Goal: Task Accomplishment & Management: Manage account settings

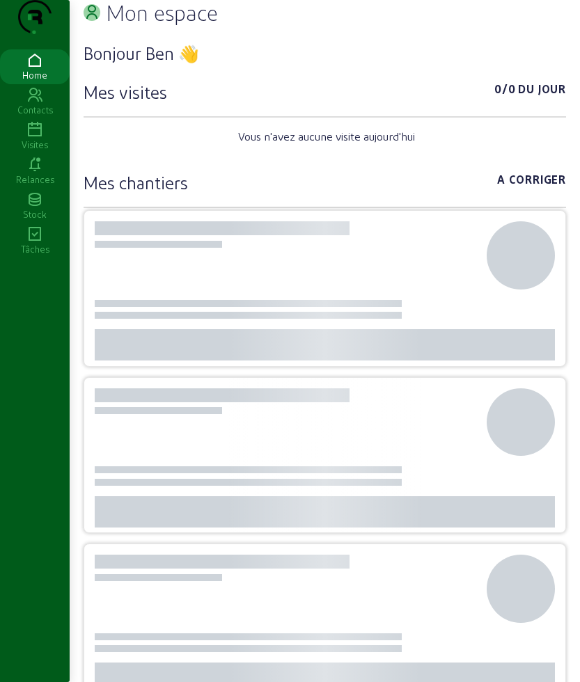
click at [33, 151] on div "Visites" at bounding box center [35, 145] width 70 height 13
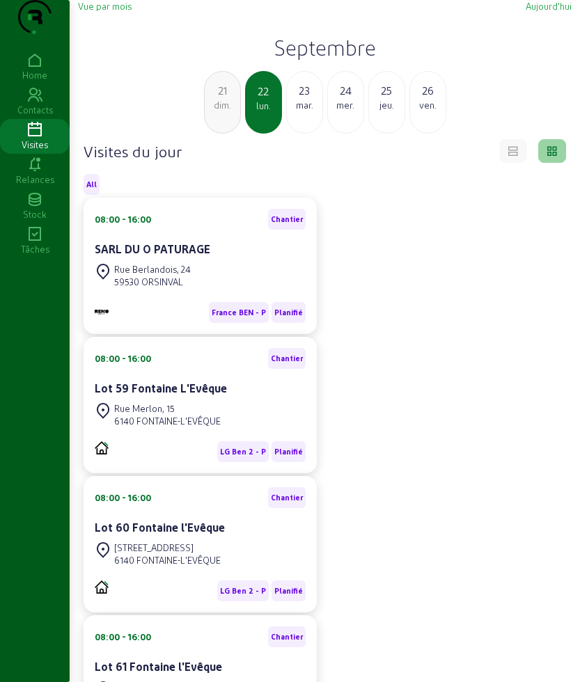
click at [301, 60] on h2 "Septembre" at bounding box center [325, 47] width 494 height 25
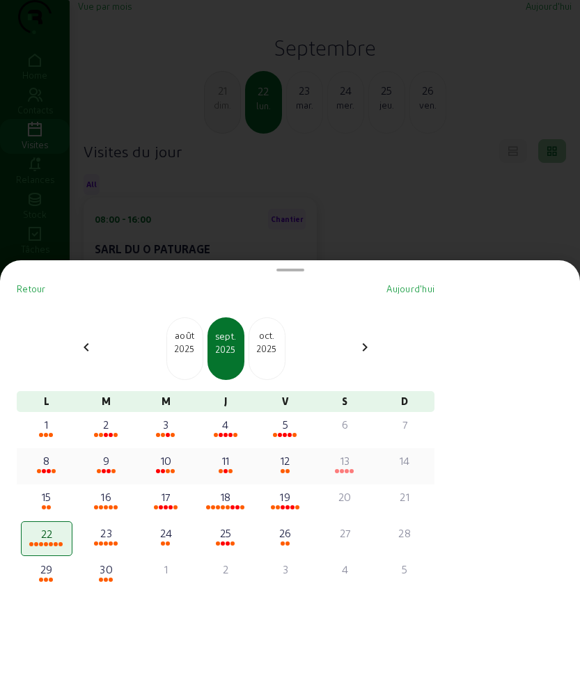
click at [341, 464] on div "13" at bounding box center [345, 461] width 49 height 17
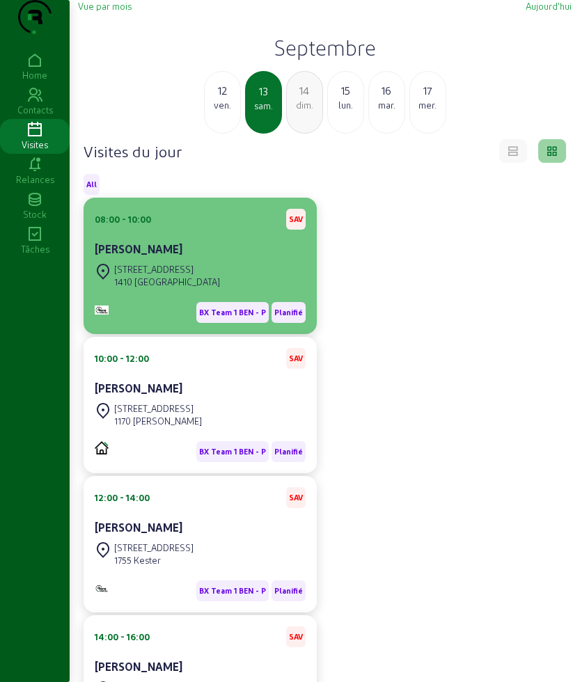
click at [182, 256] on cam-card-title "[PERSON_NAME]" at bounding box center [139, 248] width 88 height 13
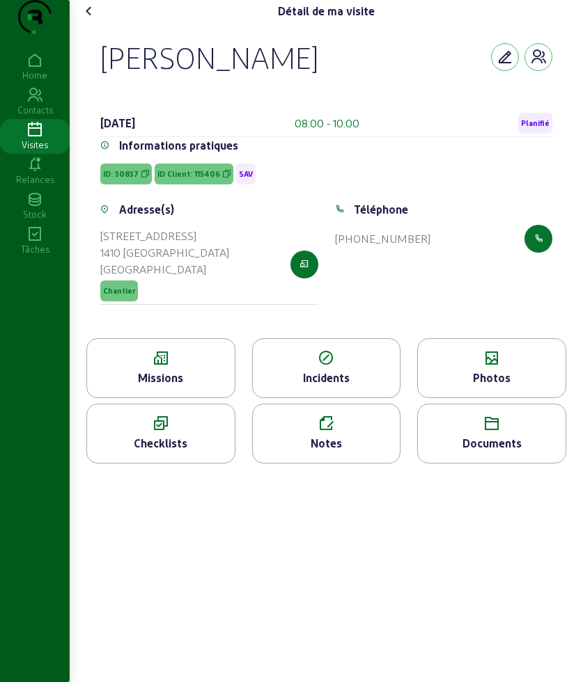
click at [178, 373] on div "Missions" at bounding box center [160, 368] width 149 height 60
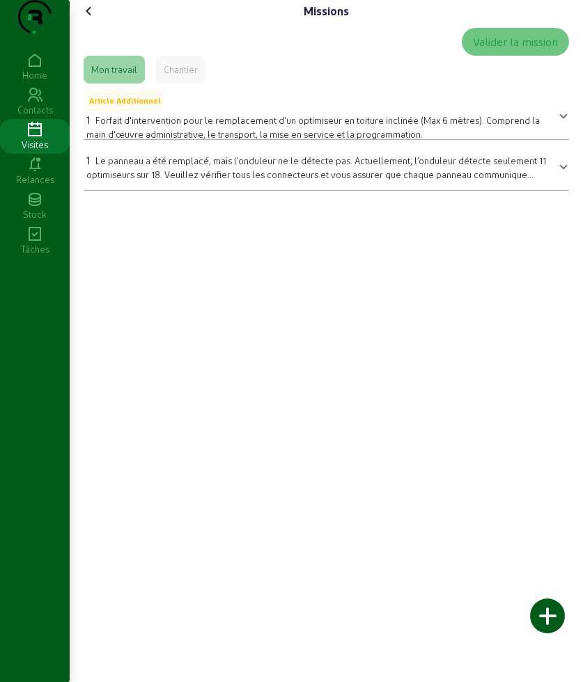
click at [95, 19] on icon at bounding box center [89, 11] width 17 height 17
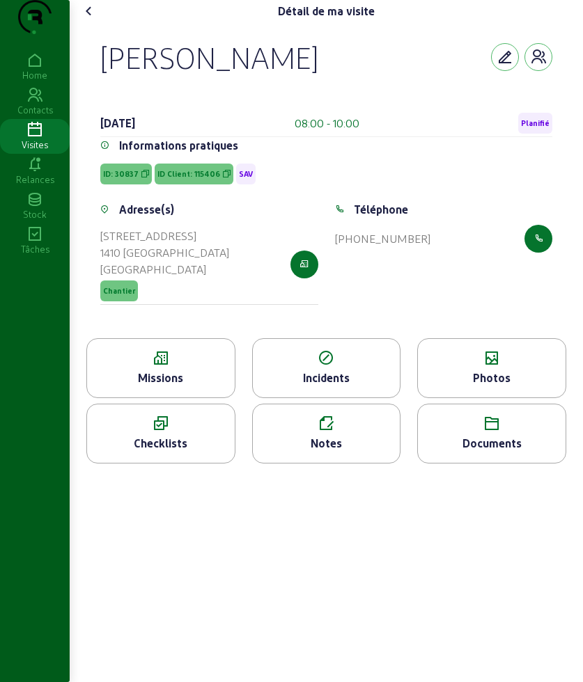
click at [517, 396] on div "Photos" at bounding box center [491, 368] width 149 height 60
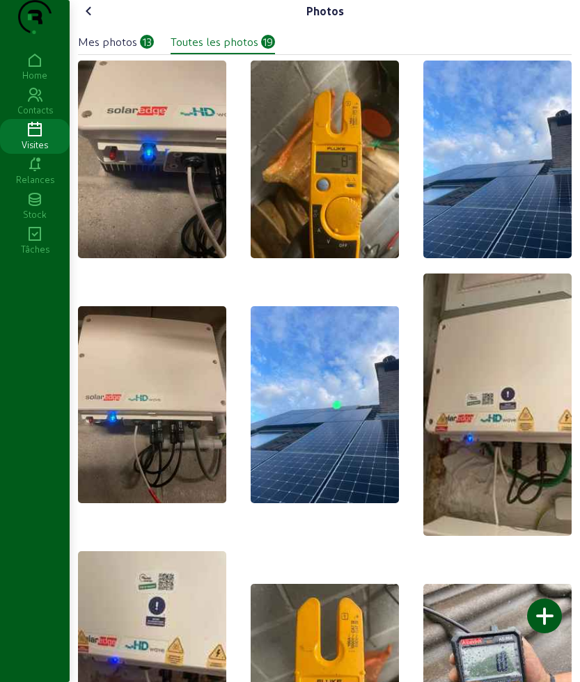
click at [90, 19] on icon at bounding box center [89, 11] width 17 height 17
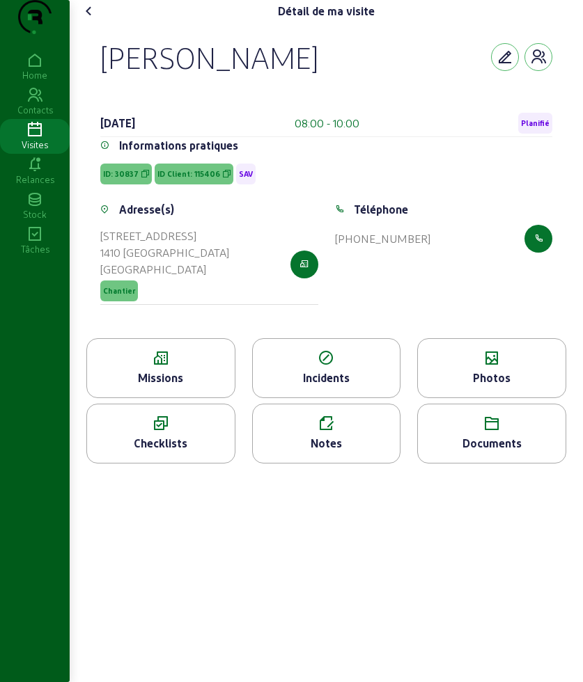
drag, startPoint x: 97, startPoint y: 75, endPoint x: 448, endPoint y: 95, distance: 351.5
click at [448, 95] on div "[PERSON_NAME] [DATE] 08:00 - 10:00 Planifié Informations pratiques ID: 30837 ID…" at bounding box center [326, 180] width 485 height 316
click at [375, 452] on div "Notes" at bounding box center [327, 443] width 148 height 17
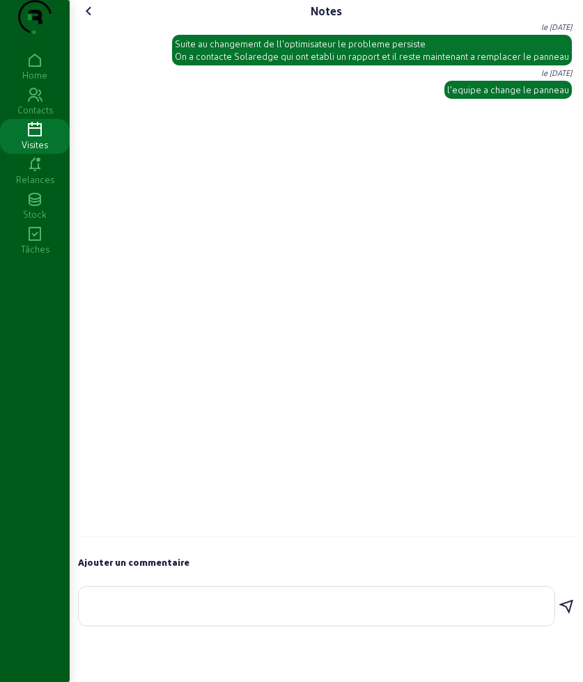
click at [95, 19] on icon at bounding box center [89, 11] width 17 height 17
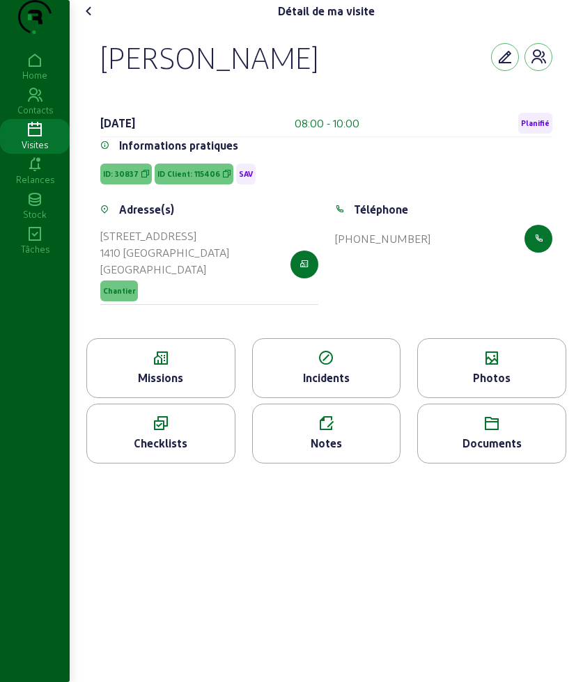
click at [91, 19] on icon at bounding box center [89, 11] width 17 height 17
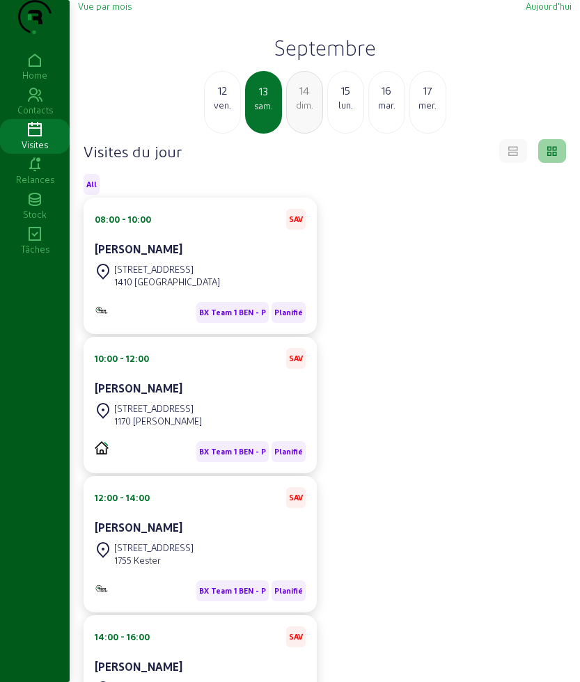
click at [446, 121] on div "17 mer." at bounding box center [427, 102] width 37 height 63
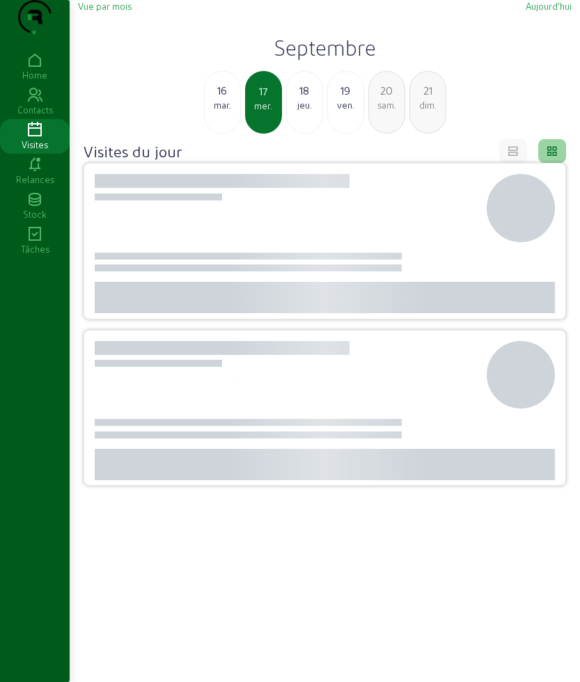
click at [435, 111] on div "dim." at bounding box center [428, 105] width 36 height 13
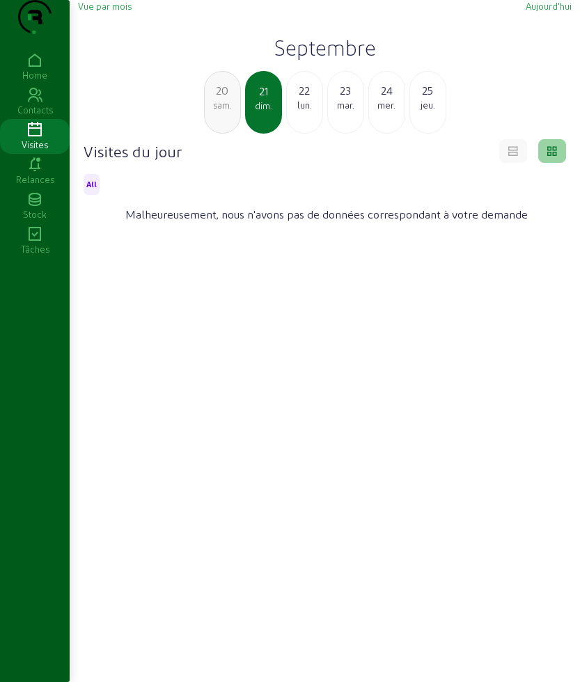
click at [343, 111] on div "mar." at bounding box center [346, 105] width 36 height 13
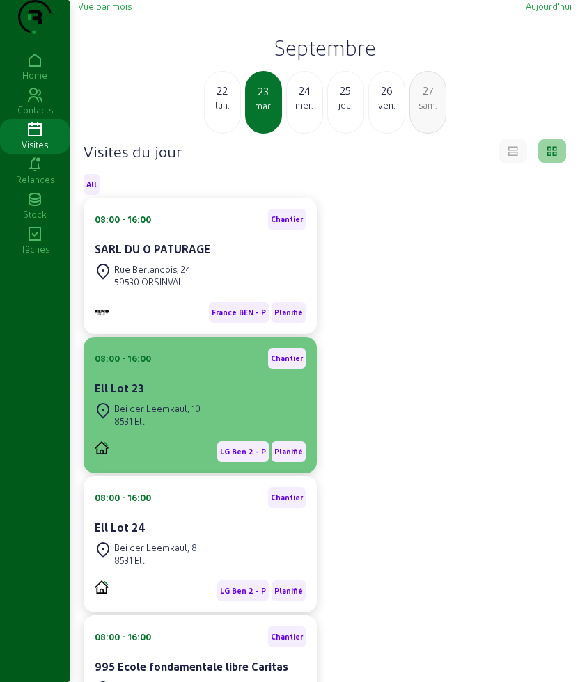
click at [175, 415] on div "Bei der Leemkaul, 10" at bounding box center [157, 409] width 86 height 13
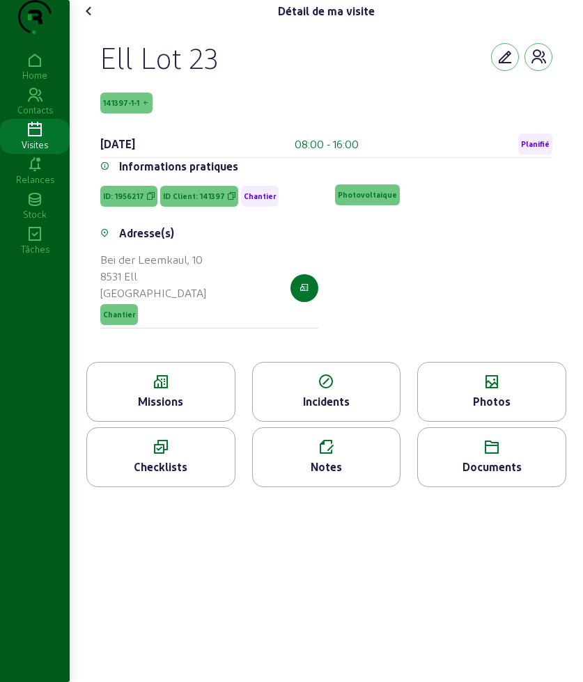
click at [150, 391] on icon at bounding box center [161, 382] width 148 height 17
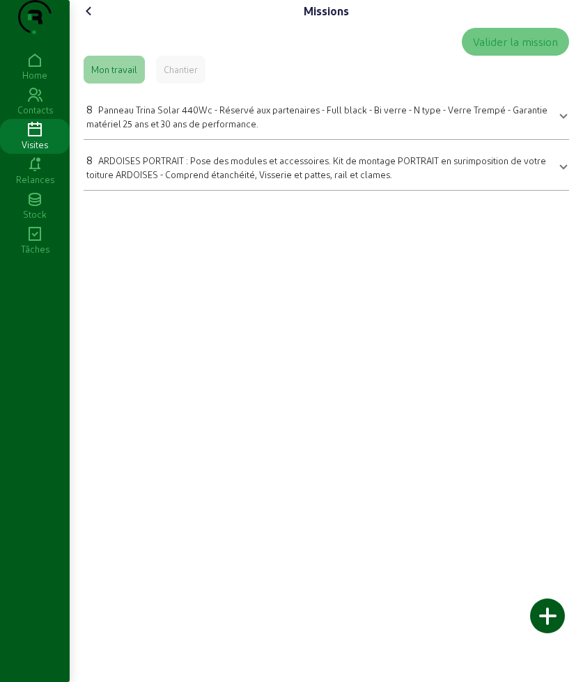
click at [85, 19] on icon at bounding box center [89, 11] width 17 height 17
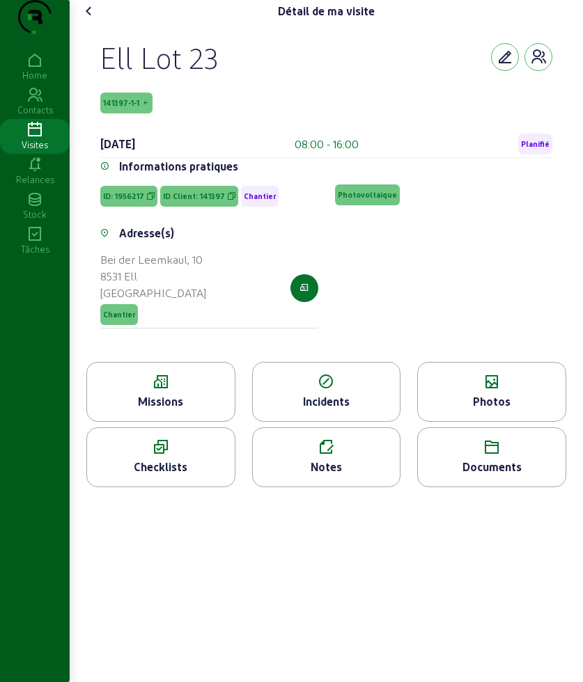
click at [483, 410] on div "Photos" at bounding box center [492, 401] width 148 height 17
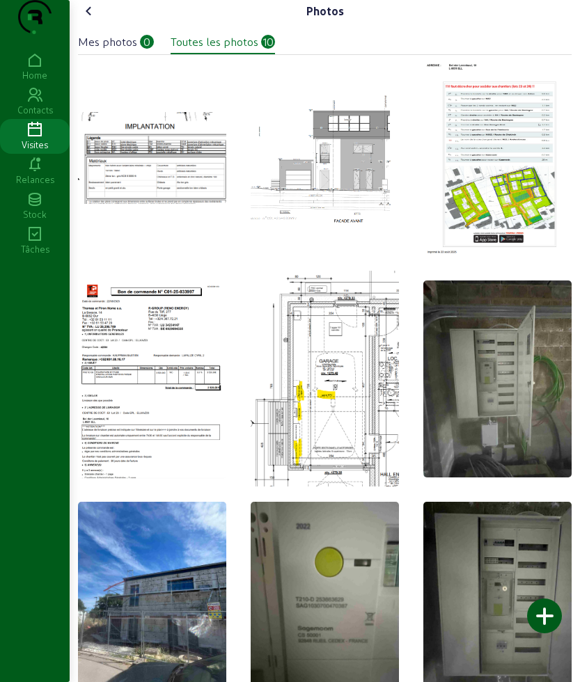
click at [92, 19] on icon at bounding box center [89, 11] width 17 height 17
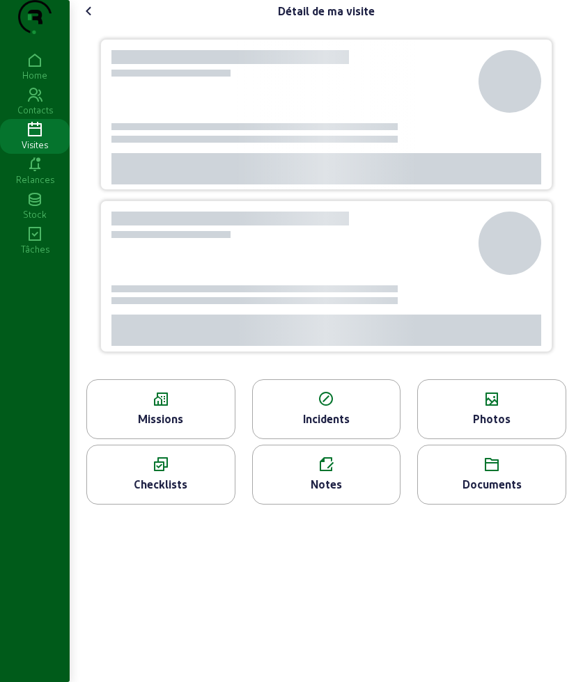
click at [92, 19] on icon at bounding box center [89, 11] width 17 height 17
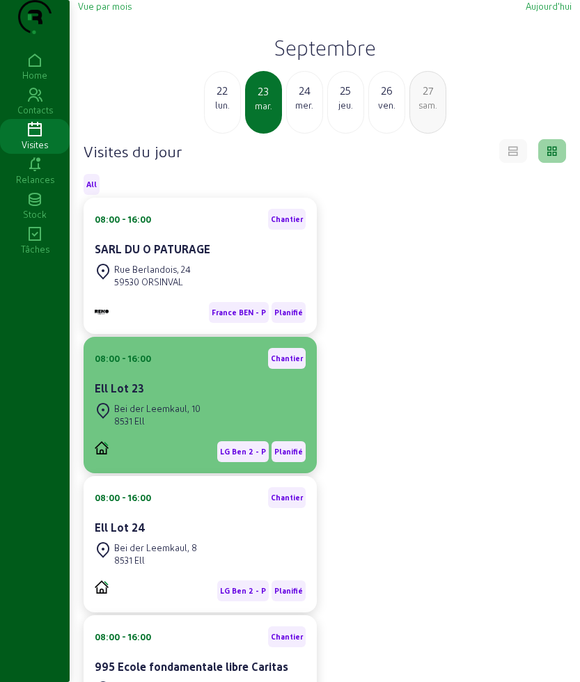
scroll to position [87, 0]
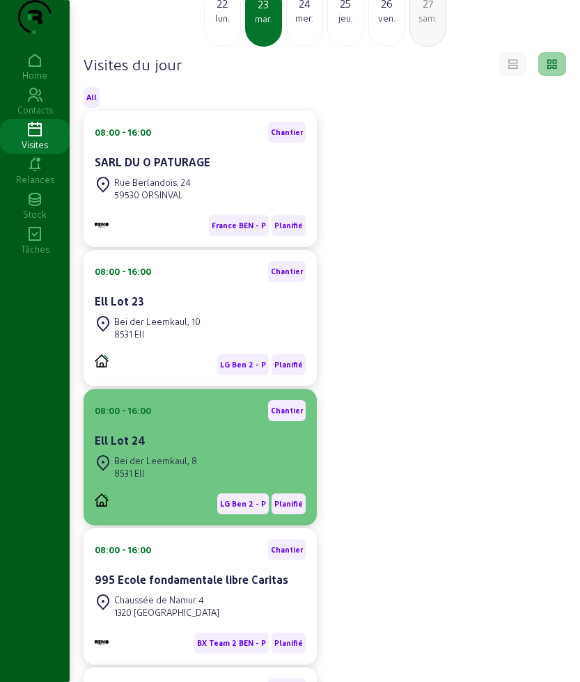
click at [192, 449] on div "Ell Lot 24" at bounding box center [200, 440] width 211 height 17
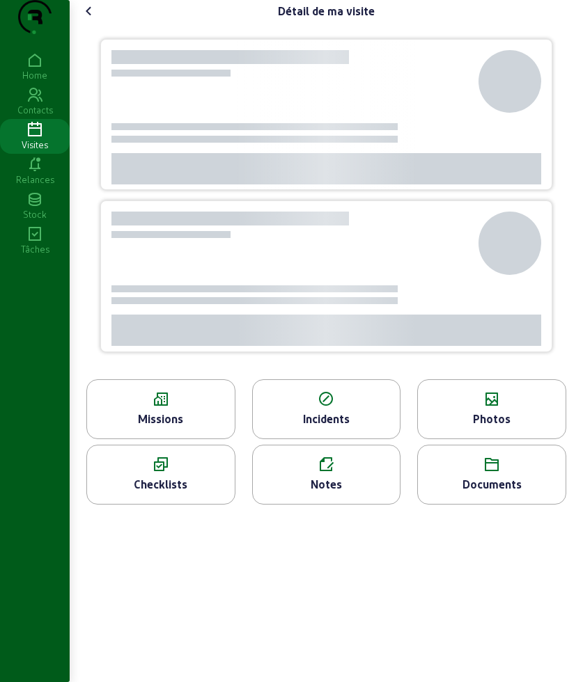
click at [175, 412] on div "Missions" at bounding box center [160, 410] width 149 height 60
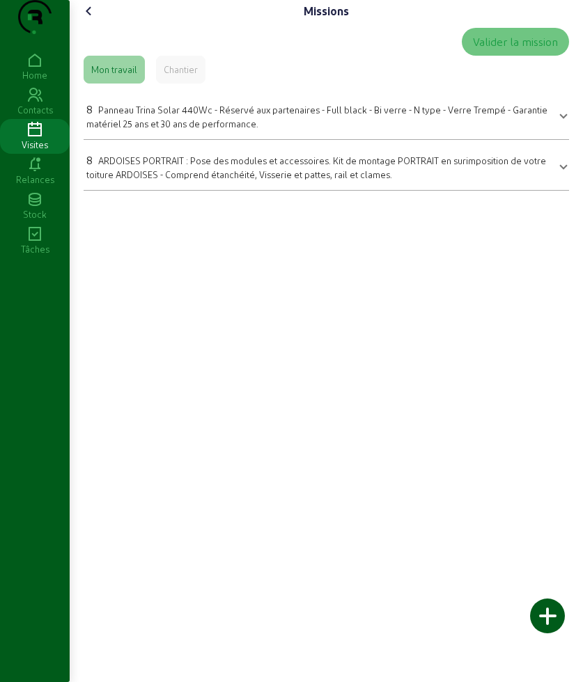
click at [89, 19] on icon at bounding box center [89, 11] width 17 height 17
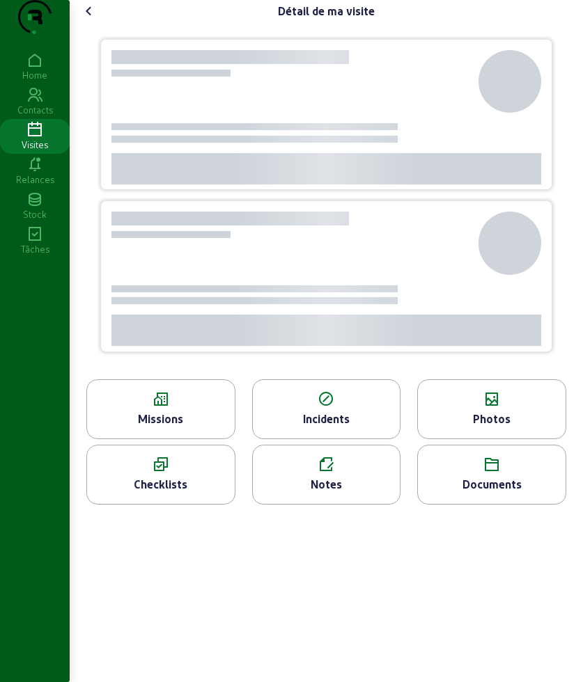
click at [475, 408] on icon at bounding box center [492, 399] width 148 height 17
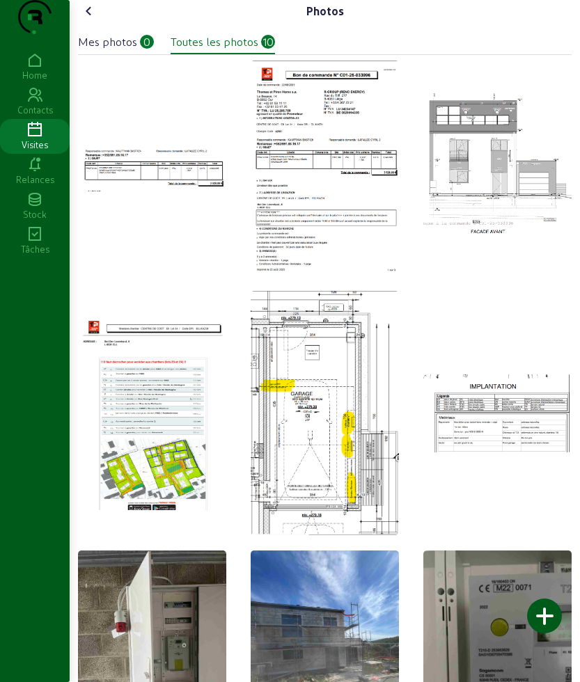
click at [86, 19] on icon at bounding box center [89, 11] width 17 height 17
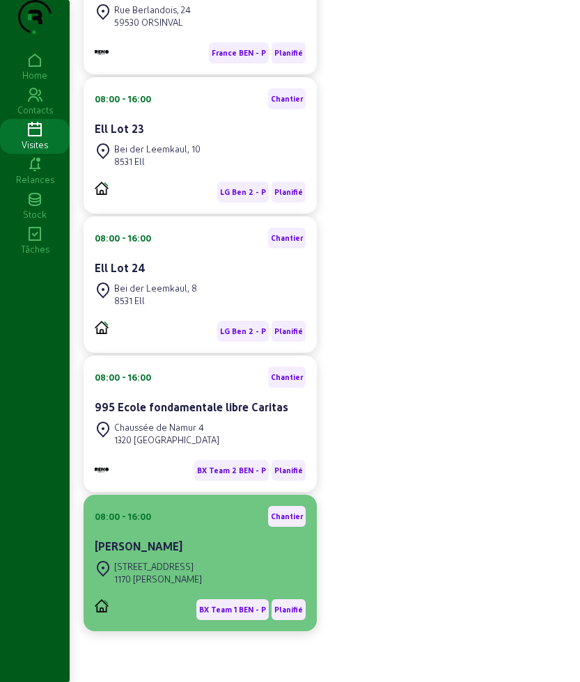
scroll to position [288, 0]
click at [162, 563] on div "[STREET_ADDRESS]" at bounding box center [158, 567] width 88 height 13
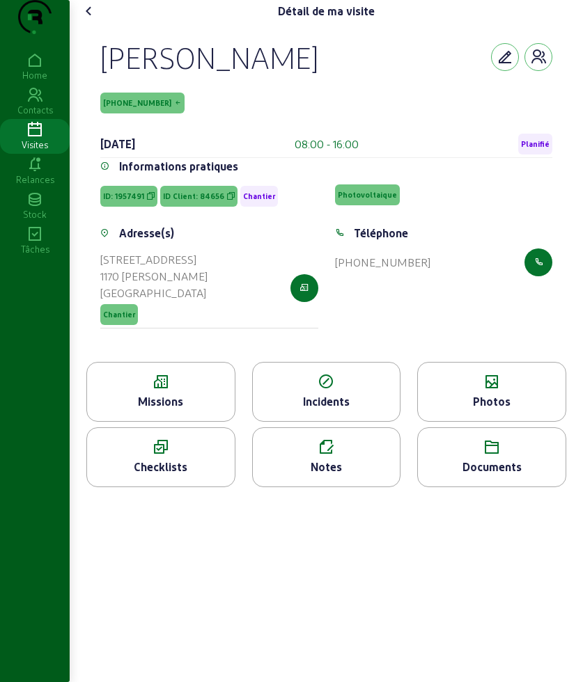
click at [180, 391] on icon at bounding box center [161, 382] width 148 height 17
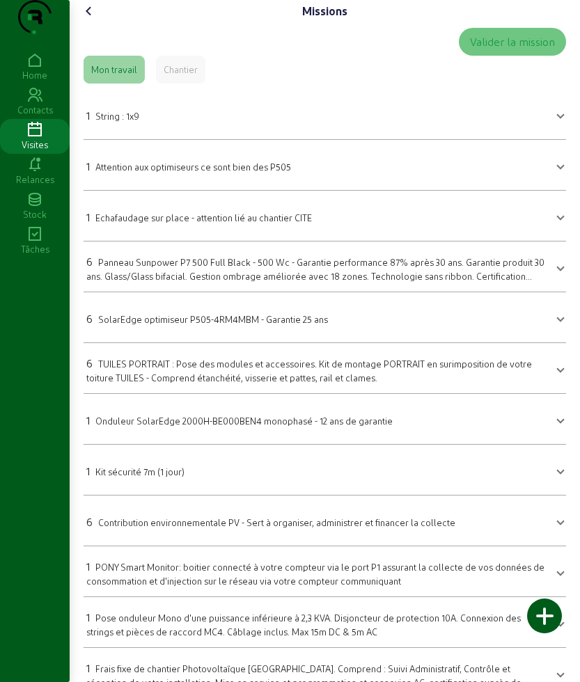
click at [95, 19] on icon at bounding box center [89, 11] width 17 height 17
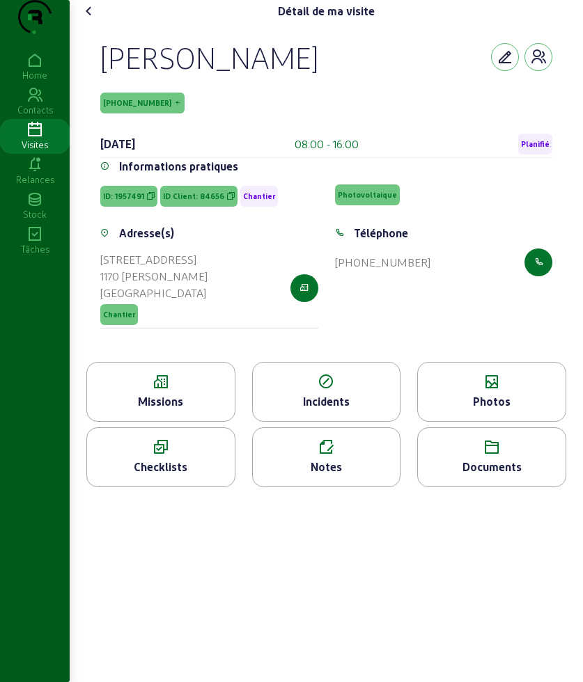
click at [476, 391] on icon at bounding box center [492, 382] width 148 height 17
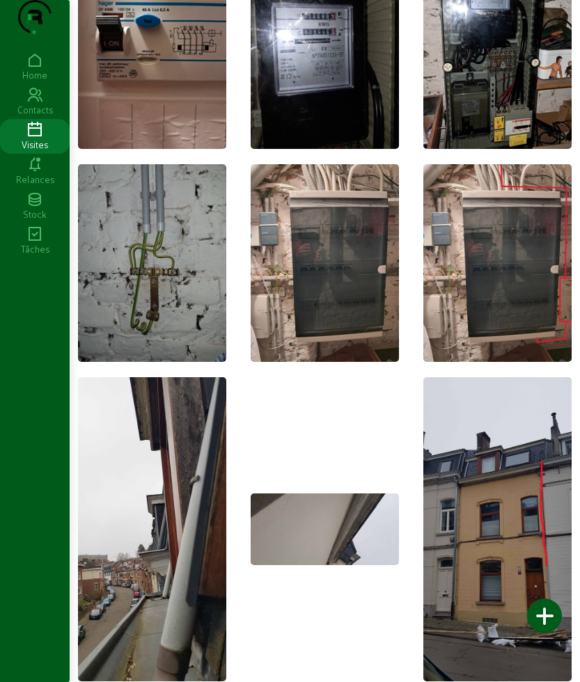
scroll to position [1480, 0]
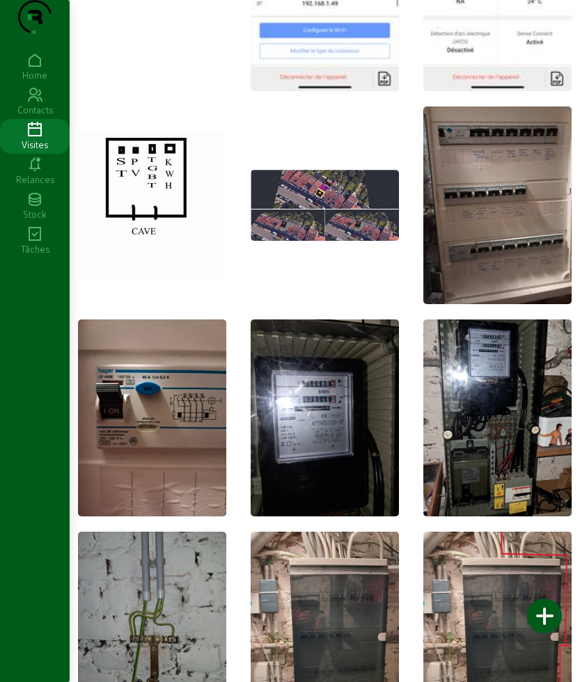
drag, startPoint x: 579, startPoint y: 355, endPoint x: 585, endPoint y: 201, distance: 154.0
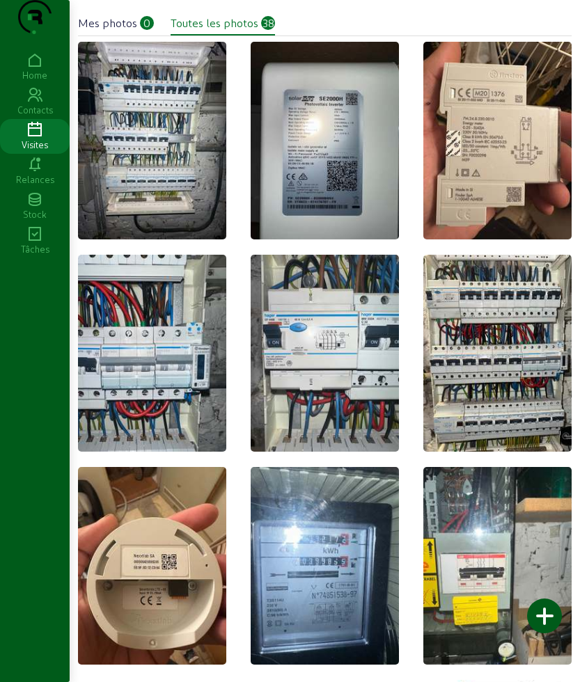
scroll to position [0, 0]
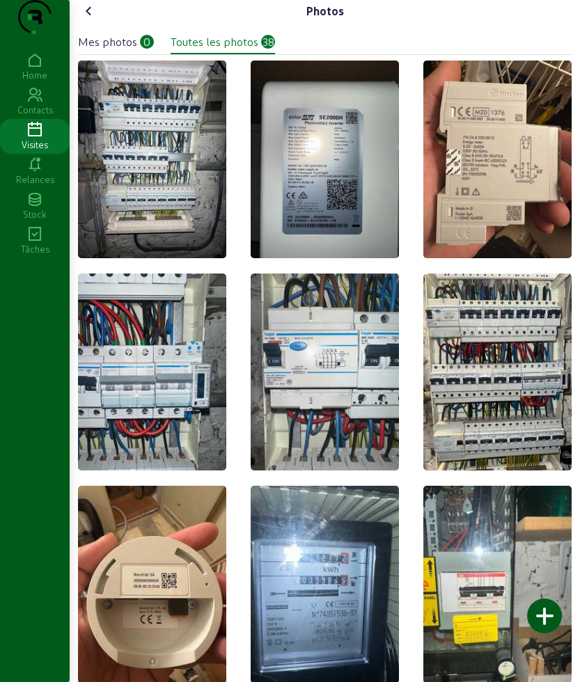
click at [97, 19] on icon at bounding box center [89, 11] width 17 height 17
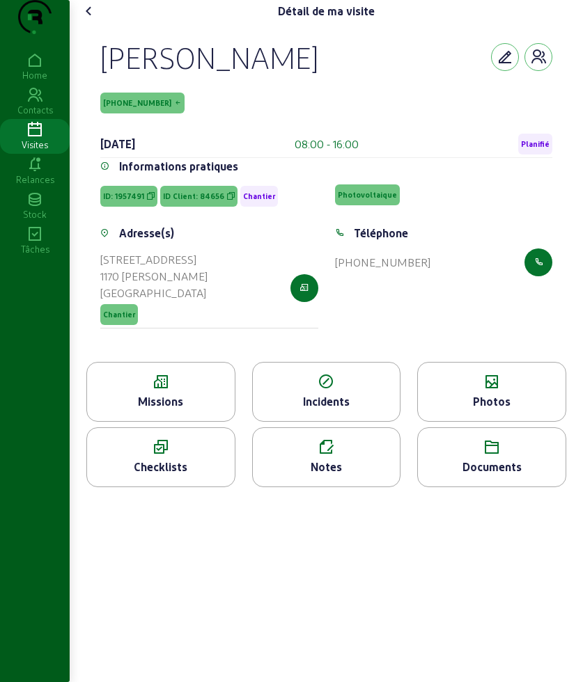
click at [483, 410] on div "Photos" at bounding box center [492, 401] width 148 height 17
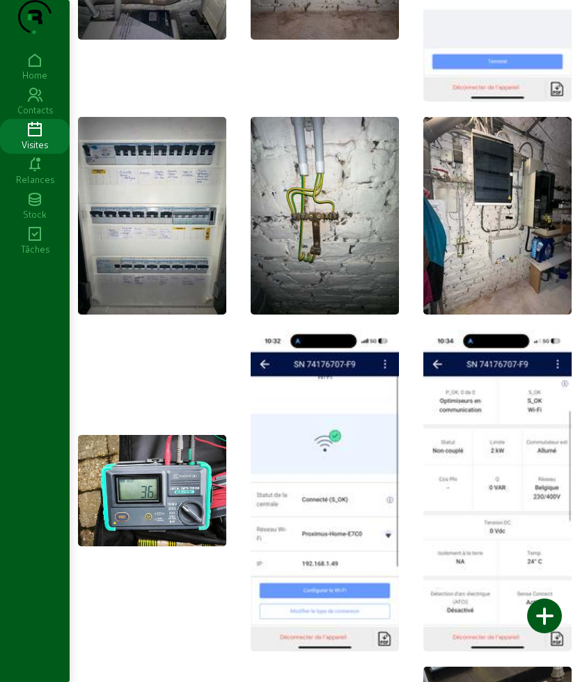
scroll to position [370, 0]
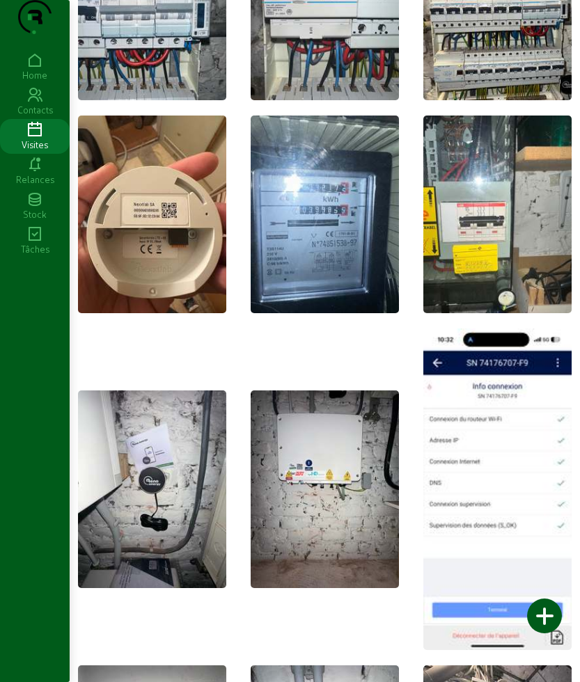
click at [49, 139] on icon at bounding box center [35, 130] width 70 height 17
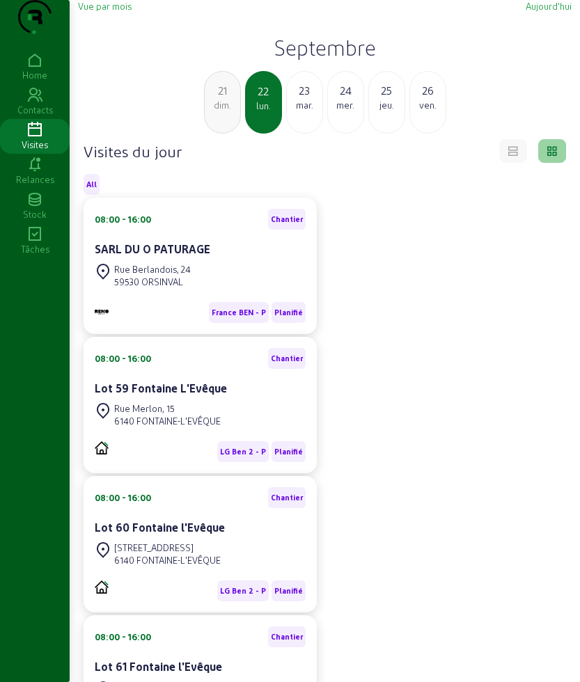
click at [311, 111] on div "mar." at bounding box center [305, 105] width 36 height 13
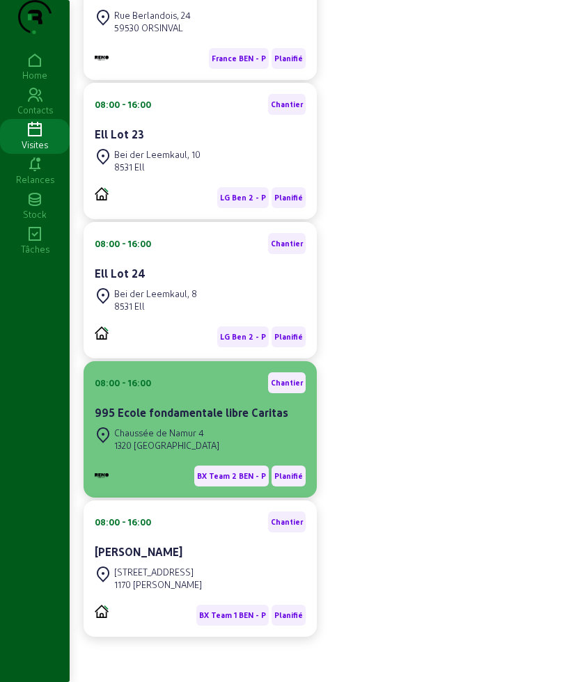
scroll to position [288, 0]
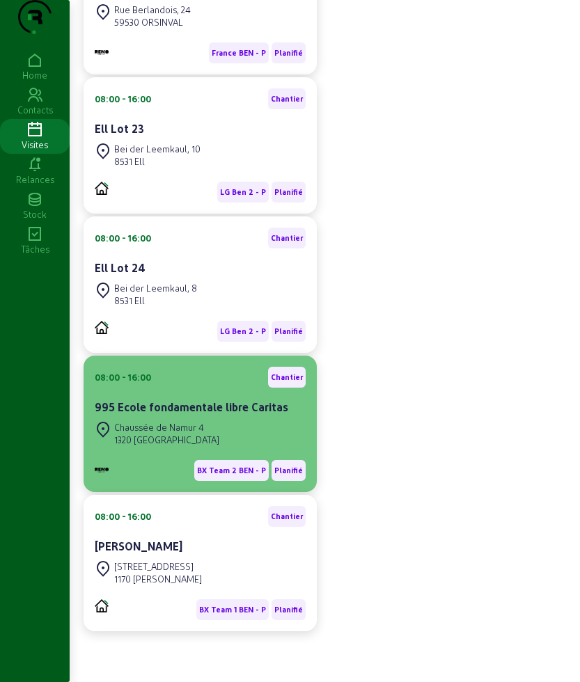
click at [101, 423] on icon at bounding box center [103, 429] width 17 height 17
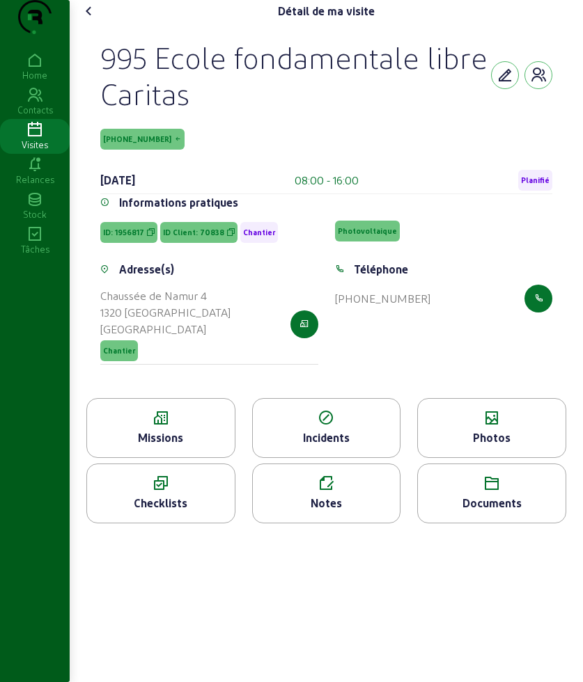
click at [166, 427] on icon at bounding box center [161, 418] width 148 height 17
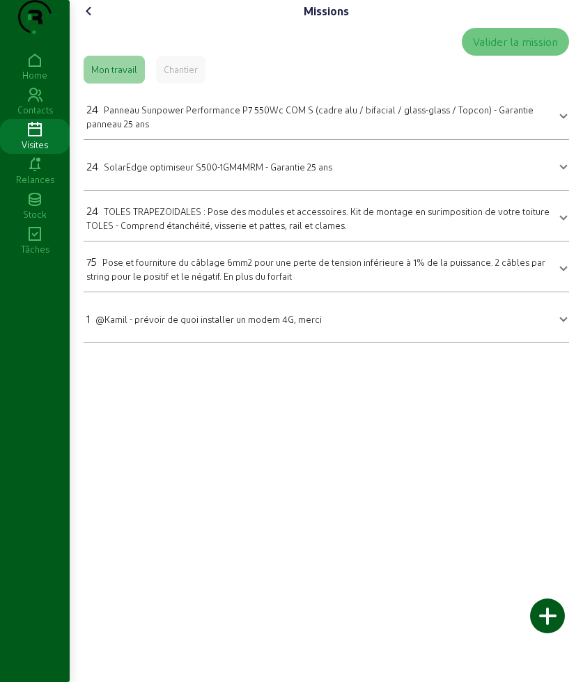
click at [94, 20] on div "Missions Valider la mission Mon travail Chantier 24 Panneau Sunpower Performanc…" at bounding box center [326, 177] width 513 height 354
click at [94, 19] on icon at bounding box center [89, 11] width 17 height 17
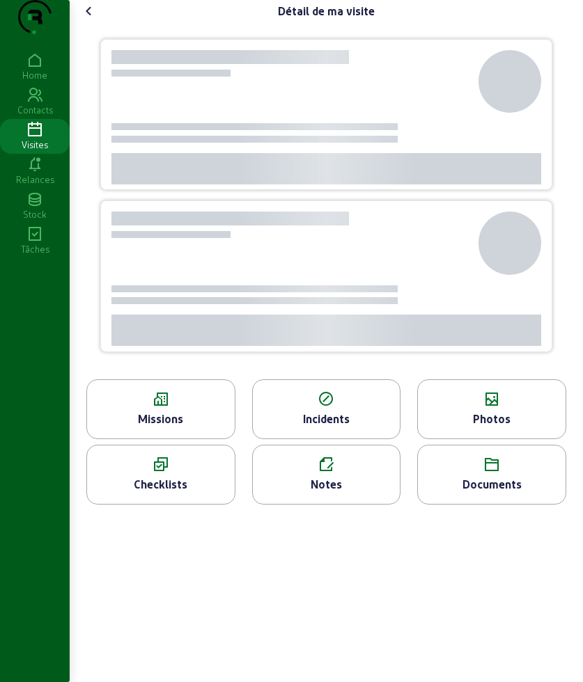
click at [495, 428] on div "Photos" at bounding box center [492, 419] width 148 height 17
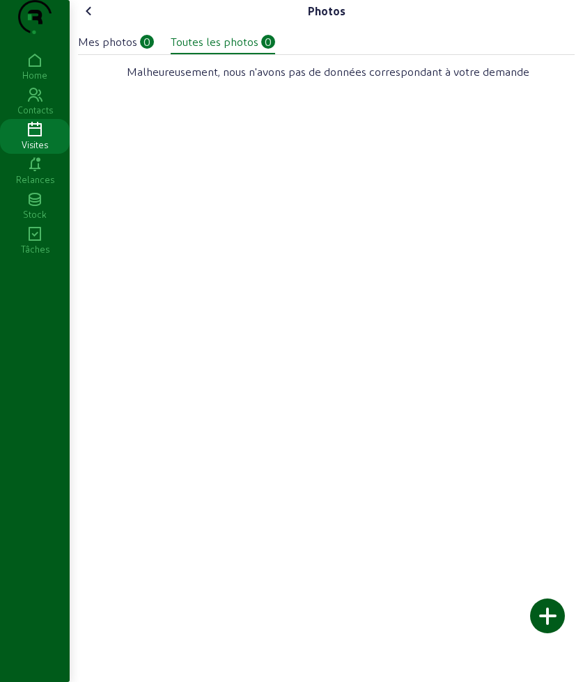
click at [88, 19] on icon at bounding box center [89, 11] width 17 height 17
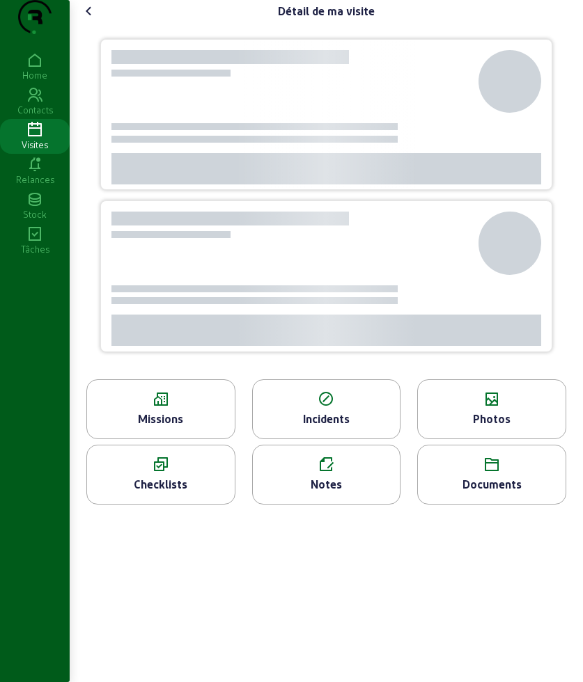
click at [88, 19] on icon at bounding box center [89, 11] width 17 height 17
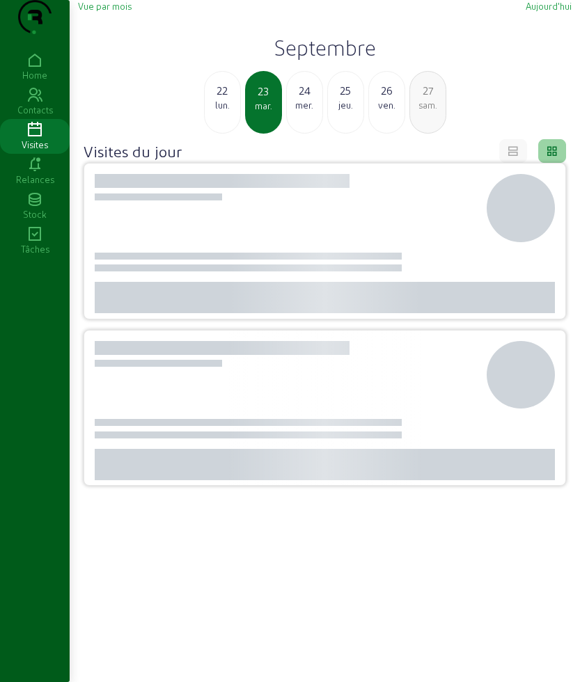
click at [222, 99] on div "22" at bounding box center [223, 90] width 36 height 17
click at [222, 111] on div "dim." at bounding box center [223, 105] width 36 height 13
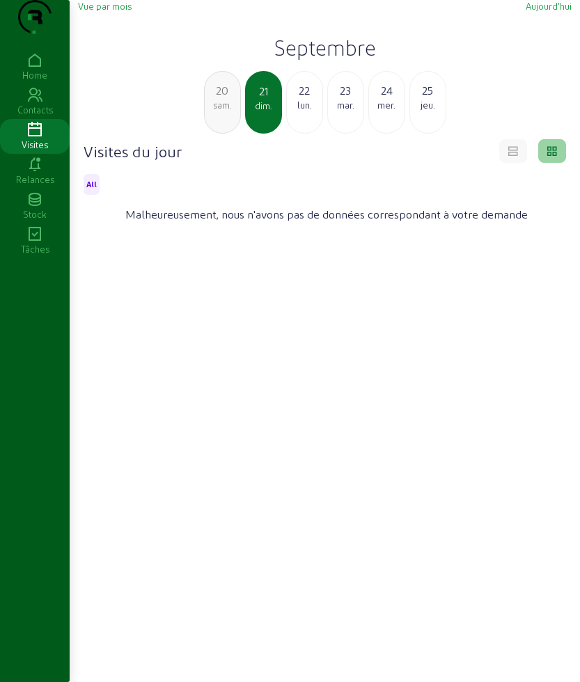
click at [222, 111] on div "sam." at bounding box center [223, 105] width 36 height 13
click at [233, 111] on div "ven." at bounding box center [223, 105] width 36 height 13
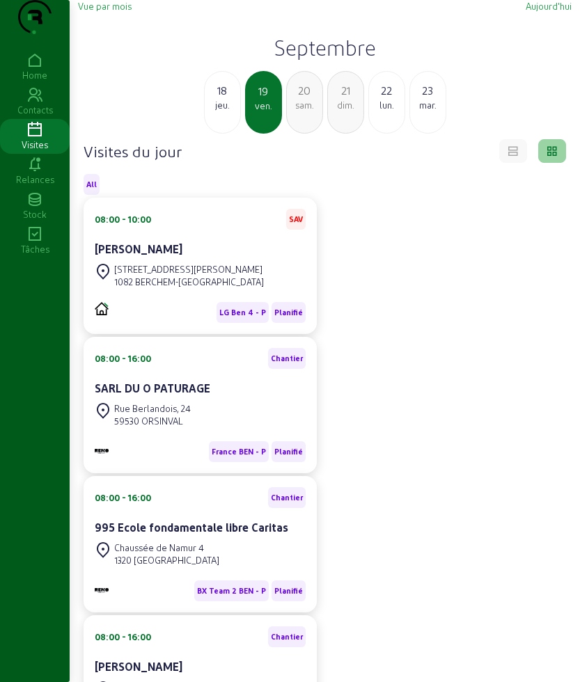
click at [231, 111] on div "jeu." at bounding box center [223, 105] width 36 height 13
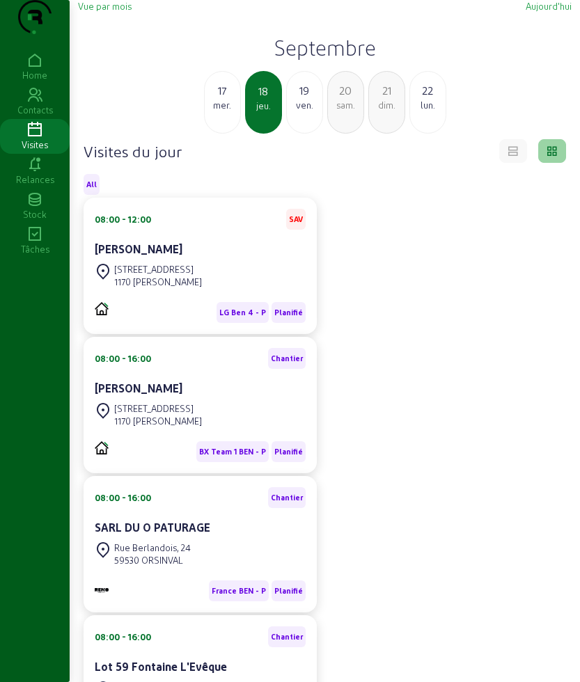
click at [172, 288] on div "1170 [PERSON_NAME]" at bounding box center [158, 282] width 88 height 13
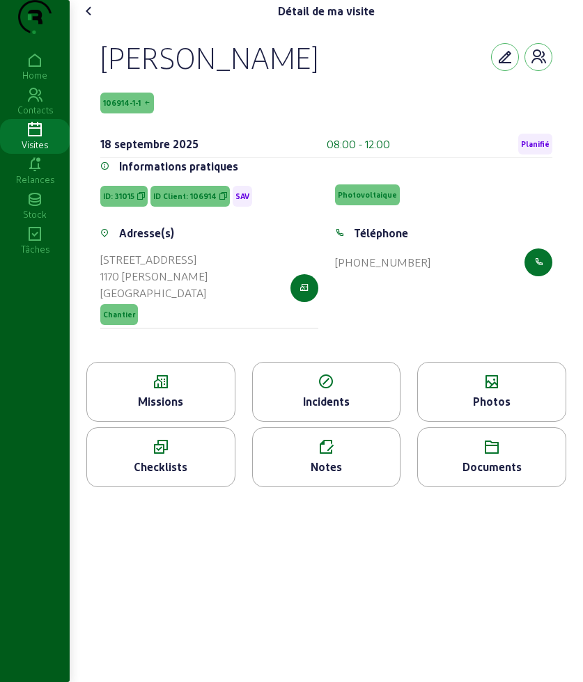
click at [177, 391] on icon at bounding box center [161, 382] width 148 height 17
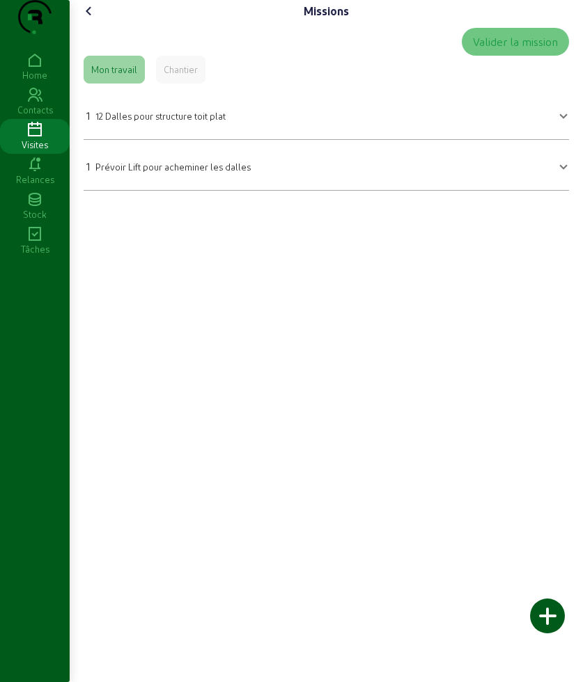
click at [82, 22] on cam-font-icon at bounding box center [89, 11] width 22 height 22
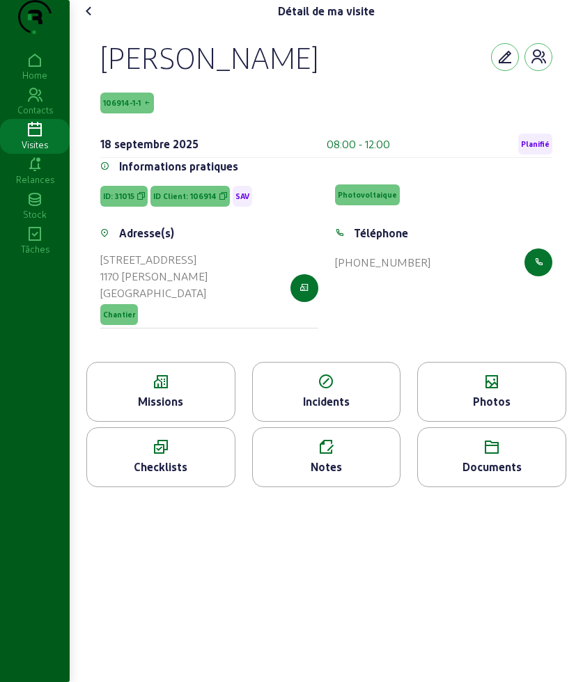
click at [95, 22] on cam-font-icon at bounding box center [89, 11] width 22 height 22
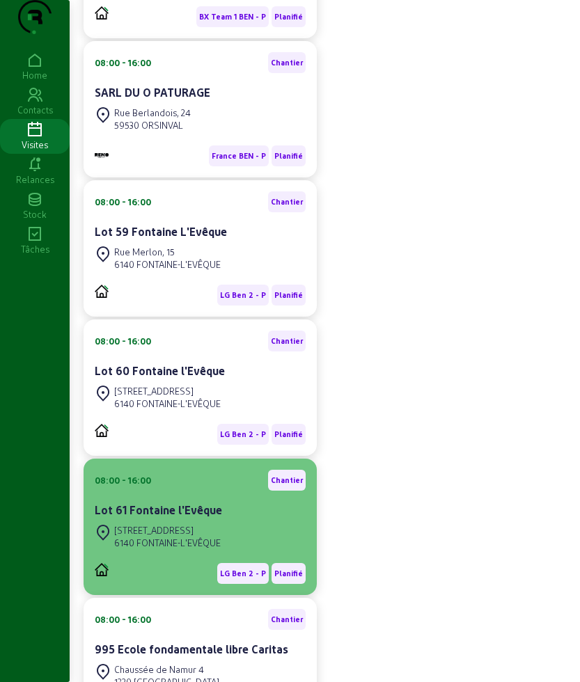
scroll to position [522, 0]
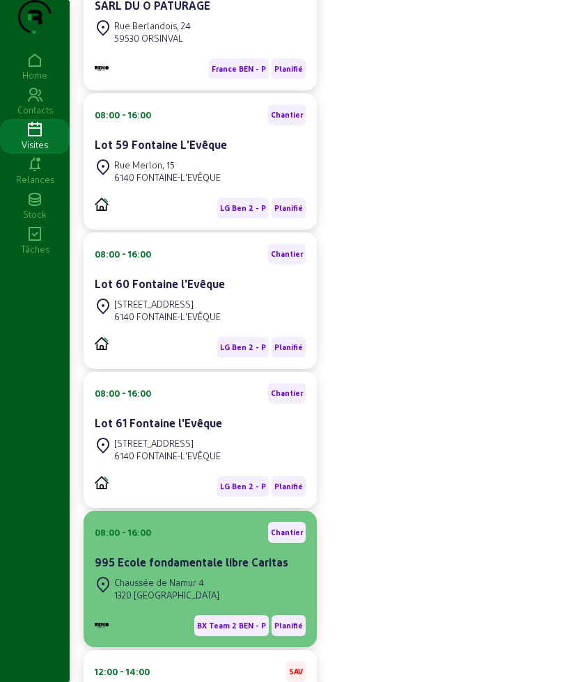
click at [163, 589] on div "Chaussée de Namur 4" at bounding box center [166, 583] width 105 height 13
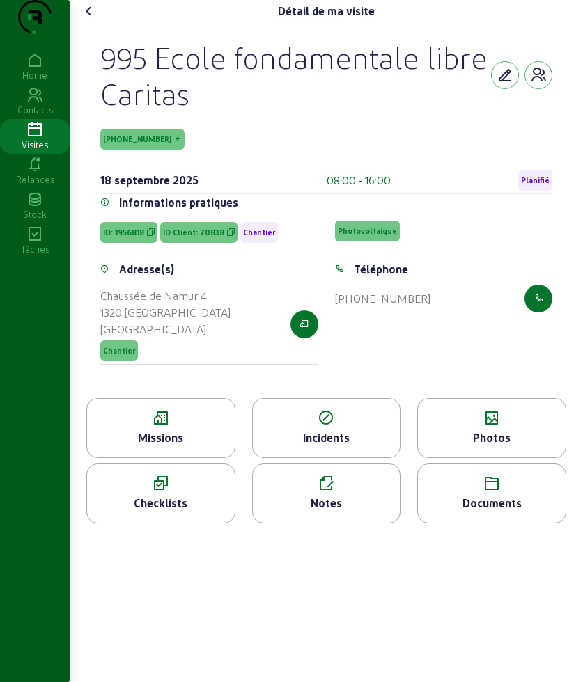
click at [182, 427] on icon at bounding box center [161, 418] width 148 height 17
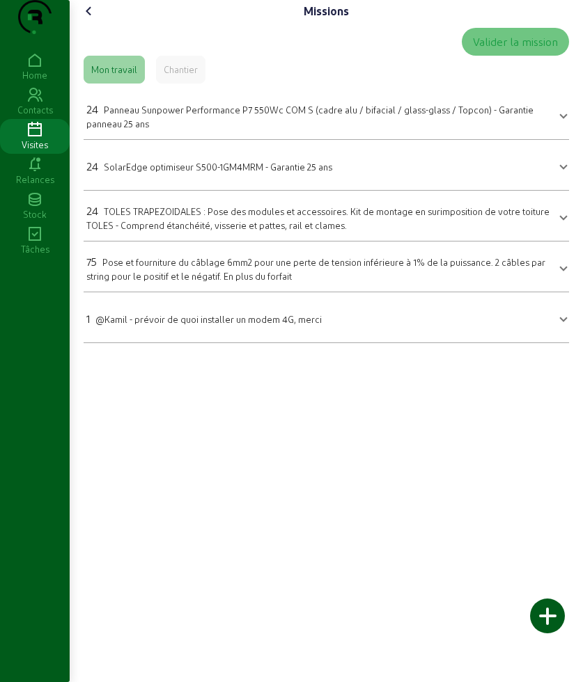
click at [94, 19] on icon at bounding box center [89, 11] width 17 height 17
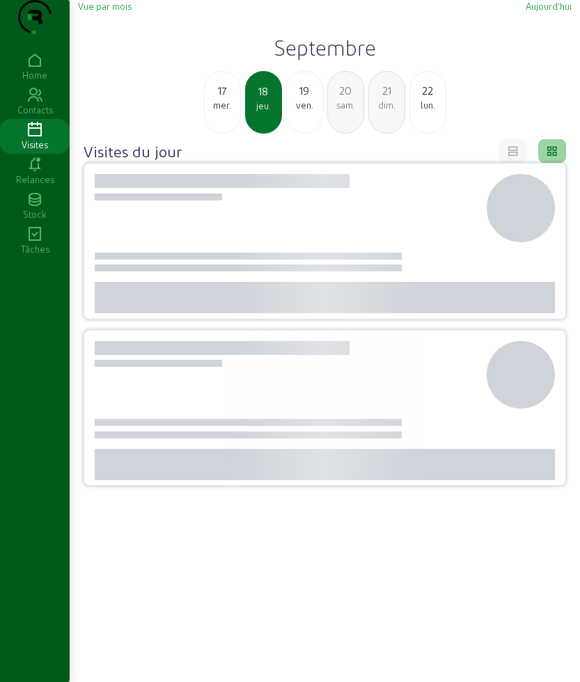
click at [221, 111] on div "mer." at bounding box center [223, 105] width 36 height 13
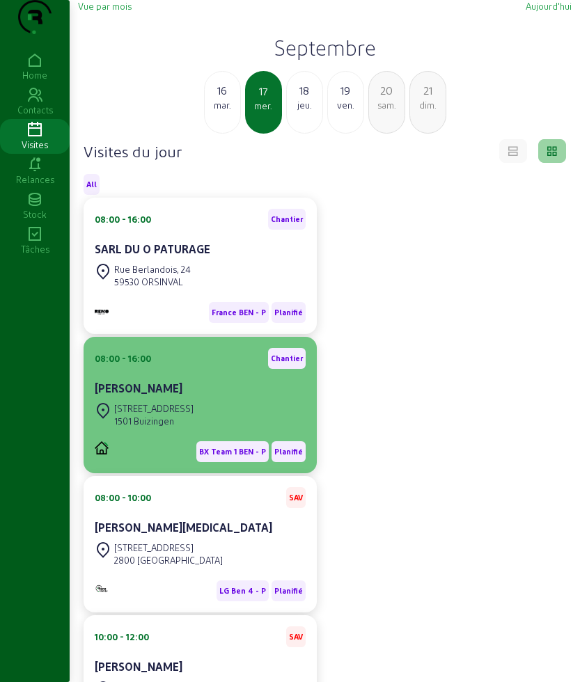
click at [146, 400] on div "08:00 - 16:00 [PERSON_NAME]" at bounding box center [200, 374] width 211 height 52
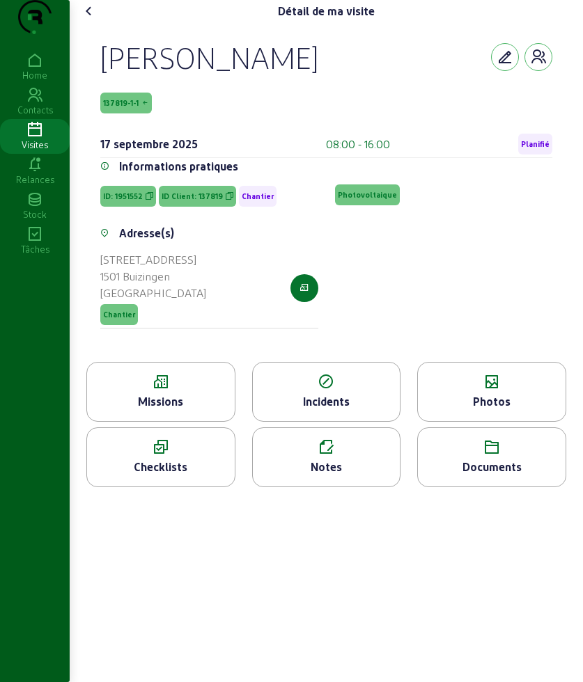
click at [161, 410] on div "Missions" at bounding box center [161, 401] width 148 height 17
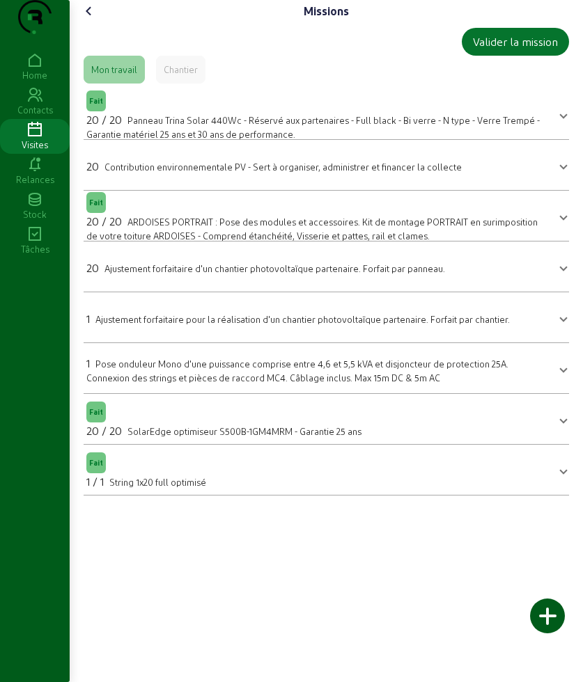
click at [89, 19] on icon at bounding box center [89, 11] width 17 height 17
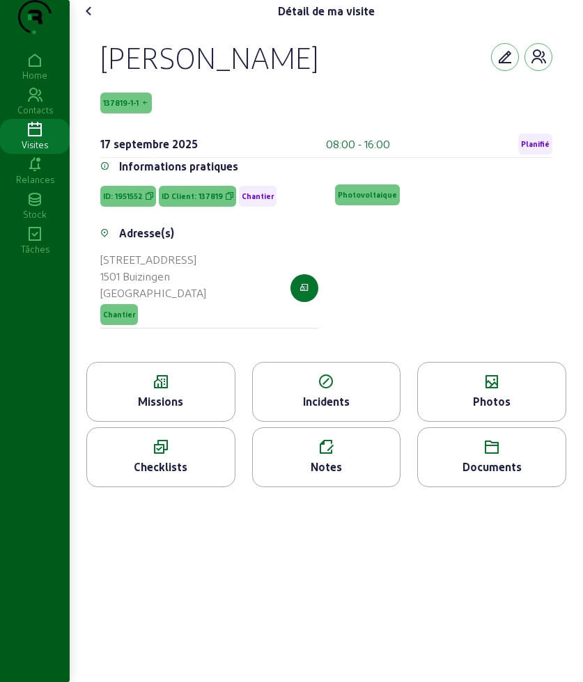
click at [444, 422] on div "Photos" at bounding box center [491, 392] width 149 height 60
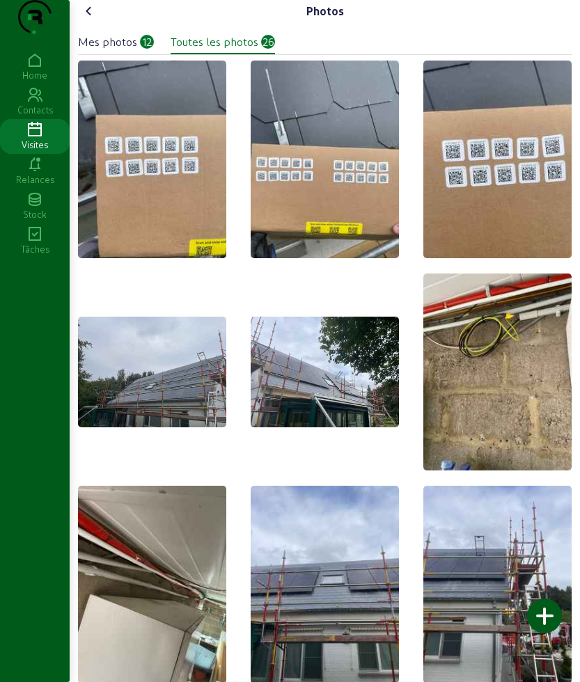
click at [88, 19] on icon at bounding box center [89, 11] width 17 height 17
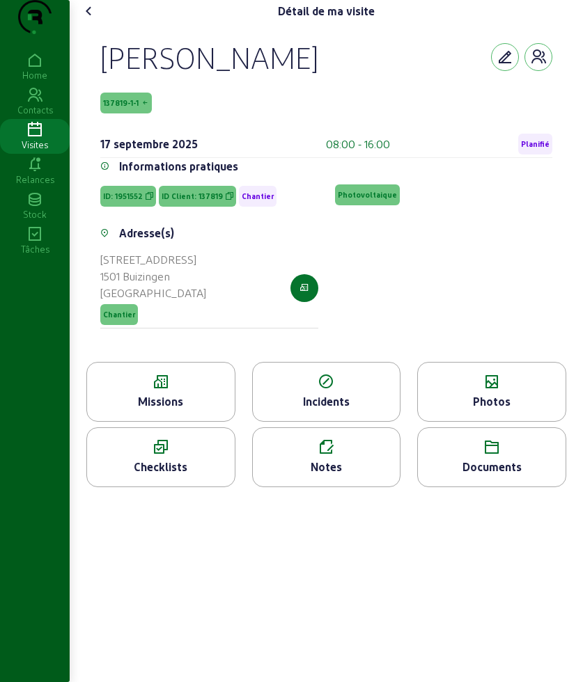
click at [88, 19] on icon at bounding box center [89, 11] width 17 height 17
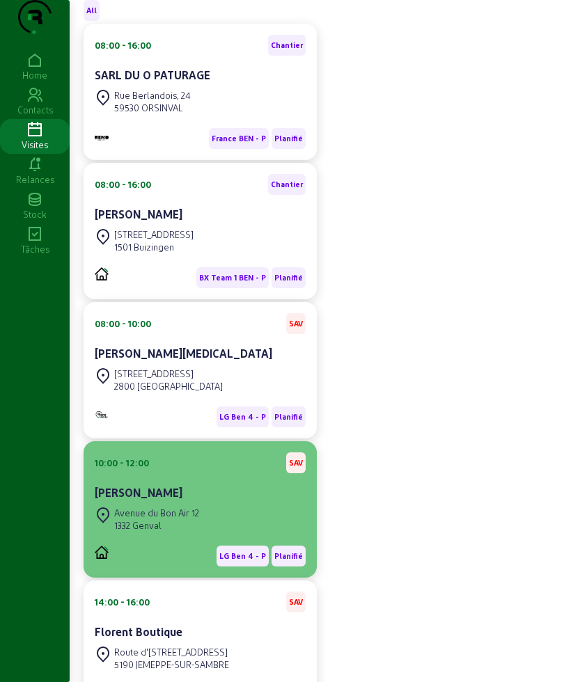
scroll to position [288, 0]
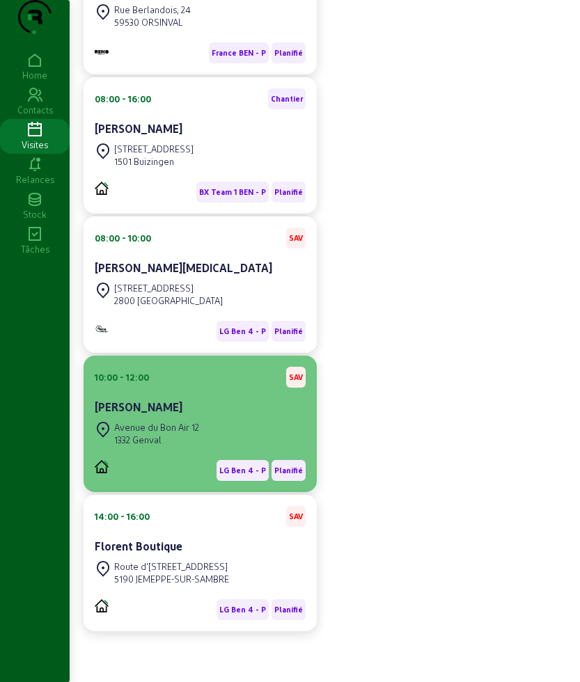
click at [199, 437] on div "1332 Genval" at bounding box center [156, 440] width 85 height 13
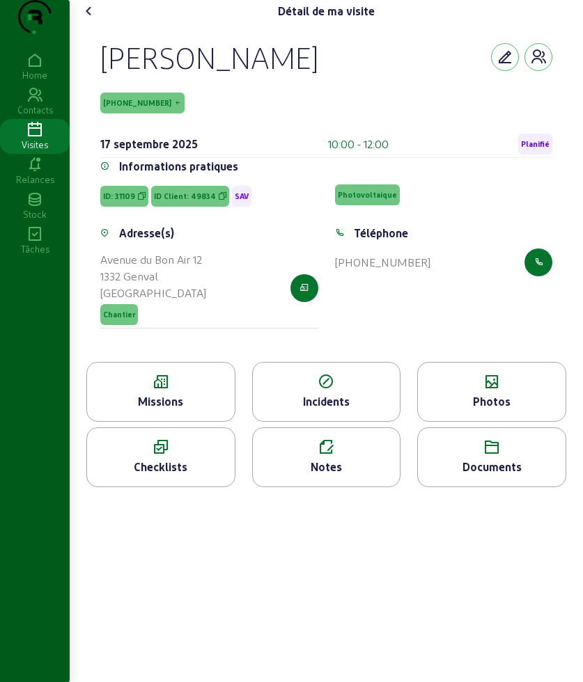
click at [171, 410] on div "Missions" at bounding box center [161, 401] width 148 height 17
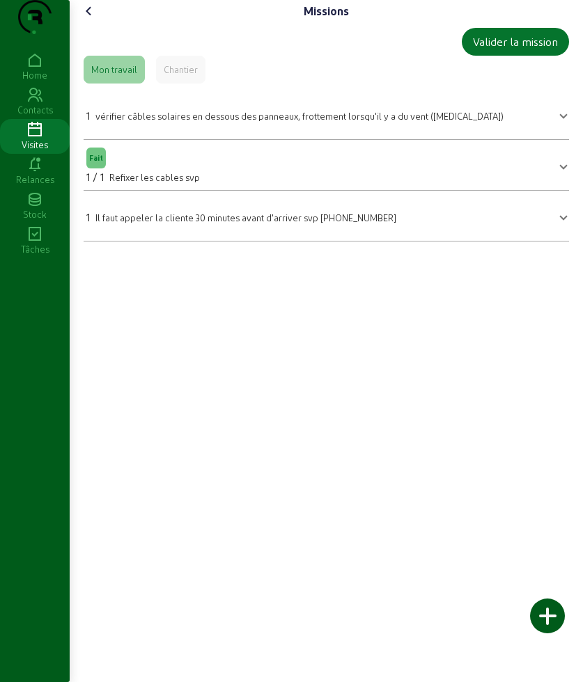
click at [72, 42] on div "Missions Valider la mission Mon travail Chantier 1 vérifier câbles solaires en …" at bounding box center [326, 126] width 513 height 253
click at [83, 45] on div "Missions Valider la mission Mon travail Chantier 1 vérifier câbles solaires en …" at bounding box center [326, 126] width 513 height 253
click at [91, 19] on icon at bounding box center [89, 11] width 17 height 17
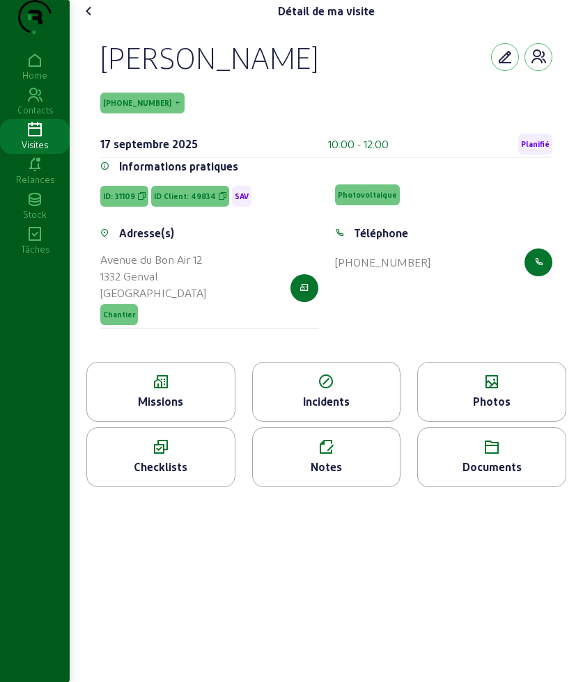
click at [93, 19] on icon at bounding box center [89, 11] width 17 height 17
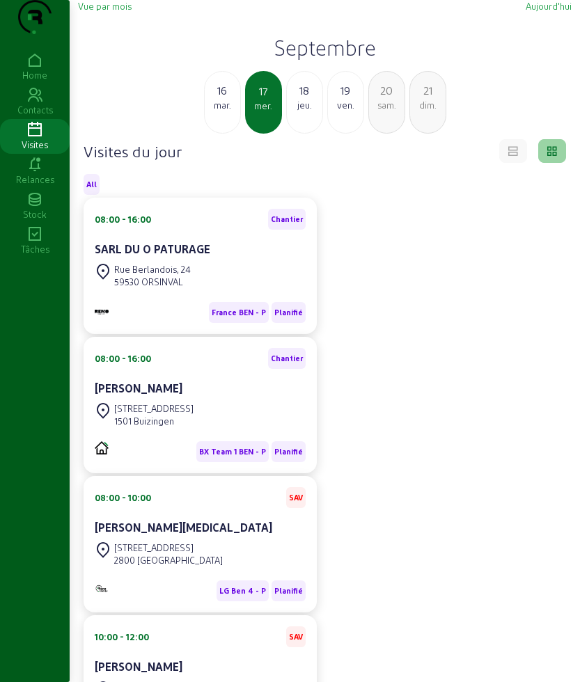
click at [312, 111] on div "jeu." at bounding box center [305, 105] width 36 height 13
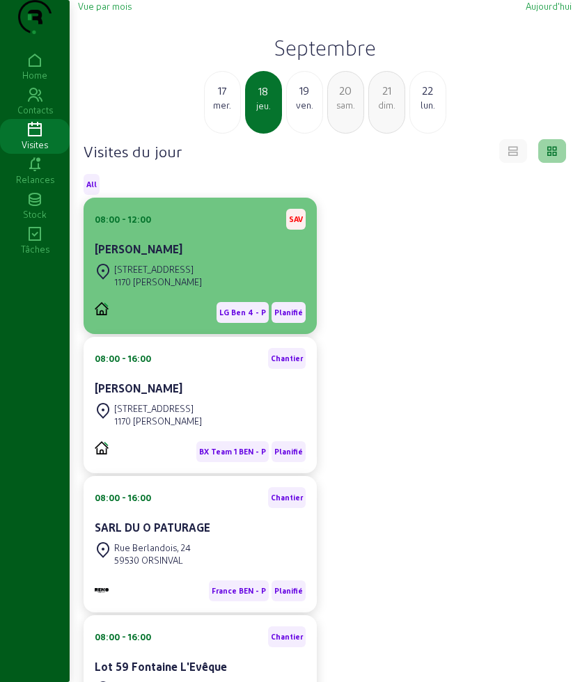
click at [198, 260] on div "08:00 - 12:00 SAV [PERSON_NAME]" at bounding box center [200, 235] width 211 height 52
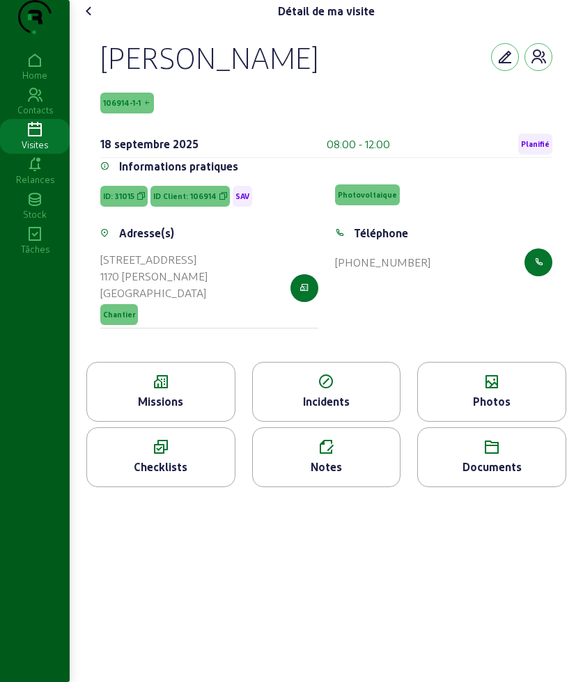
drag, startPoint x: 104, startPoint y: 90, endPoint x: 338, endPoint y: 102, distance: 234.3
click at [338, 75] on div "[PERSON_NAME]" at bounding box center [326, 57] width 452 height 36
copy div "[PERSON_NAME]"
click at [178, 410] on div "Missions" at bounding box center [161, 401] width 148 height 17
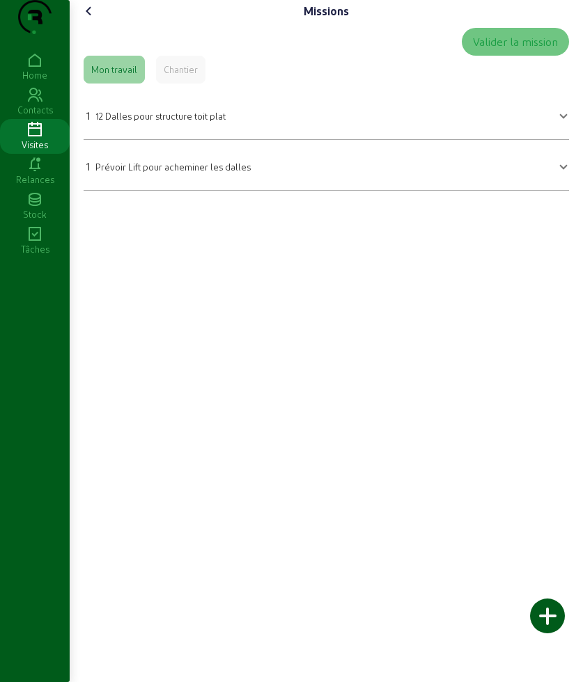
click at [88, 19] on icon at bounding box center [89, 11] width 17 height 17
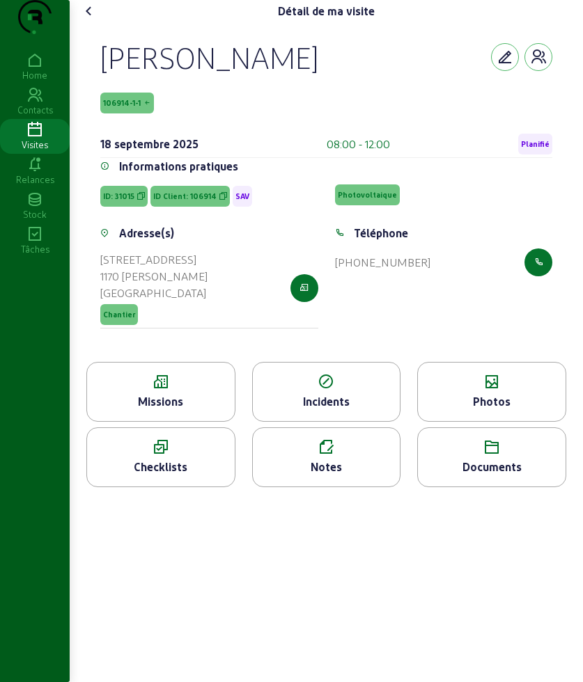
click at [166, 410] on div "Missions" at bounding box center [161, 401] width 148 height 17
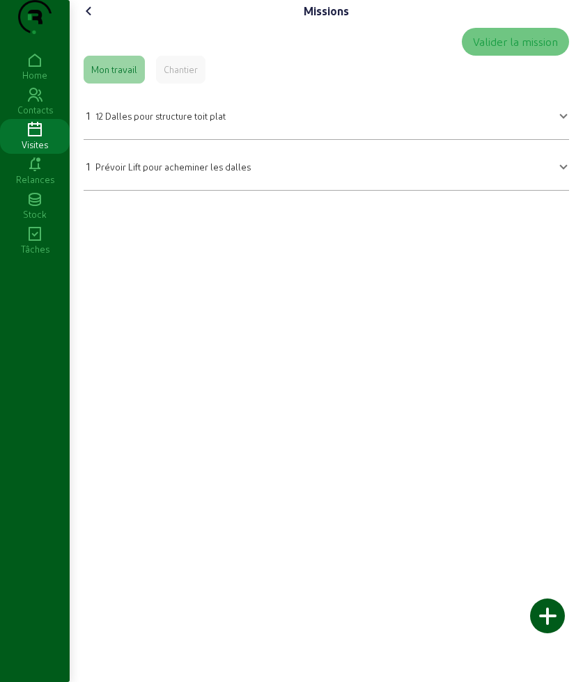
click at [182, 123] on mat-expansion-panel-header "1 12 Dalles pour structure toit plat" at bounding box center [326, 114] width 485 height 39
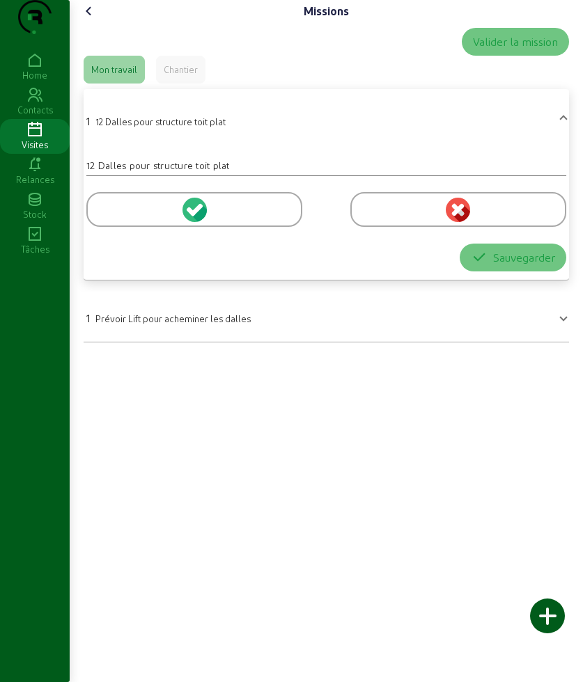
click at [147, 223] on div at bounding box center [194, 209] width 216 height 35
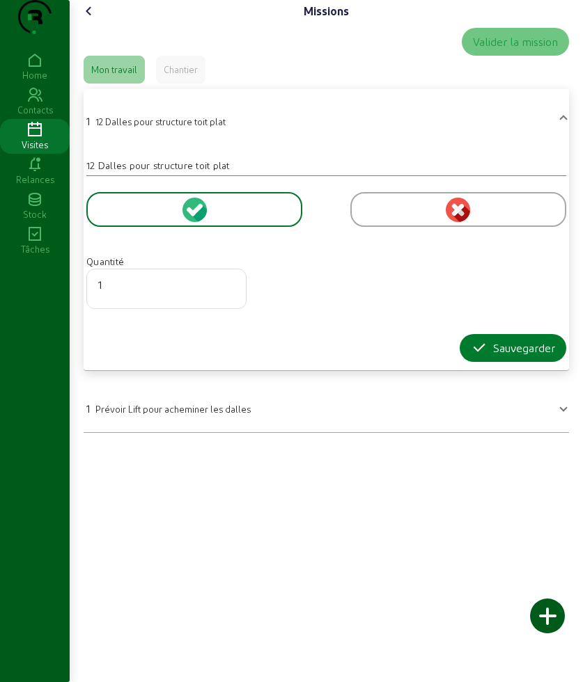
click at [490, 362] on button "Sauvegarder" at bounding box center [513, 348] width 107 height 28
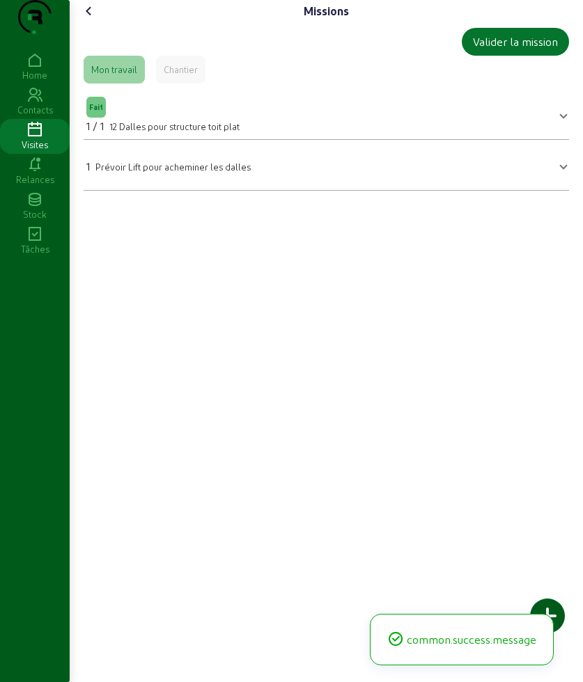
click at [209, 172] on span "Prévoir Lift pour acheminer les dalles" at bounding box center [172, 167] width 155 height 10
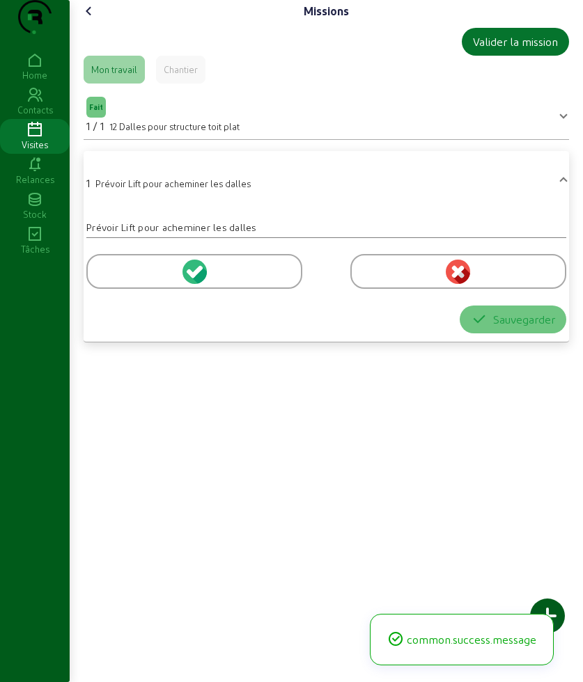
click at [133, 288] on div at bounding box center [194, 271] width 216 height 35
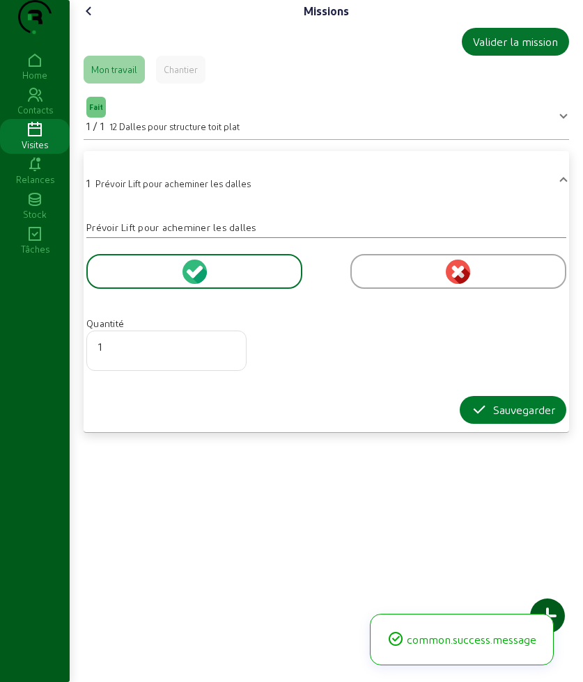
click at [470, 424] on button "Sauvegarder" at bounding box center [513, 410] width 107 height 28
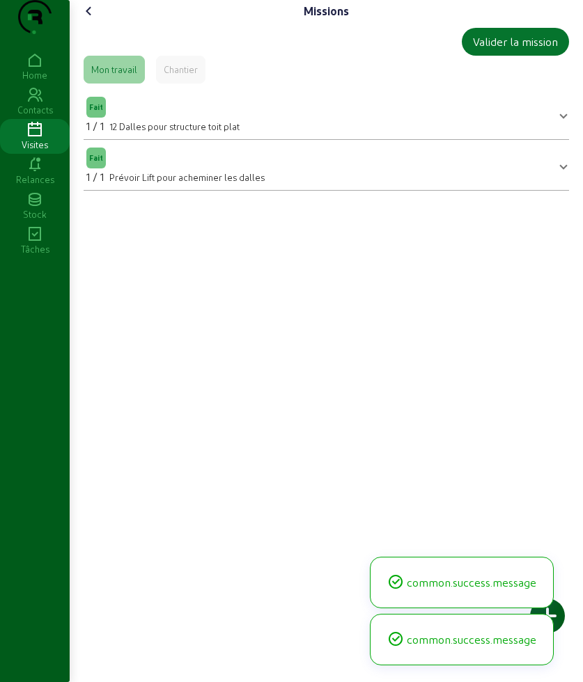
click at [93, 19] on icon at bounding box center [89, 11] width 17 height 17
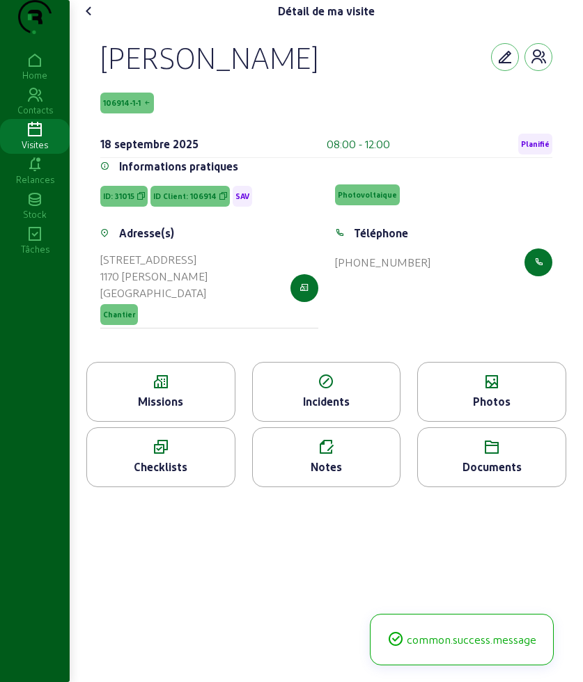
click at [492, 420] on div "Photos" at bounding box center [491, 392] width 149 height 60
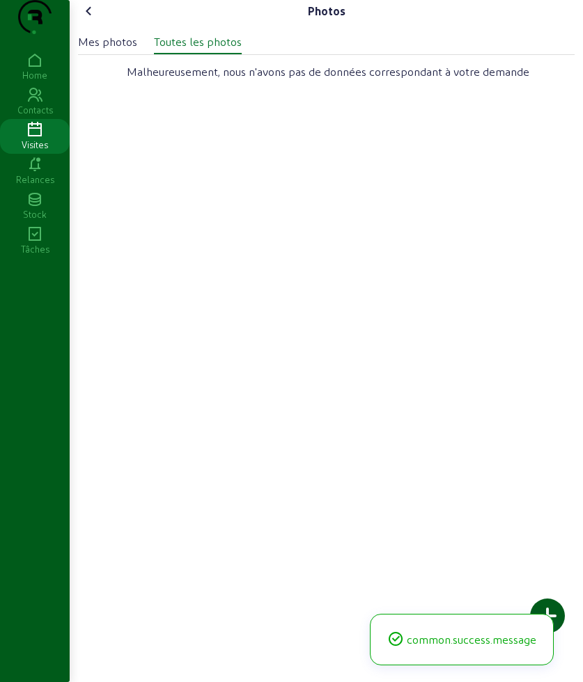
click at [552, 610] on div at bounding box center [547, 616] width 35 height 35
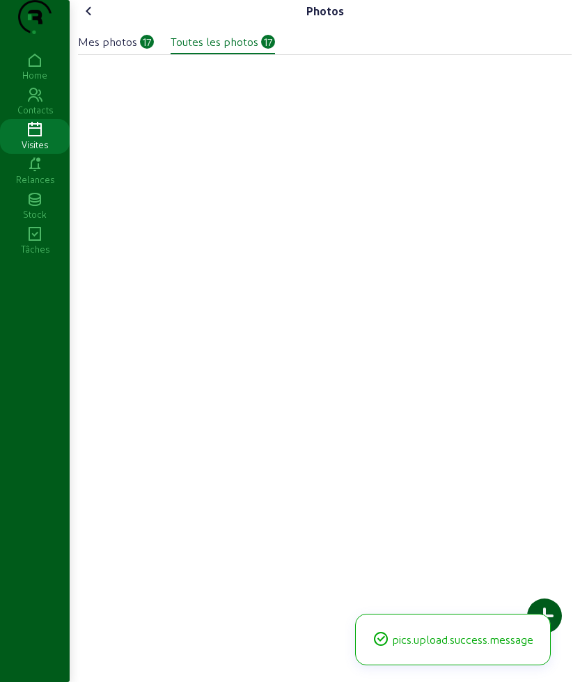
click at [91, 19] on icon at bounding box center [89, 11] width 17 height 17
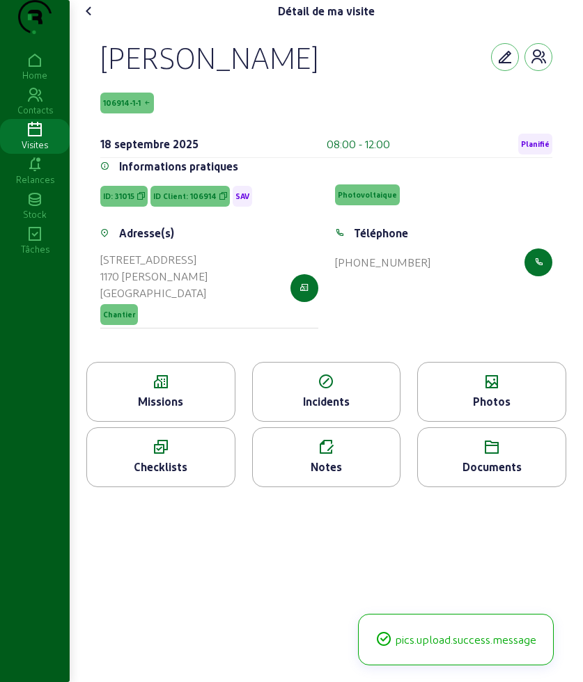
click at [91, 19] on icon at bounding box center [89, 11] width 17 height 17
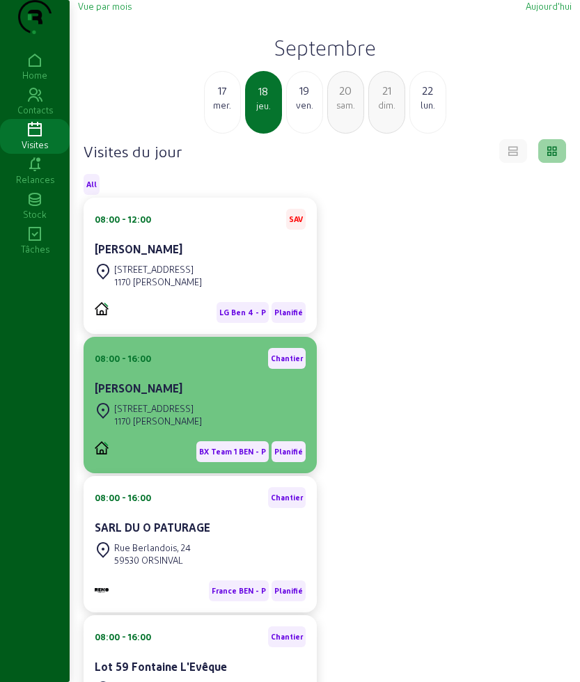
click at [202, 415] on div "[STREET_ADDRESS]" at bounding box center [158, 409] width 88 height 13
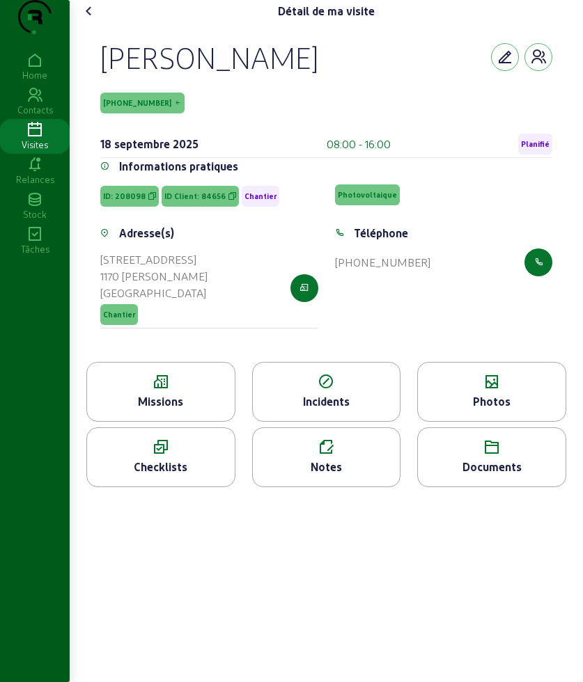
drag, startPoint x: 99, startPoint y: 60, endPoint x: 398, endPoint y: 112, distance: 304.0
click at [398, 112] on div "[PERSON_NAME] [PHONE_NUMBER] [DATE] 08:00 - 16:00 Planifié Informations pratiqu…" at bounding box center [326, 192] width 485 height 340
copy div "[PERSON_NAME] Bled [PHONE_NUMBER]"
click at [97, 22] on cam-font-icon at bounding box center [89, 11] width 22 height 22
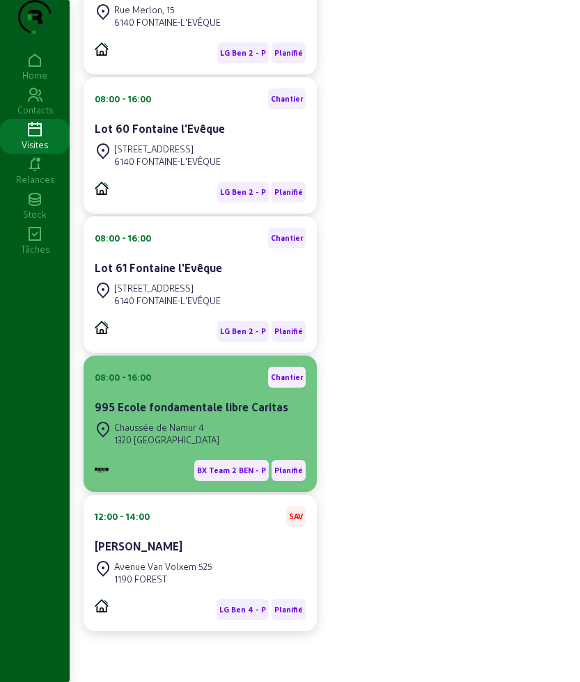
scroll to position [705, 0]
click at [190, 429] on div "Chaussée de Namur 4" at bounding box center [166, 427] width 105 height 13
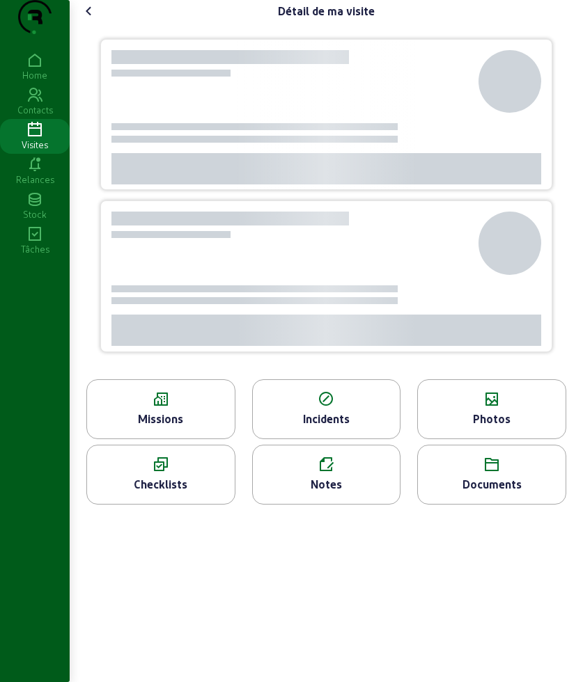
click at [104, 86] on div at bounding box center [326, 200] width 485 height 357
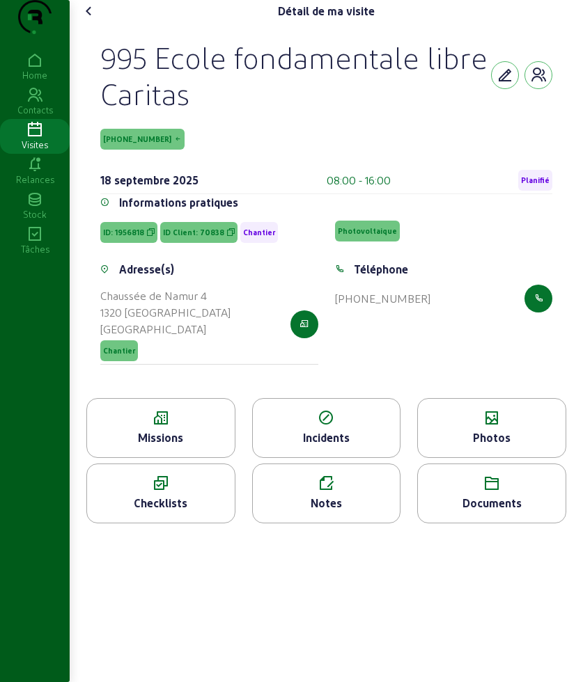
drag, startPoint x: 95, startPoint y: 86, endPoint x: 274, endPoint y: 117, distance: 181.7
click at [274, 117] on div "995 Ecole fondamentale libre Caritas [PHONE_NUMBER] [DATE] 08:00 - 16:00 Planif…" at bounding box center [326, 210] width 485 height 376
copy div "995 Ecole fondamentale libre Caritas"
click at [172, 427] on icon at bounding box center [161, 418] width 148 height 17
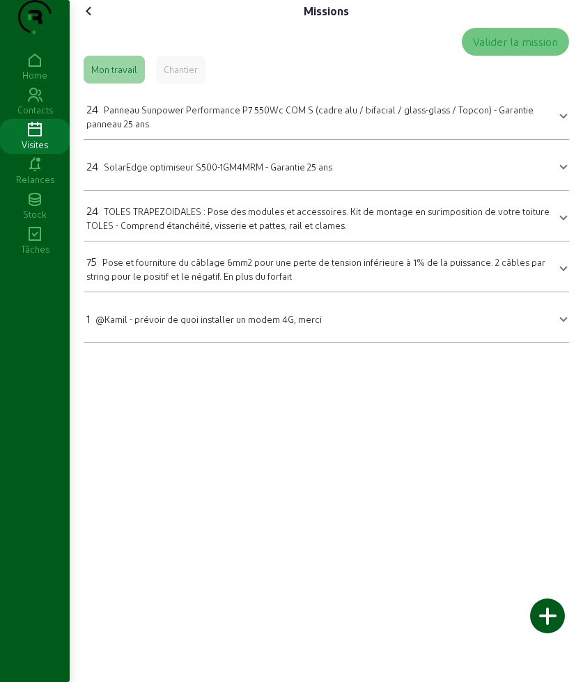
click at [153, 130] on div "24 Panneau Sunpower Performance P7 550Wc COM S (cadre alu / bifacial / glass-gl…" at bounding box center [317, 115] width 463 height 29
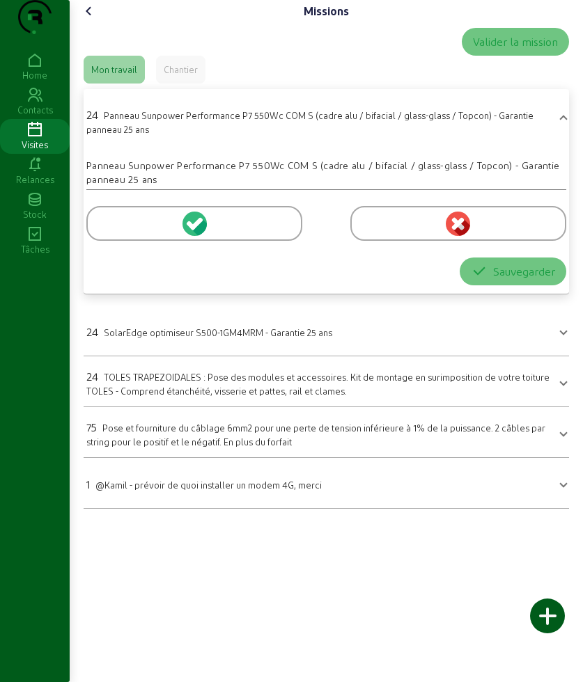
drag, startPoint x: 133, startPoint y: 263, endPoint x: 162, endPoint y: 282, distance: 34.8
click at [132, 241] on div at bounding box center [194, 223] width 216 height 35
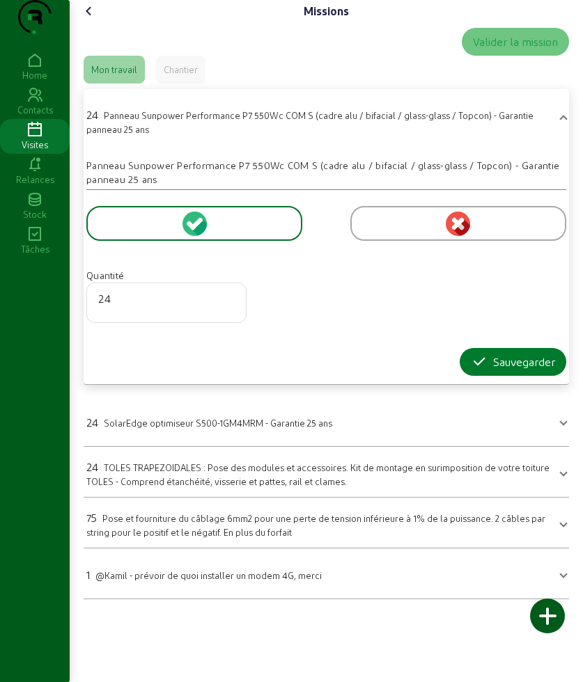
click at [466, 376] on button "Sauvegarder" at bounding box center [513, 362] width 107 height 28
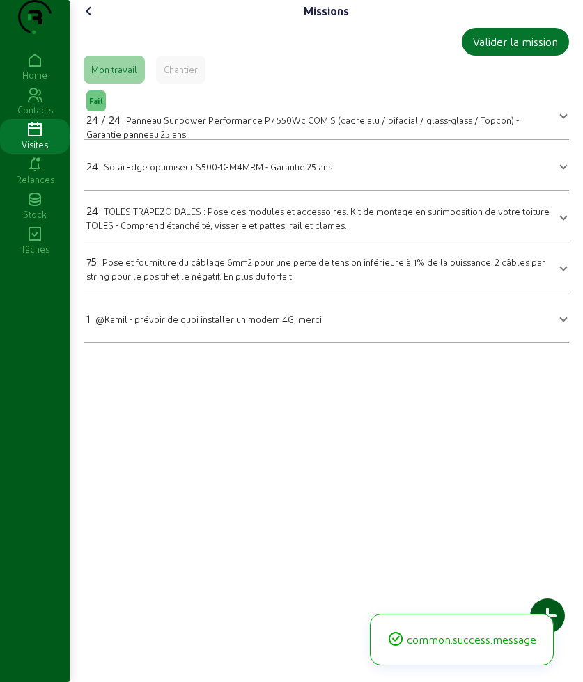
click at [185, 175] on div "24 SolarEdge optimiseur S500-1GM4MRM - Garantie 25 ans" at bounding box center [209, 166] width 246 height 17
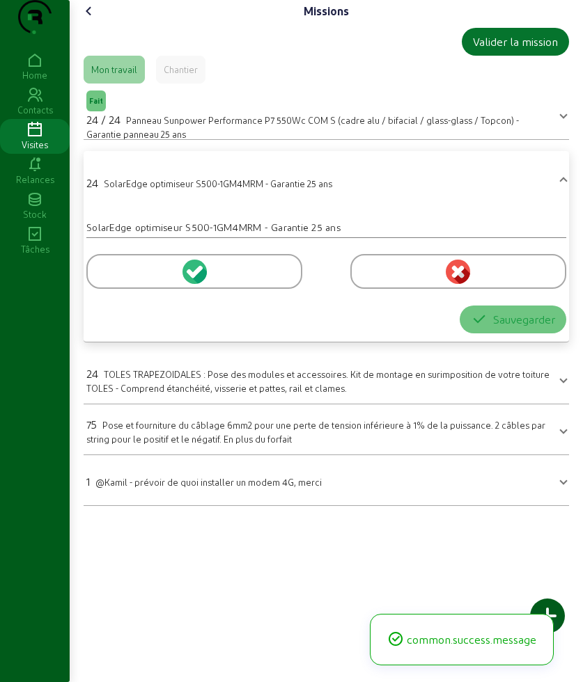
click at [130, 289] on div at bounding box center [194, 271] width 216 height 35
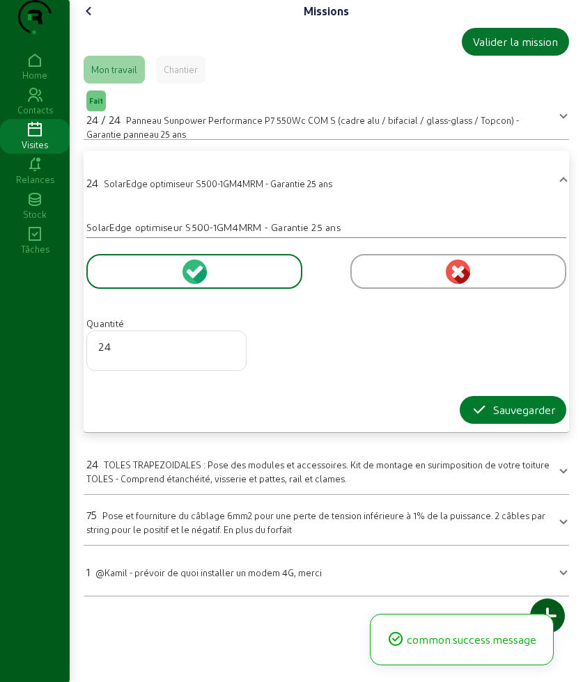
click at [474, 424] on button "Sauvegarder" at bounding box center [513, 410] width 107 height 28
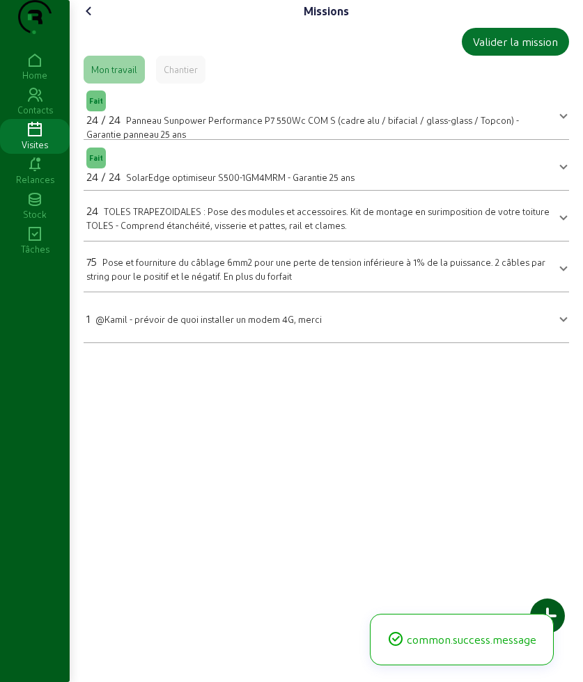
click at [152, 231] on span "TOLES TRAPEZOIDALES : Pose des modules et accessoires. Kit de montage en surimp…" at bounding box center [317, 218] width 463 height 24
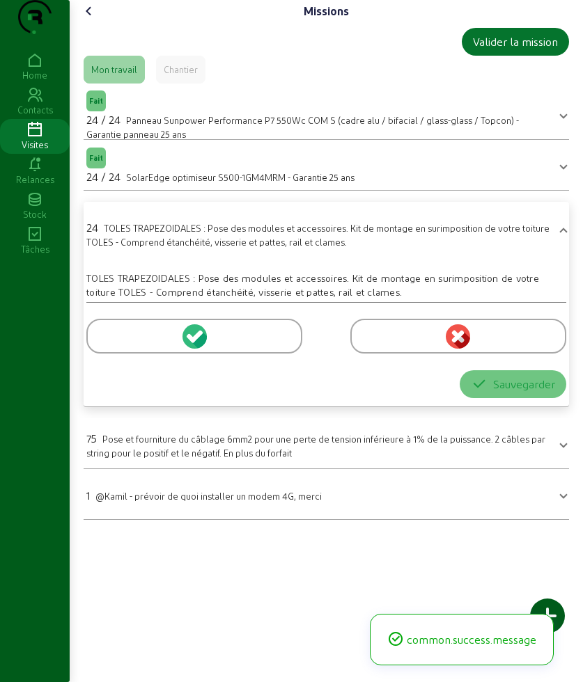
click at [130, 350] on div at bounding box center [194, 336] width 216 height 35
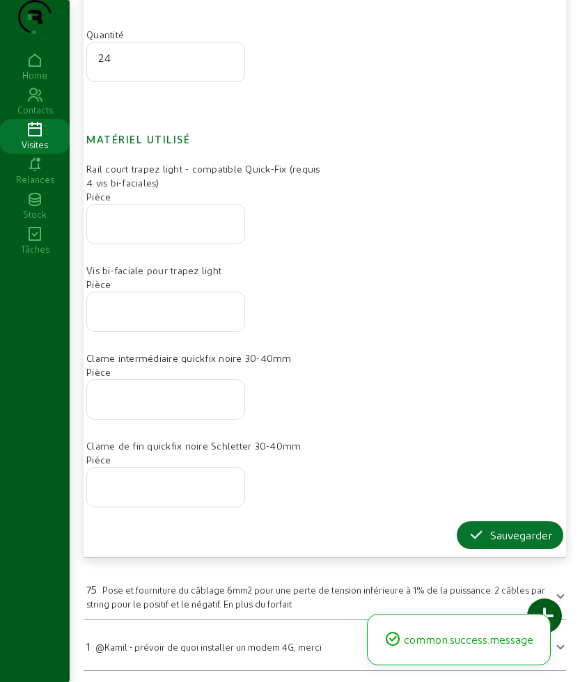
scroll to position [382, 0]
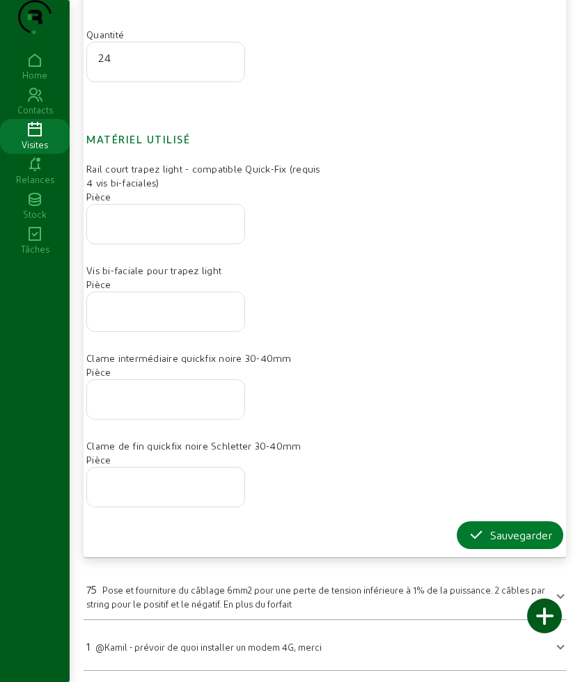
click at [468, 531] on icon "button" at bounding box center [476, 535] width 17 height 17
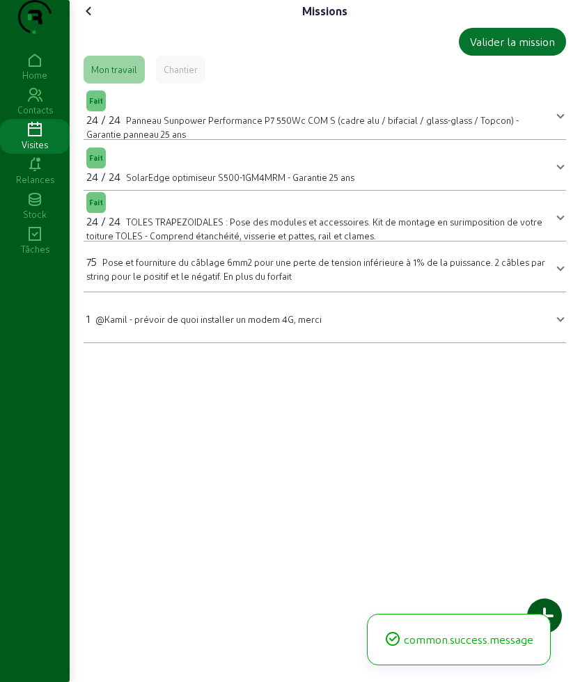
scroll to position [0, 0]
click at [93, 19] on icon at bounding box center [89, 11] width 17 height 17
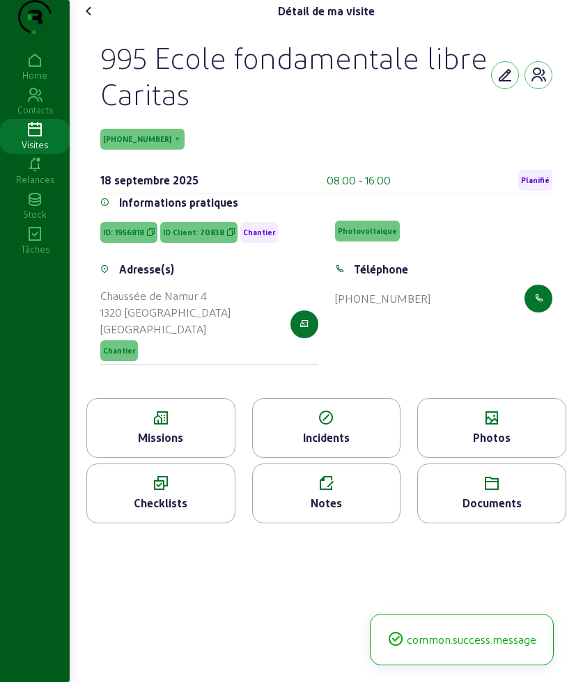
click at [463, 427] on icon at bounding box center [492, 418] width 148 height 17
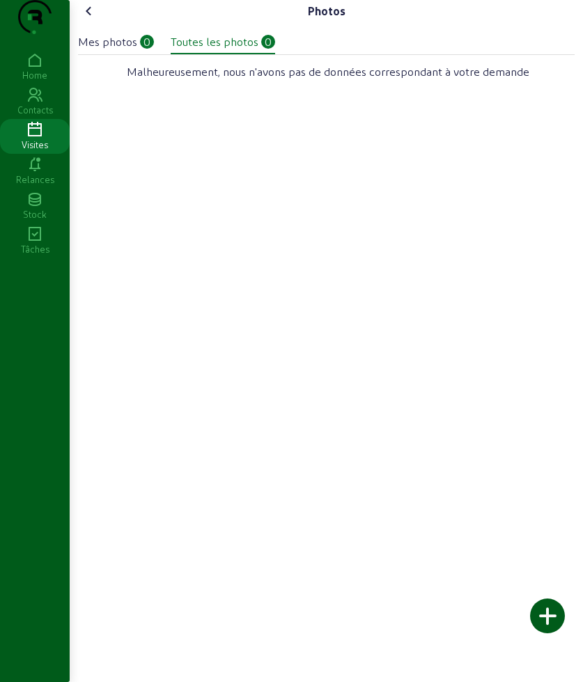
click at [545, 611] on div at bounding box center [547, 616] width 35 height 35
click at [93, 19] on icon at bounding box center [89, 11] width 17 height 17
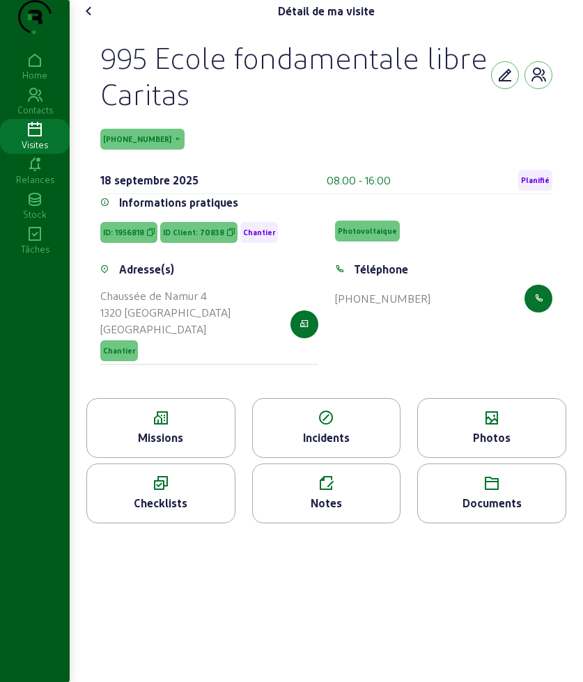
click at [93, 19] on icon at bounding box center [89, 11] width 17 height 17
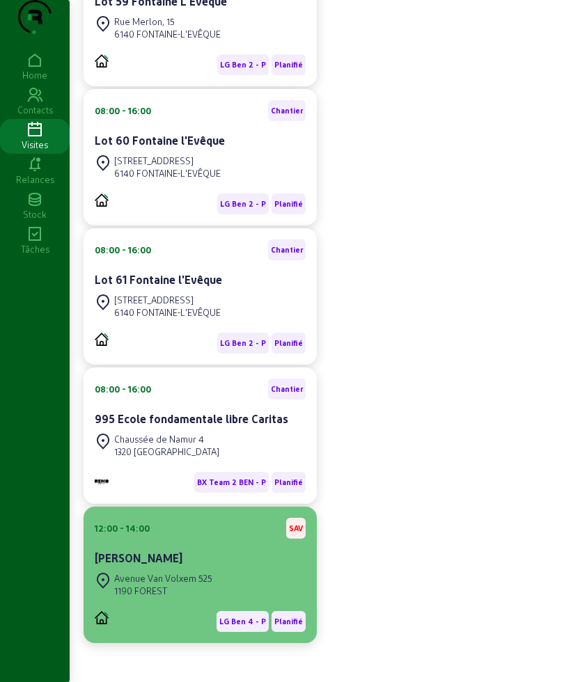
scroll to position [696, 0]
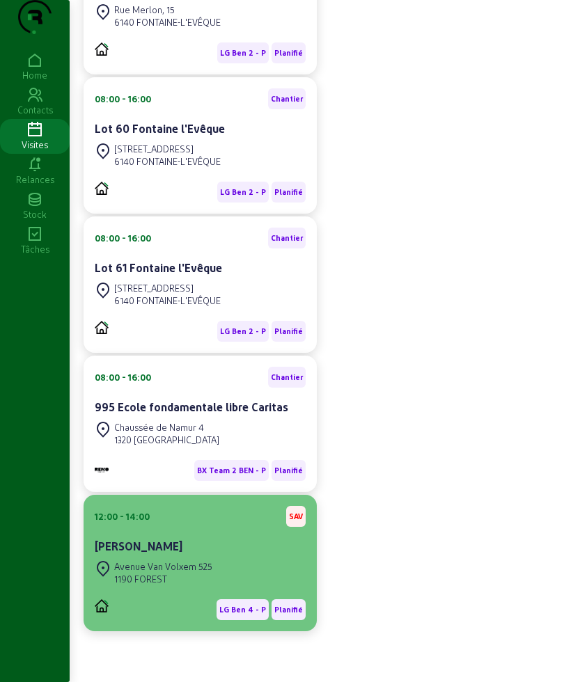
click at [200, 555] on div "[PERSON_NAME]" at bounding box center [200, 546] width 211 height 17
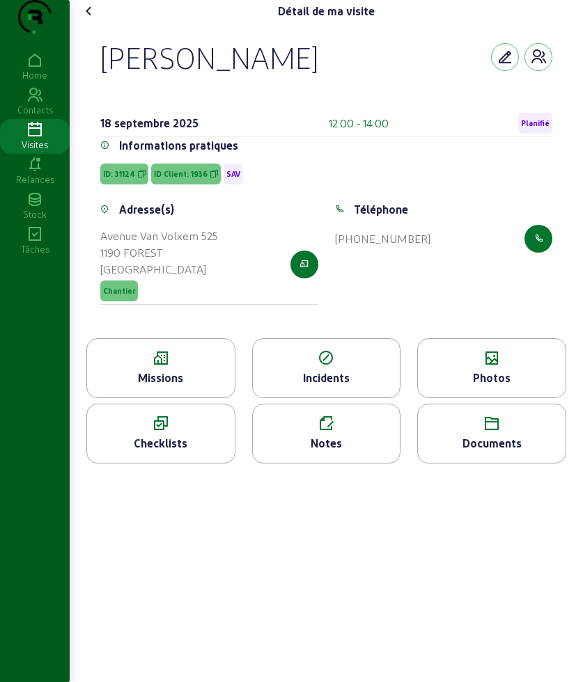
drag, startPoint x: 101, startPoint y: 74, endPoint x: 276, endPoint y: 90, distance: 175.5
click at [276, 90] on div "[PERSON_NAME] [DATE] 12:00 - 14:00 Planifié Informations pratiques ID: 31124 ID…" at bounding box center [326, 180] width 485 height 316
copy div "[PERSON_NAME]"
click at [198, 367] on icon at bounding box center [161, 358] width 148 height 17
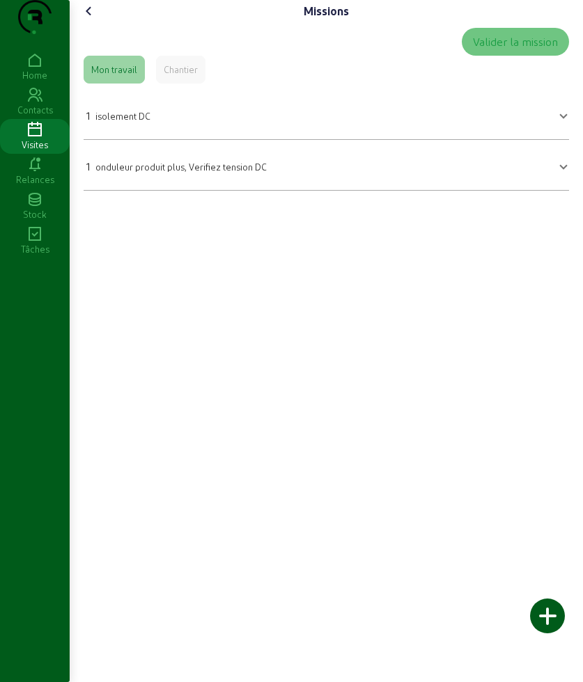
click at [93, 19] on icon at bounding box center [89, 11] width 17 height 17
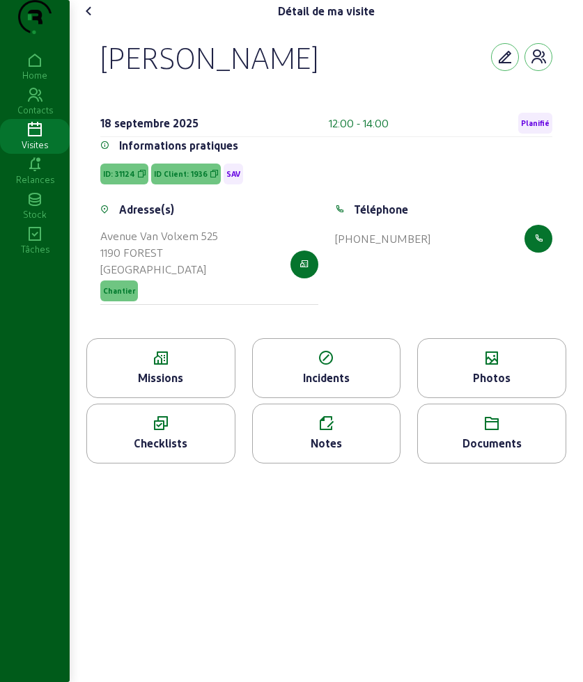
click at [93, 19] on icon at bounding box center [89, 11] width 17 height 17
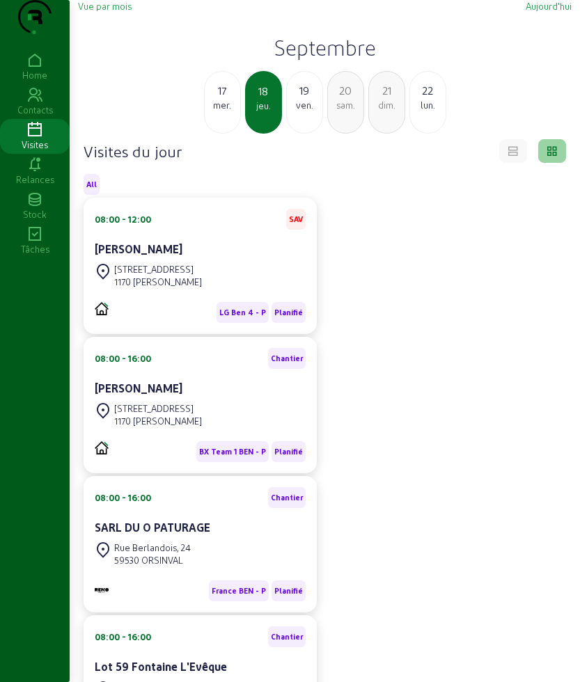
click at [180, 276] on div "[STREET_ADDRESS]" at bounding box center [158, 269] width 88 height 13
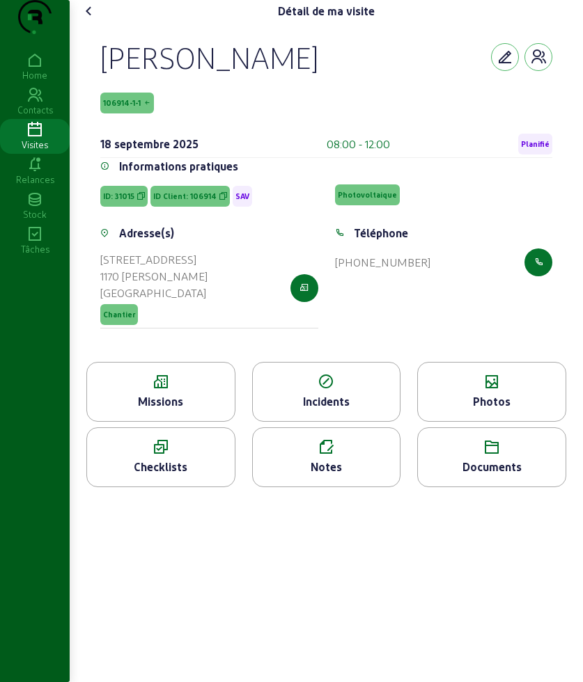
click at [427, 391] on icon at bounding box center [492, 382] width 148 height 17
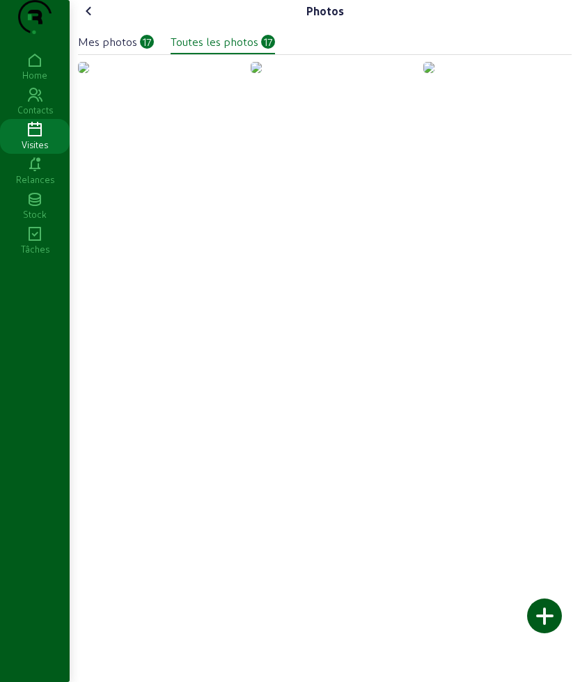
click at [101, 50] on div "Mes photos" at bounding box center [107, 41] width 59 height 17
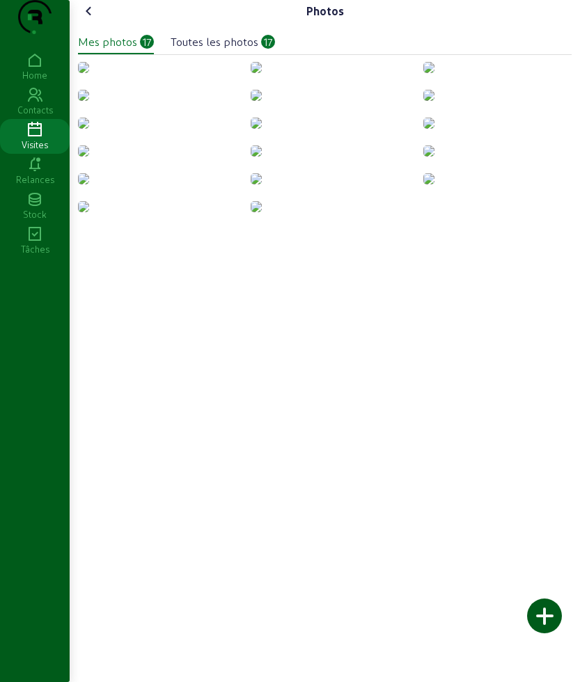
drag, startPoint x: 157, startPoint y: 248, endPoint x: 123, endPoint y: 248, distance: 34.8
click at [89, 73] on img at bounding box center [83, 67] width 11 height 11
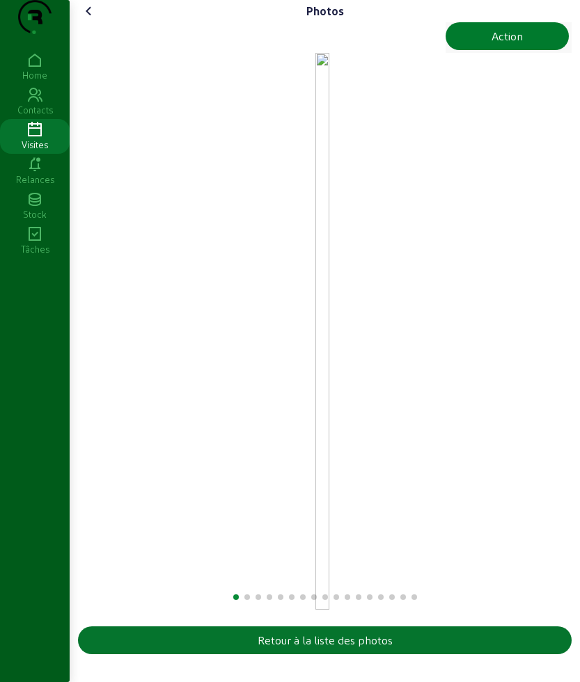
click at [483, 50] on button "Action" at bounding box center [507, 36] width 123 height 28
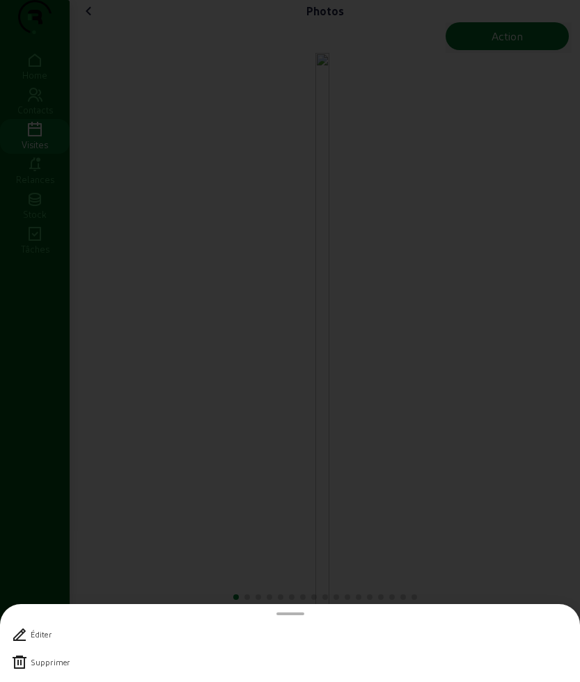
click at [44, 664] on div "Supprimer" at bounding box center [50, 663] width 39 height 10
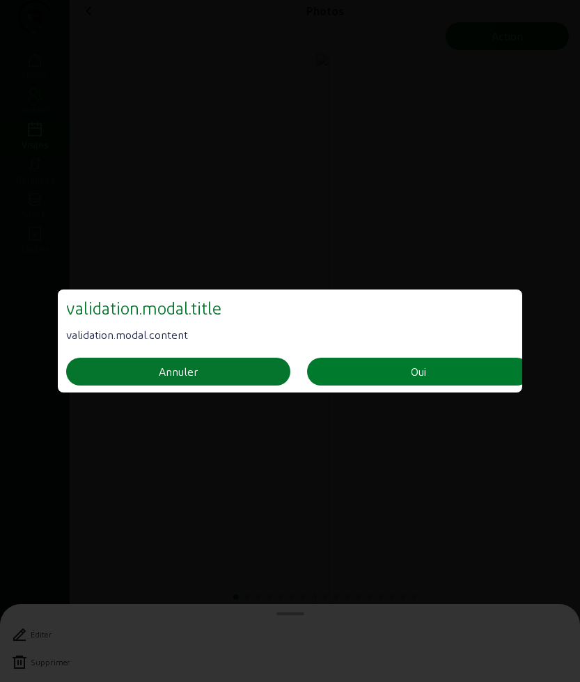
click at [385, 361] on button "Oui" at bounding box center [419, 372] width 224 height 28
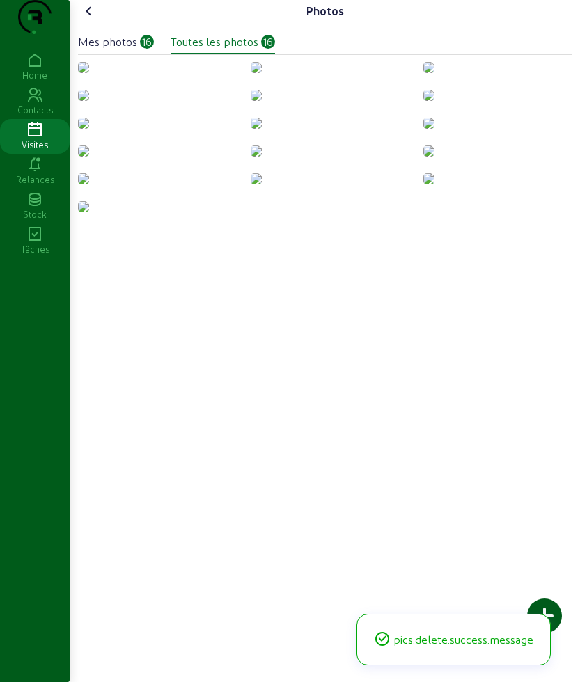
click at [89, 73] on img at bounding box center [83, 67] width 11 height 11
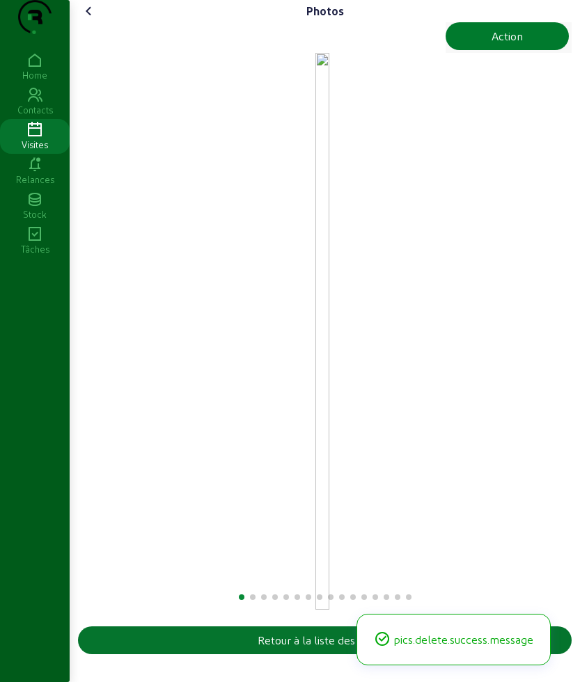
click at [492, 45] on div "Action" at bounding box center [507, 36] width 31 height 17
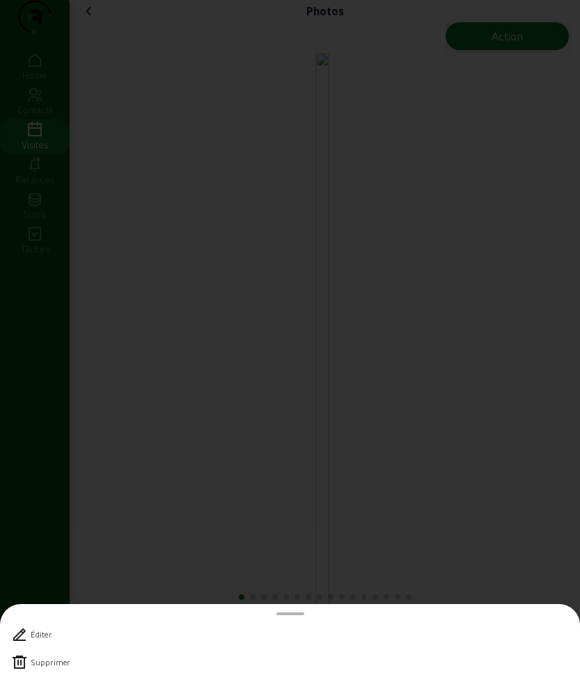
click at [54, 664] on div "Supprimer" at bounding box center [50, 663] width 39 height 10
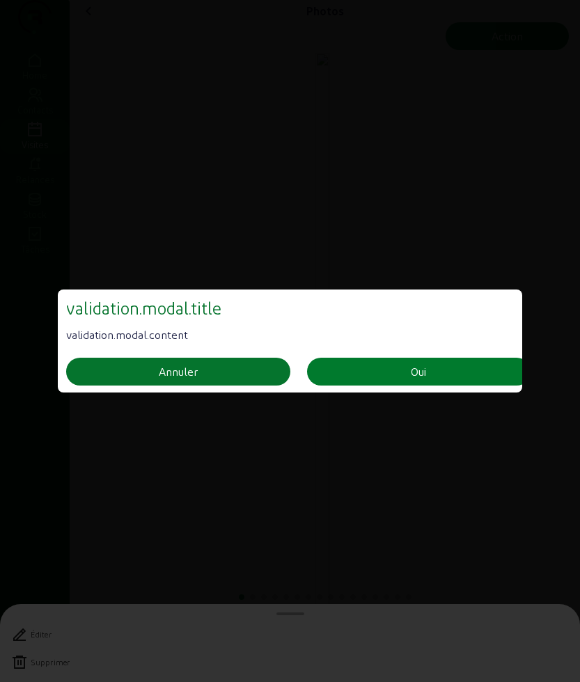
click at [341, 361] on button "Oui" at bounding box center [419, 372] width 224 height 28
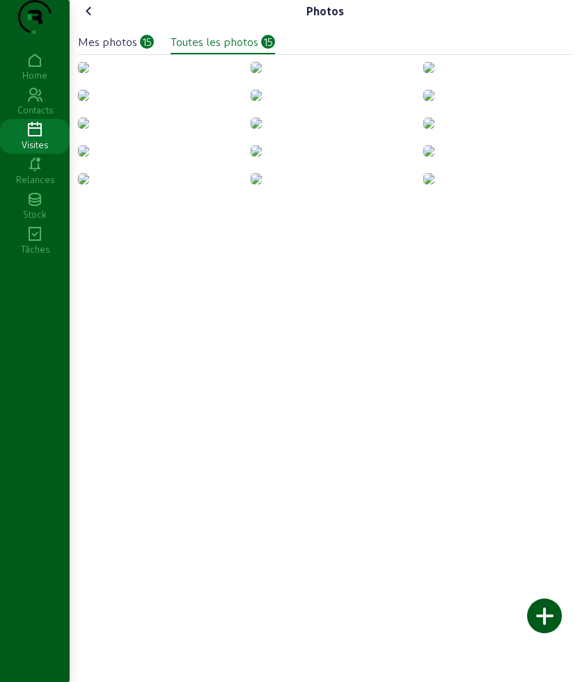
click at [89, 73] on img at bounding box center [83, 67] width 11 height 11
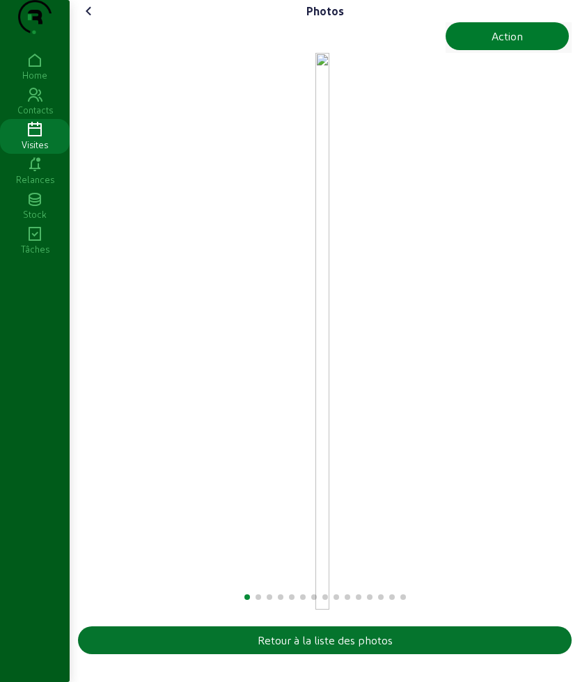
click at [515, 45] on div "Action" at bounding box center [507, 36] width 31 height 17
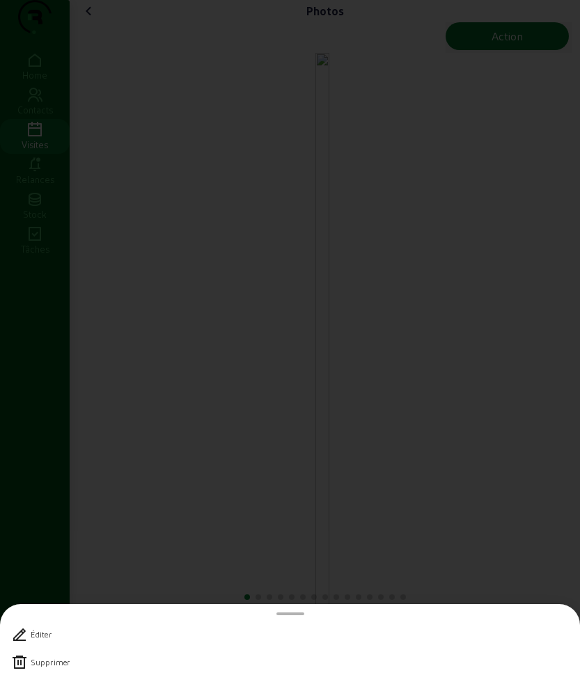
click at [58, 661] on div "Supprimer" at bounding box center [50, 663] width 39 height 10
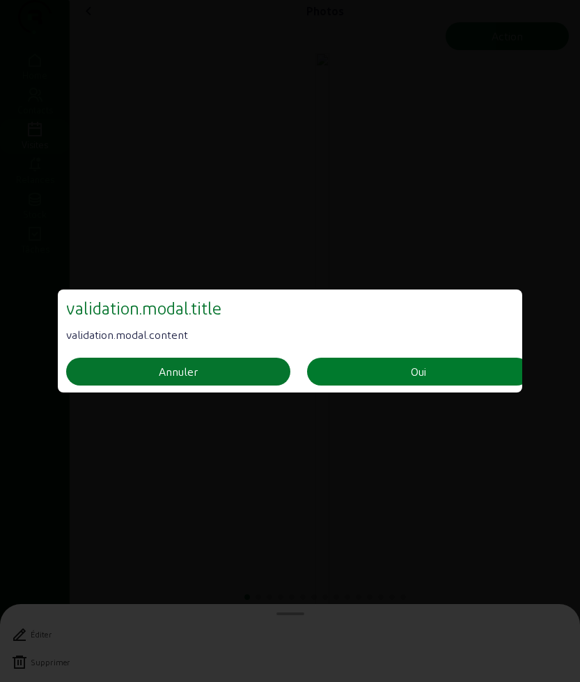
click at [415, 368] on div "Oui" at bounding box center [418, 372] width 15 height 17
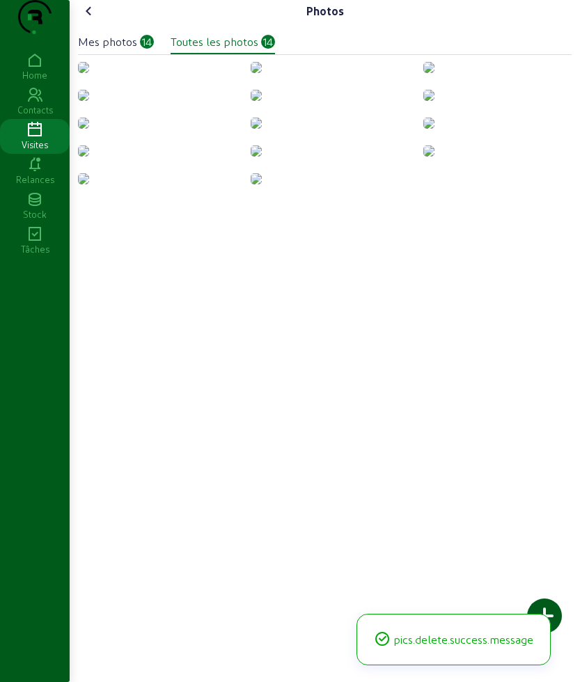
click at [89, 73] on img at bounding box center [83, 67] width 11 height 11
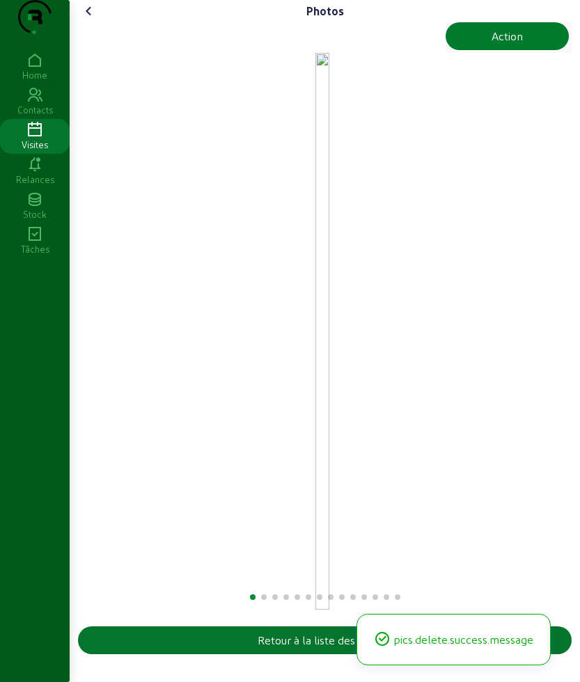
click at [516, 45] on div "Action" at bounding box center [507, 36] width 31 height 17
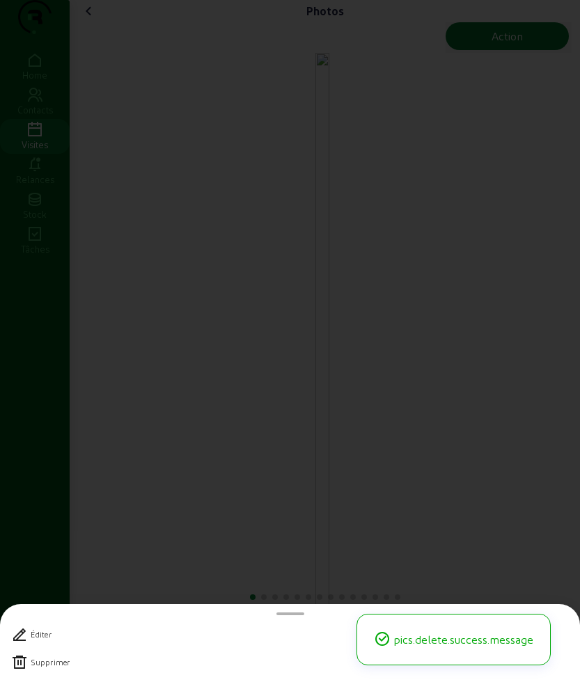
click at [33, 666] on div "Supprimer" at bounding box center [50, 663] width 39 height 10
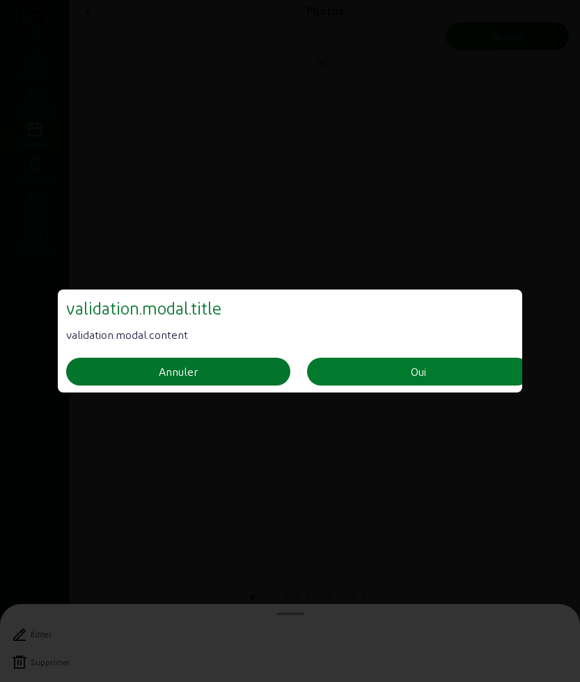
click at [386, 373] on button "Oui" at bounding box center [419, 372] width 224 height 28
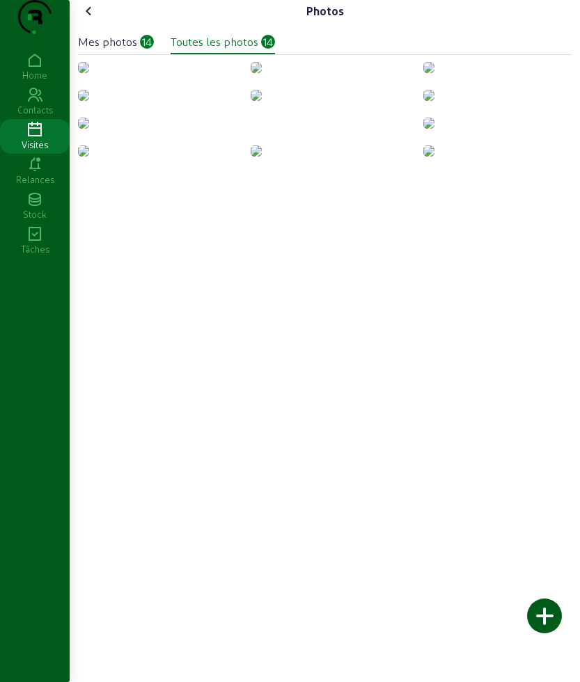
click at [89, 73] on img at bounding box center [83, 67] width 11 height 11
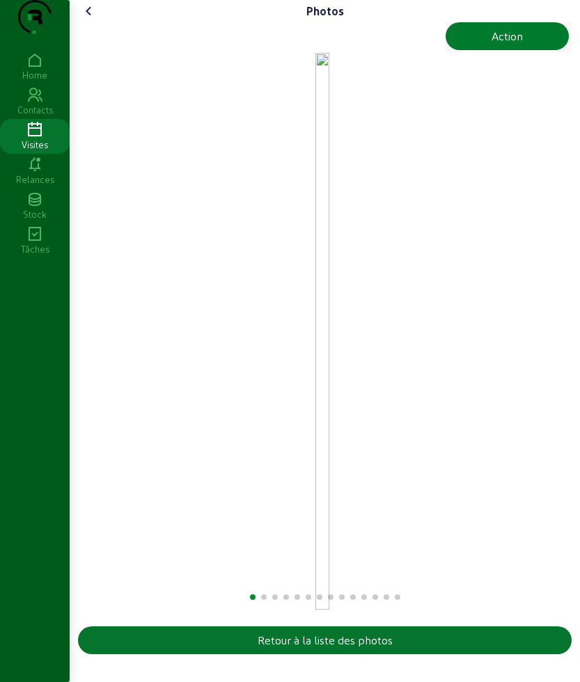
click at [492, 45] on div "Action" at bounding box center [507, 36] width 31 height 17
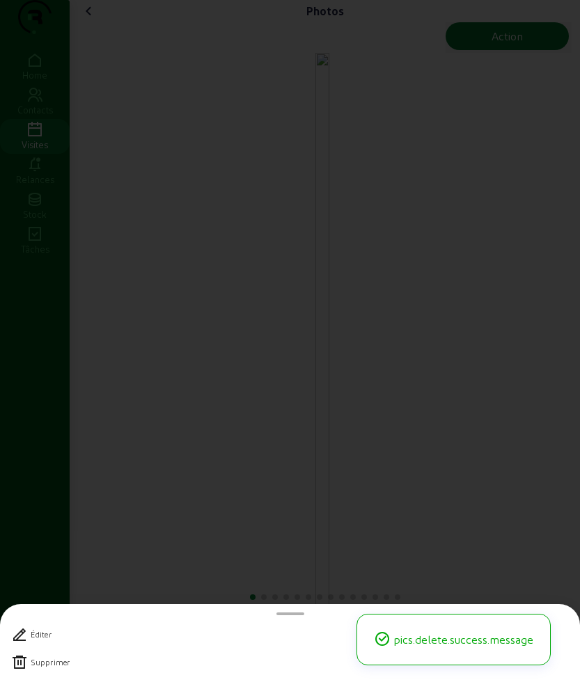
click at [57, 662] on div "Supprimer" at bounding box center [50, 663] width 39 height 10
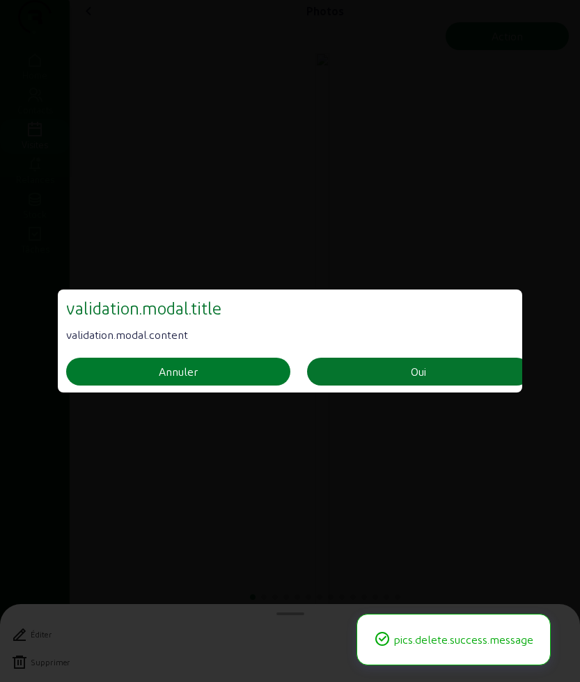
click at [175, 364] on div "Annuler" at bounding box center [178, 372] width 39 height 17
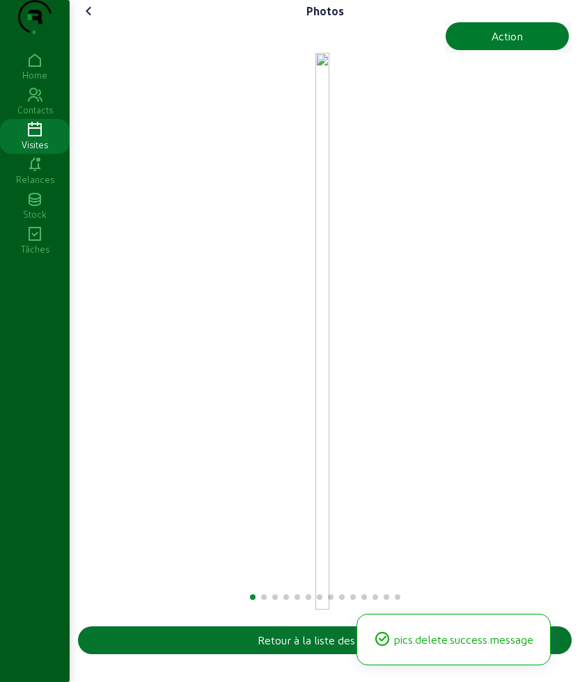
click at [485, 50] on button "Action" at bounding box center [507, 36] width 123 height 28
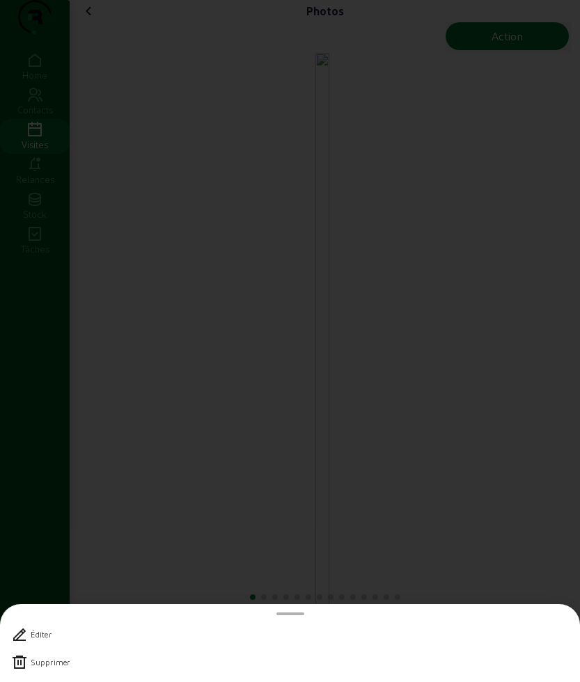
click at [57, 664] on div "Supprimer" at bounding box center [50, 663] width 39 height 10
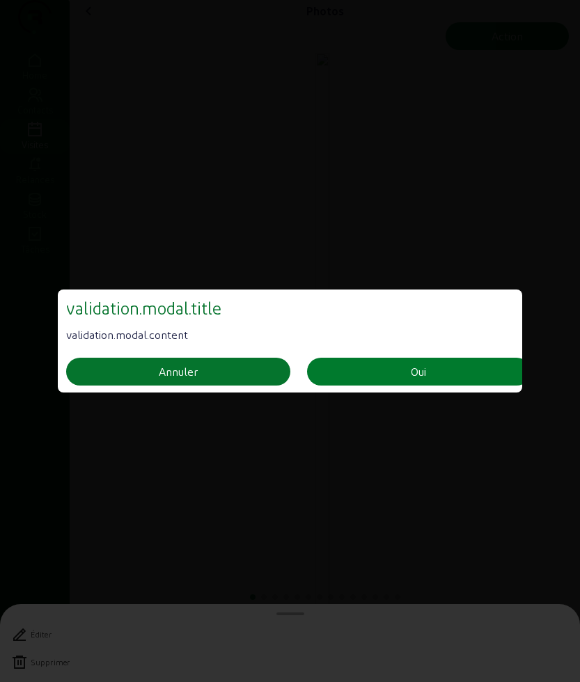
click at [389, 360] on button "Oui" at bounding box center [419, 372] width 224 height 28
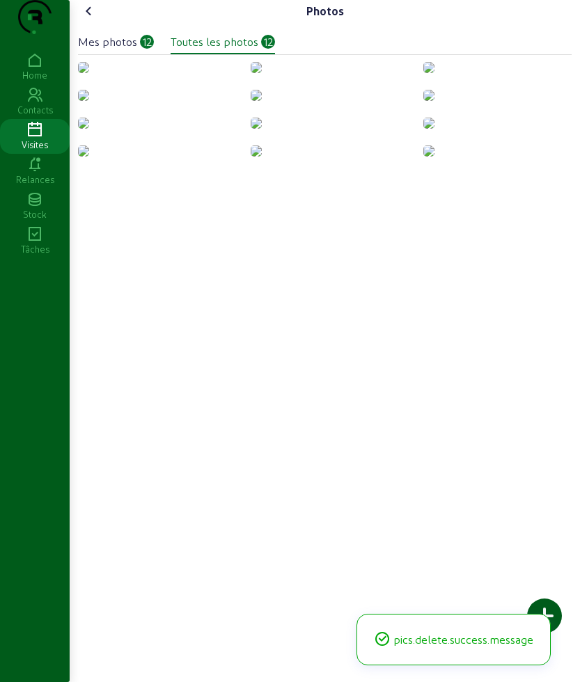
click at [89, 73] on img at bounding box center [83, 67] width 11 height 11
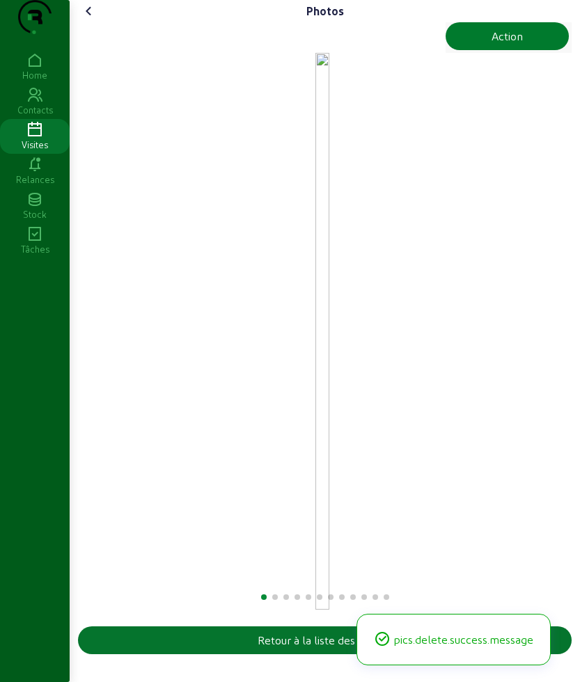
click at [492, 45] on div "Action" at bounding box center [507, 36] width 31 height 17
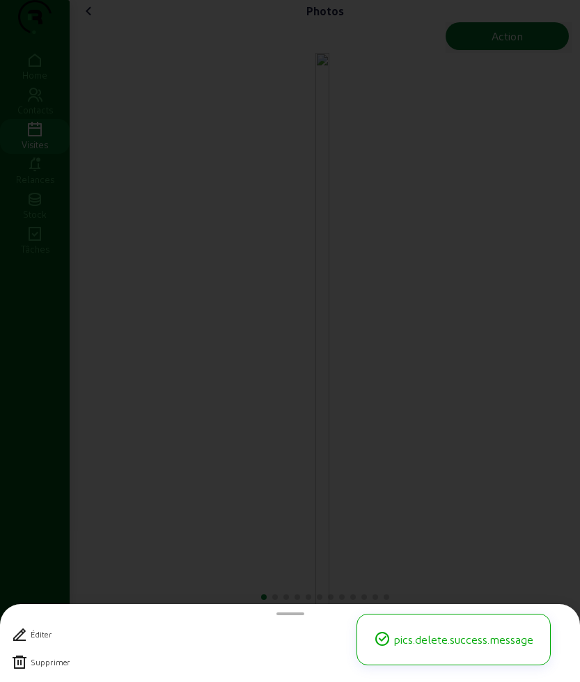
click at [54, 666] on div "Supprimer" at bounding box center [50, 663] width 39 height 10
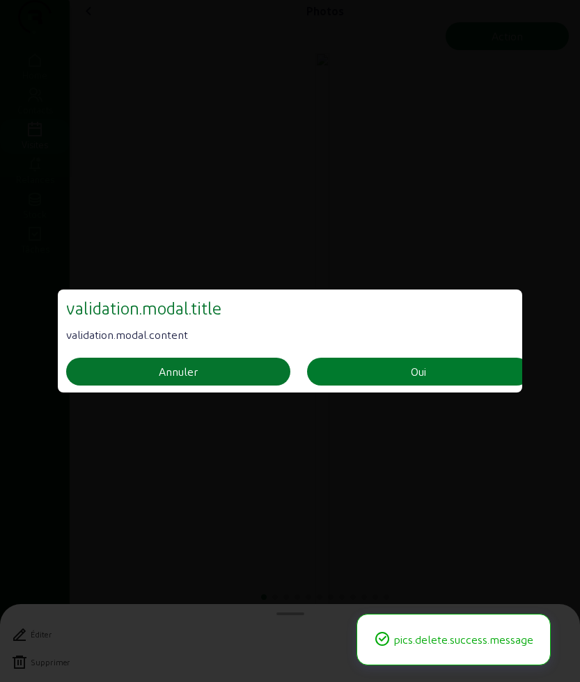
click at [352, 363] on button "Oui" at bounding box center [419, 372] width 224 height 28
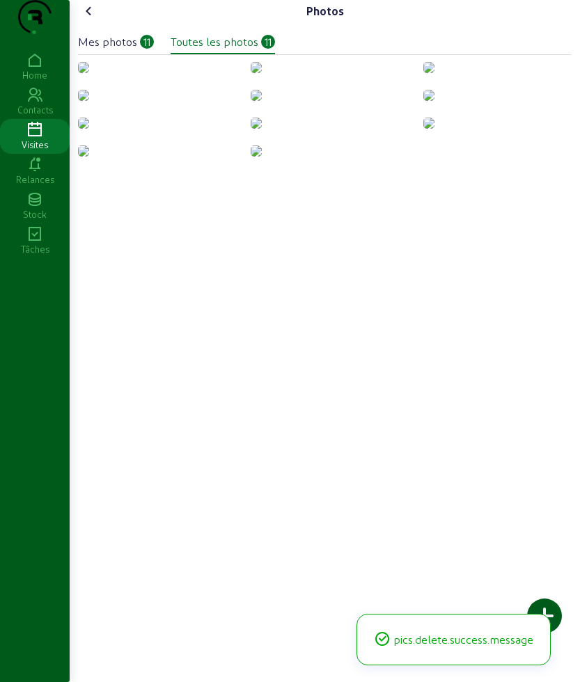
click at [89, 73] on img at bounding box center [83, 67] width 11 height 11
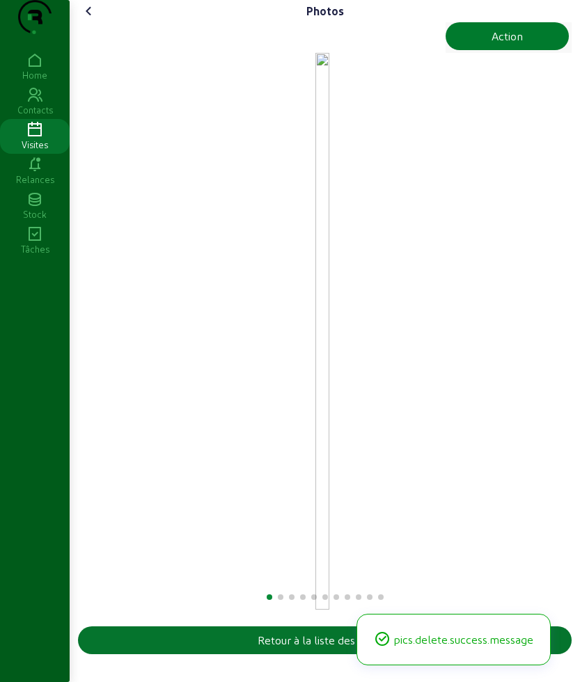
click at [522, 50] on button "Action" at bounding box center [507, 36] width 123 height 28
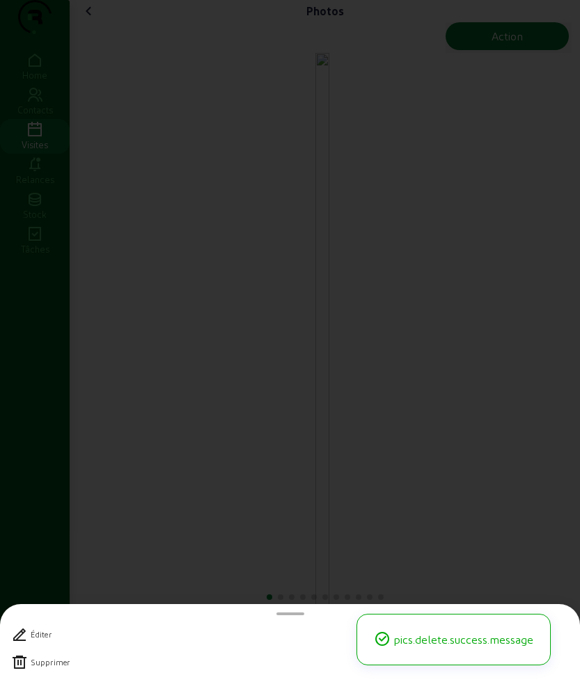
click at [42, 666] on div "Supprimer" at bounding box center [50, 663] width 39 height 10
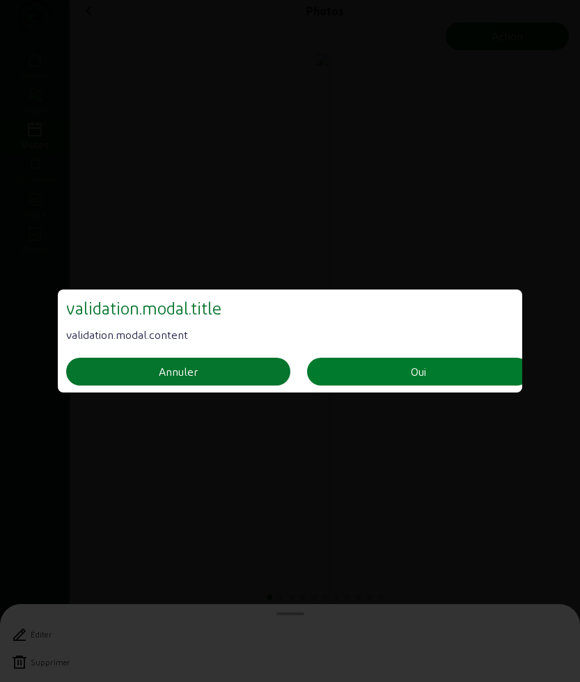
click at [389, 373] on button "Oui" at bounding box center [419, 372] width 224 height 28
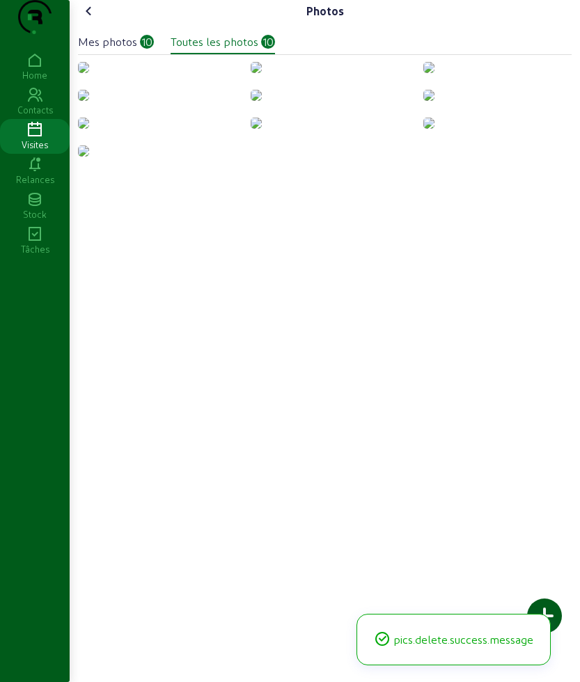
click at [89, 73] on img at bounding box center [83, 67] width 11 height 11
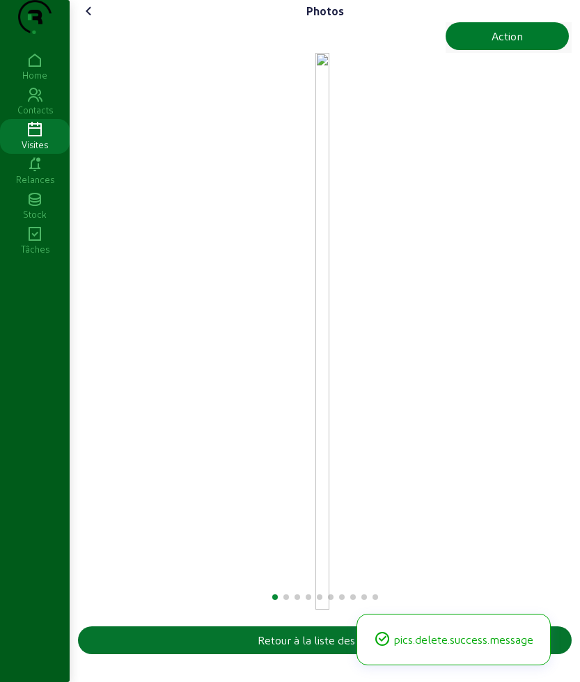
click at [470, 50] on button "Action" at bounding box center [507, 36] width 123 height 28
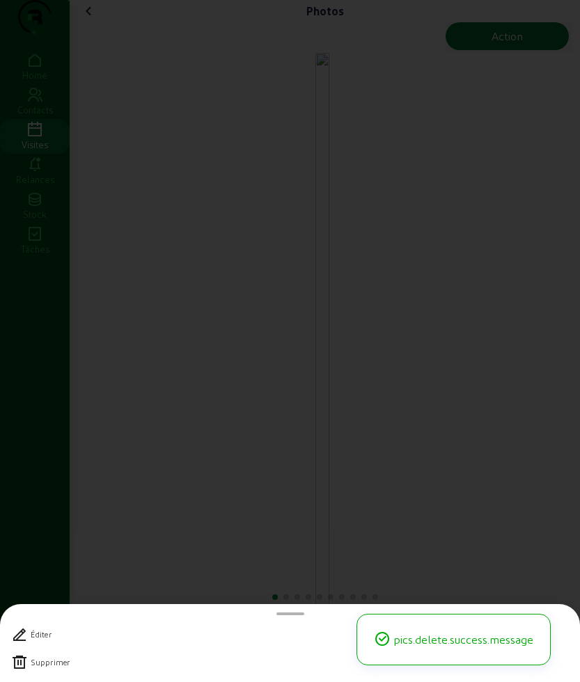
click at [62, 664] on div "Supprimer" at bounding box center [50, 663] width 39 height 10
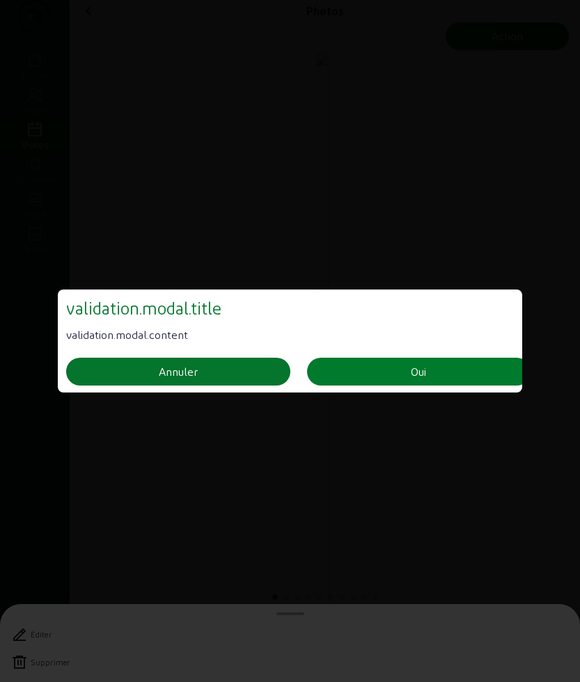
click at [386, 358] on button "Oui" at bounding box center [419, 372] width 224 height 28
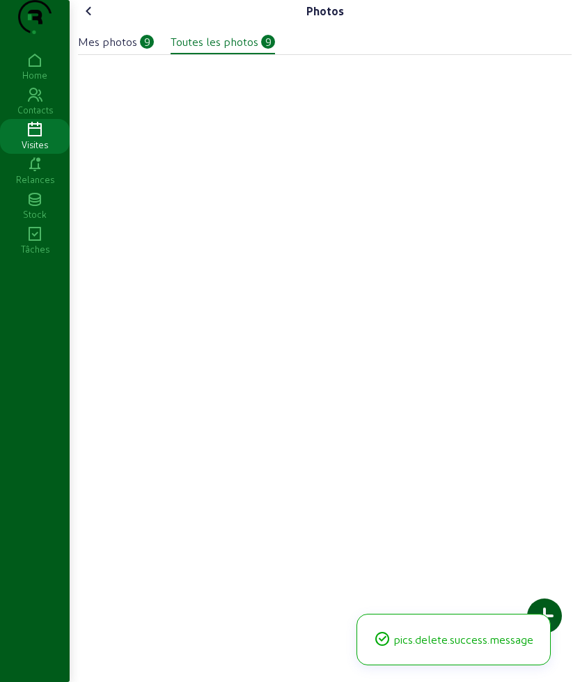
click at [127, 73] on img at bounding box center [152, 73] width 148 height 0
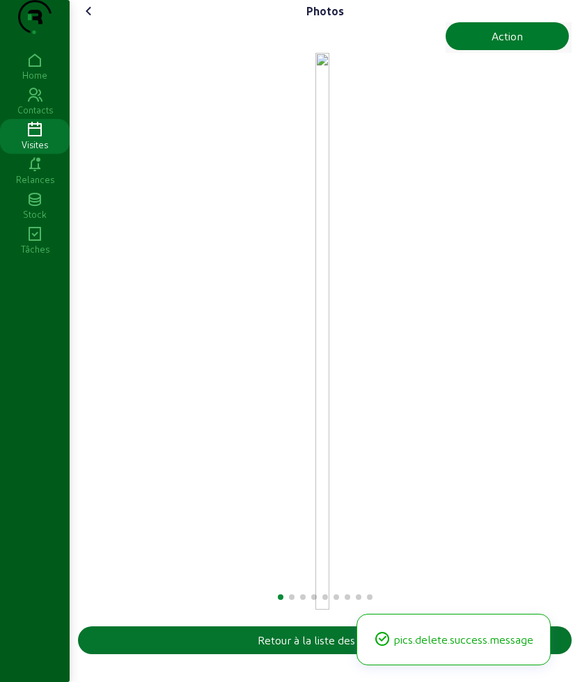
click at [483, 50] on button "Action" at bounding box center [507, 36] width 123 height 28
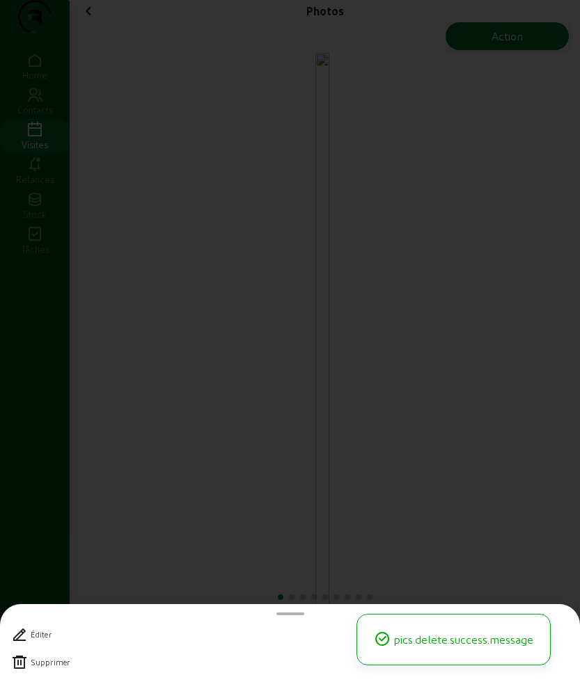
click at [36, 653] on div "Supprimer" at bounding box center [290, 663] width 558 height 28
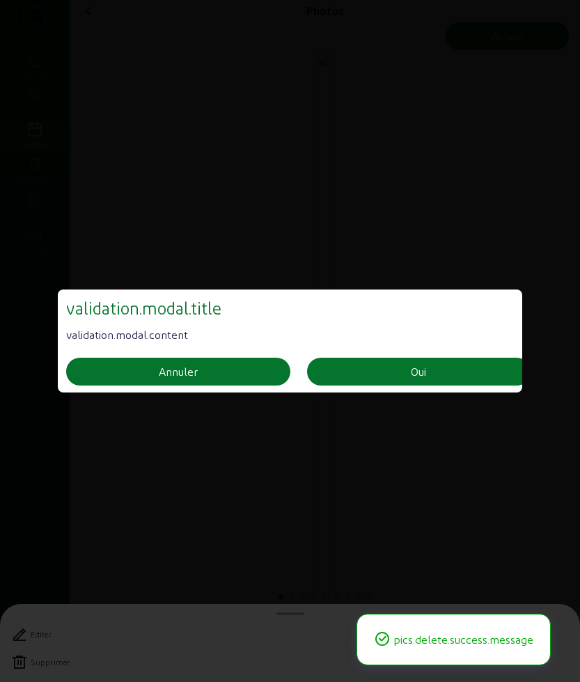
click at [392, 354] on div "validation.modal.content" at bounding box center [298, 338] width 464 height 39
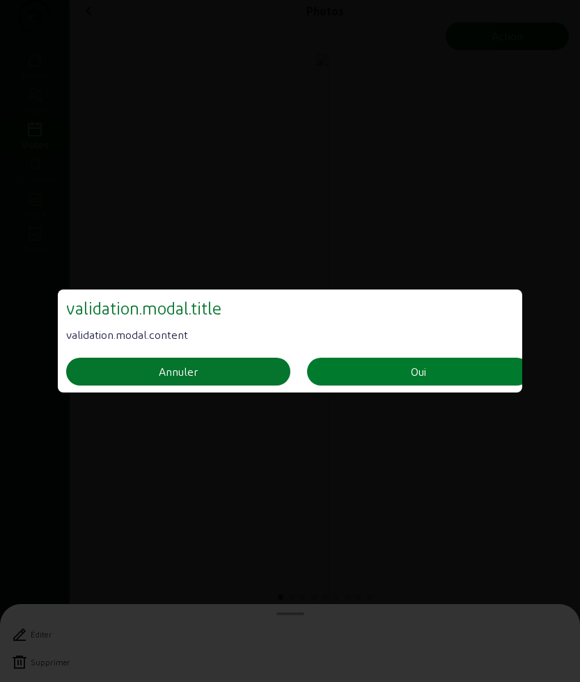
click at [389, 369] on button "Oui" at bounding box center [419, 372] width 224 height 28
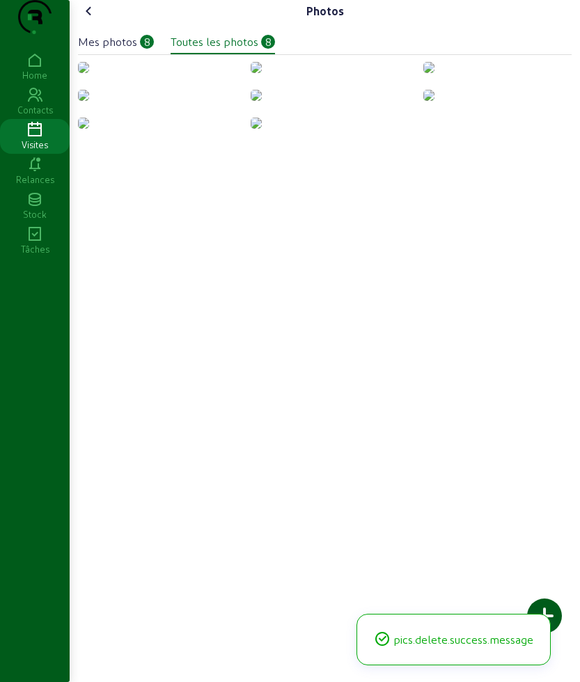
click at [89, 73] on img at bounding box center [83, 67] width 11 height 11
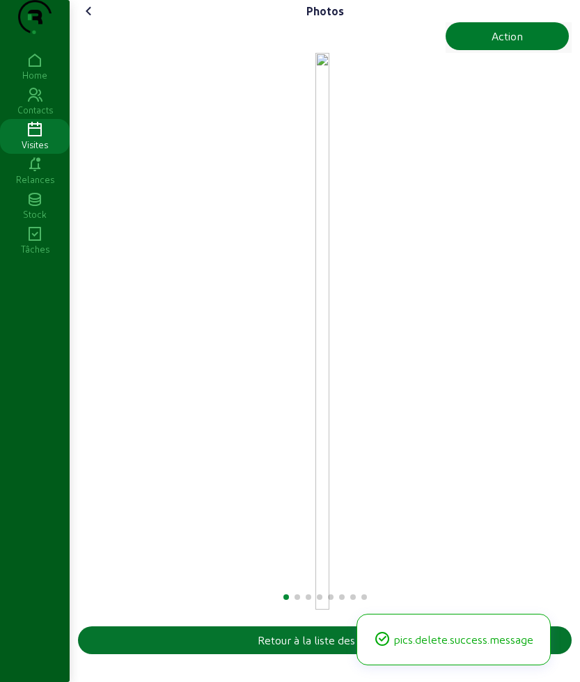
click at [517, 45] on div "Action" at bounding box center [507, 36] width 31 height 17
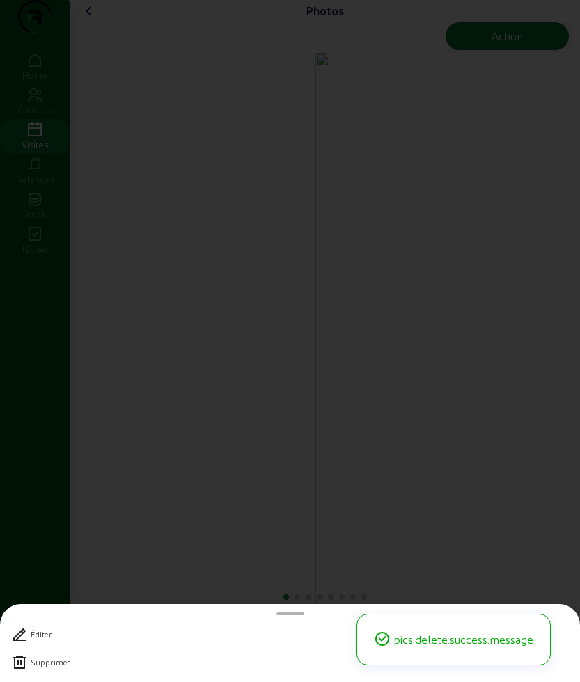
click at [34, 664] on div "Supprimer" at bounding box center [50, 663] width 39 height 10
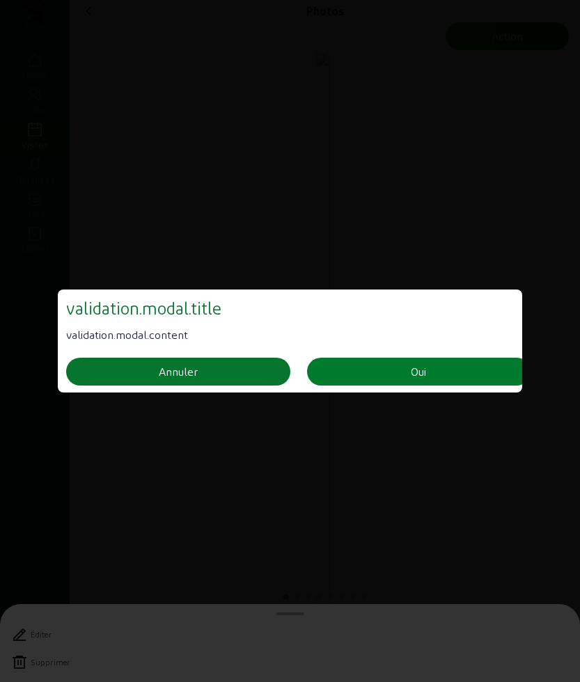
click at [377, 367] on button "Oui" at bounding box center [419, 372] width 224 height 28
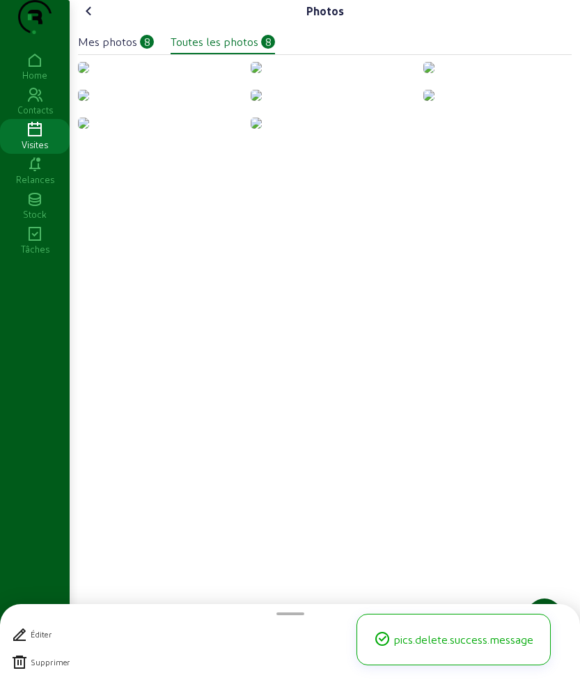
click at [251, 73] on img at bounding box center [256, 67] width 11 height 11
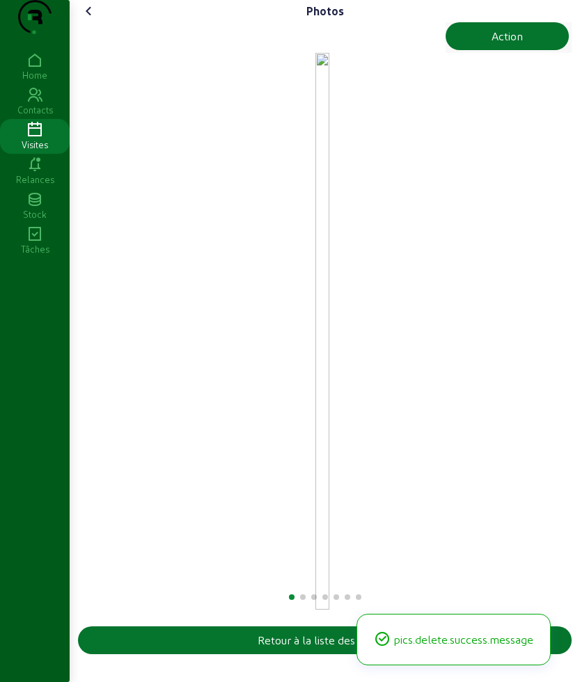
click at [493, 22] on div "Photos" at bounding box center [325, 11] width 494 height 22
click at [493, 45] on div "Action" at bounding box center [507, 36] width 31 height 17
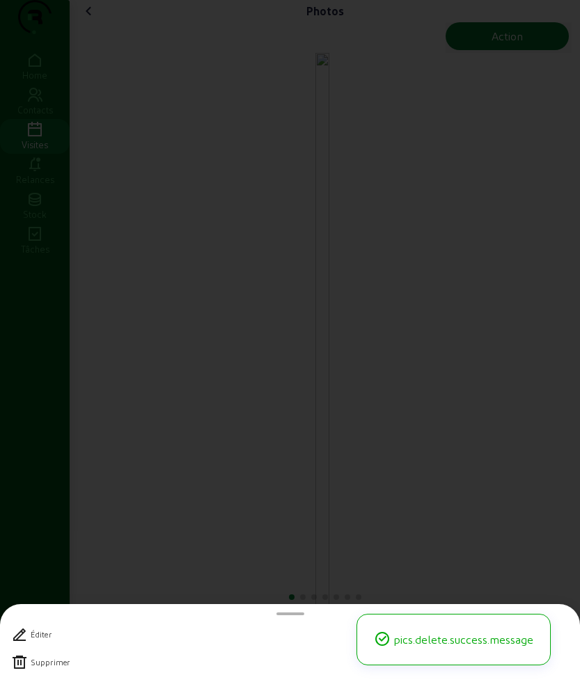
click at [55, 650] on div "Supprimer" at bounding box center [290, 663] width 558 height 28
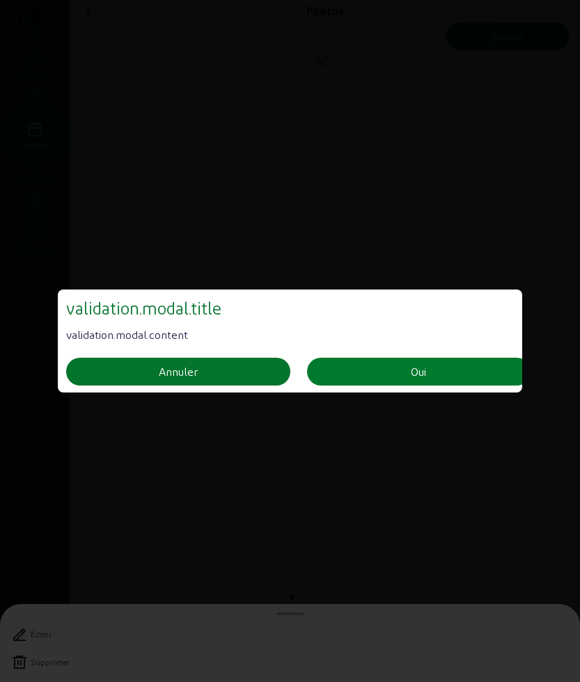
click at [413, 366] on div "Oui" at bounding box center [418, 372] width 15 height 17
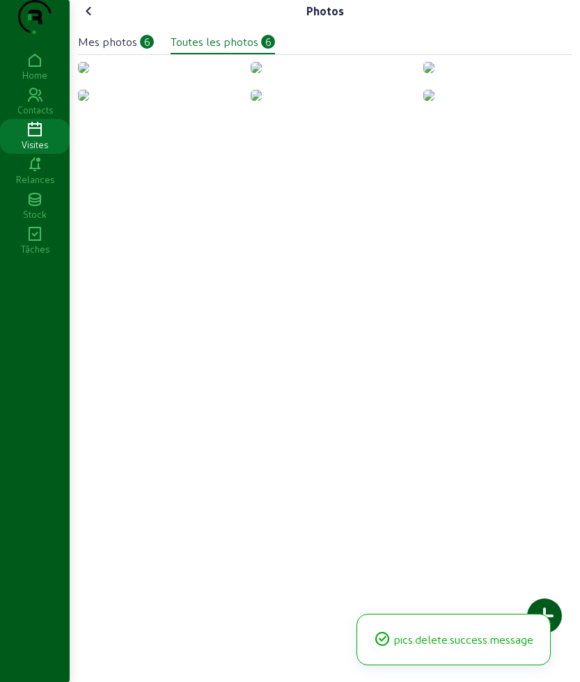
click at [89, 73] on img at bounding box center [83, 67] width 11 height 11
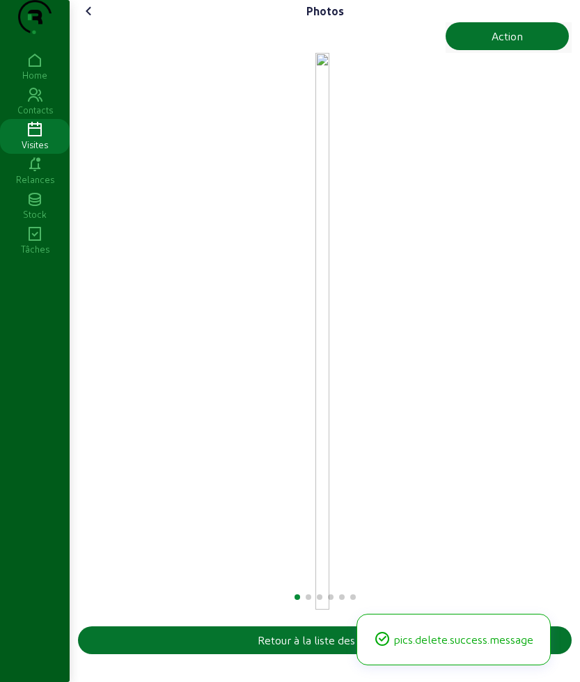
click at [329, 81] on img "1 / 6" at bounding box center [322, 331] width 14 height 557
click at [469, 50] on button "Action" at bounding box center [507, 36] width 123 height 28
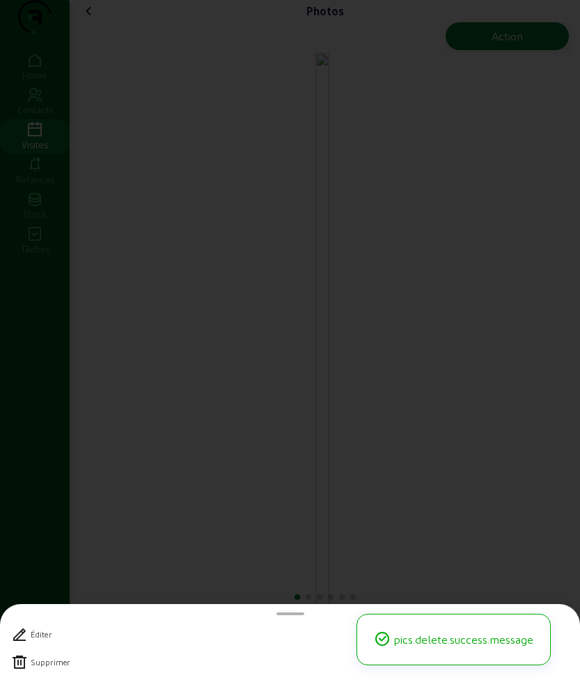
click at [58, 659] on div "Supprimer" at bounding box center [50, 663] width 39 height 10
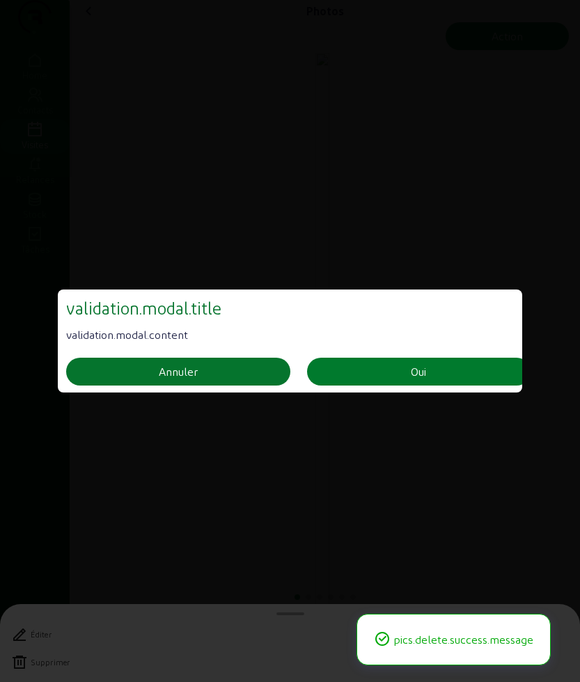
click at [349, 374] on button "Oui" at bounding box center [419, 372] width 224 height 28
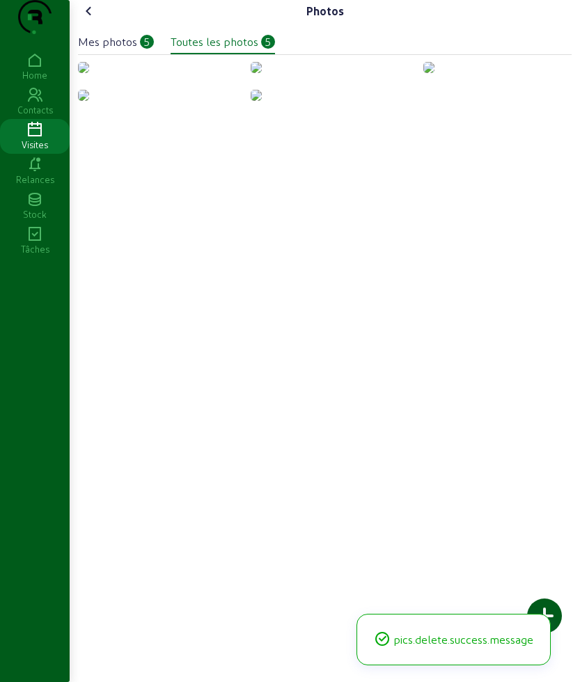
click at [164, 105] on div at bounding box center [325, 83] width 494 height 45
click at [89, 73] on img at bounding box center [83, 67] width 11 height 11
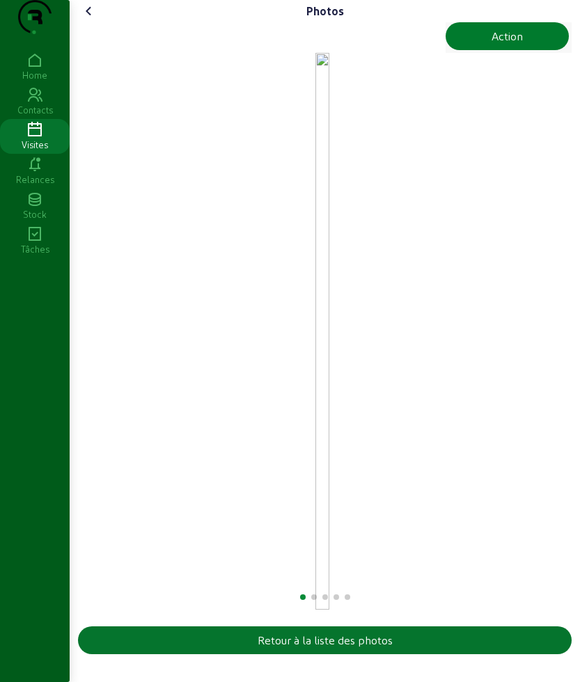
click at [469, 50] on button "Action" at bounding box center [507, 36] width 123 height 28
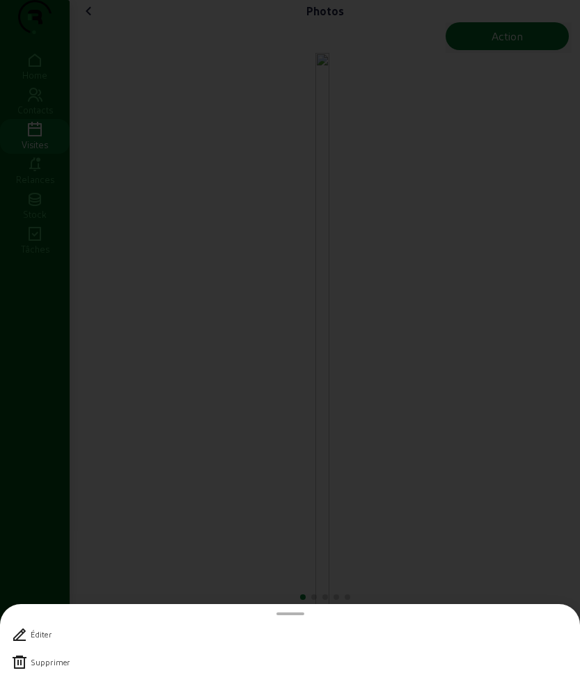
click at [43, 665] on div "Supprimer" at bounding box center [50, 663] width 39 height 10
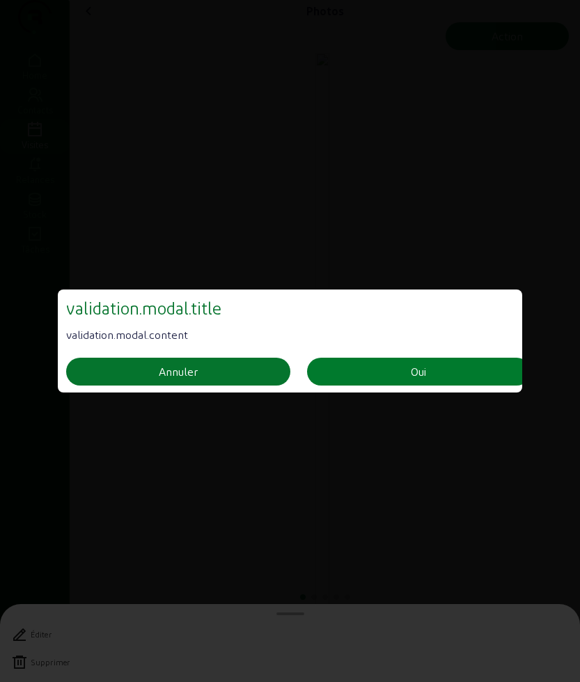
click at [375, 370] on button "Oui" at bounding box center [419, 372] width 224 height 28
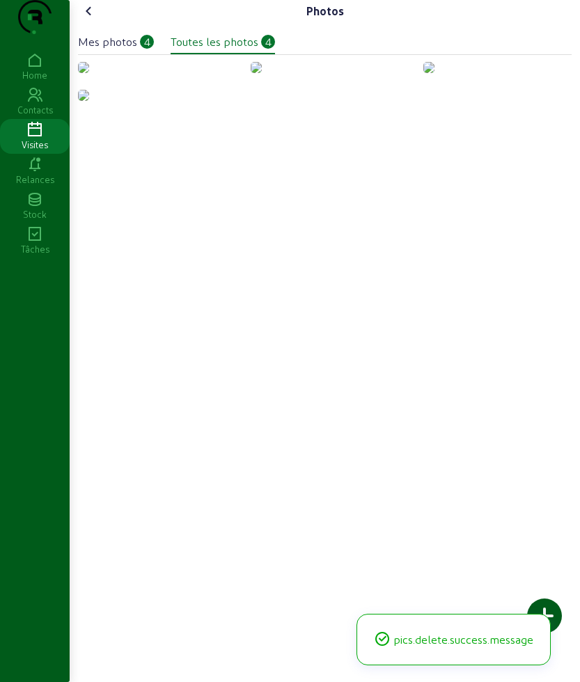
click at [89, 73] on img at bounding box center [83, 67] width 11 height 11
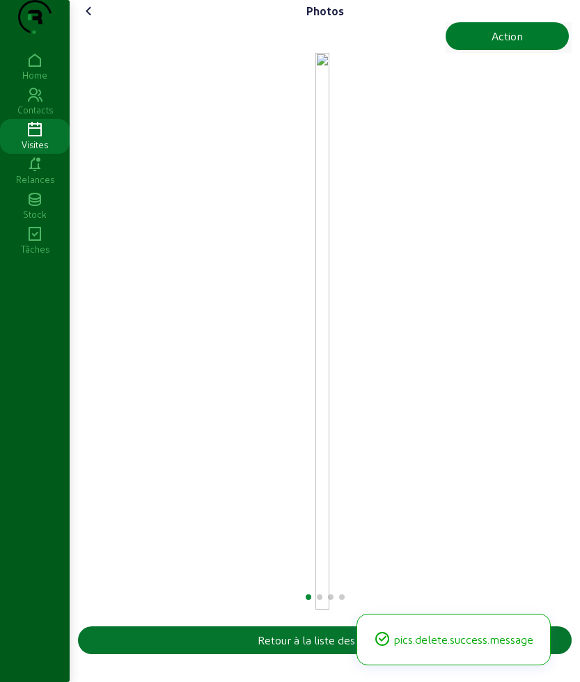
click at [466, 50] on button "Action" at bounding box center [507, 36] width 123 height 28
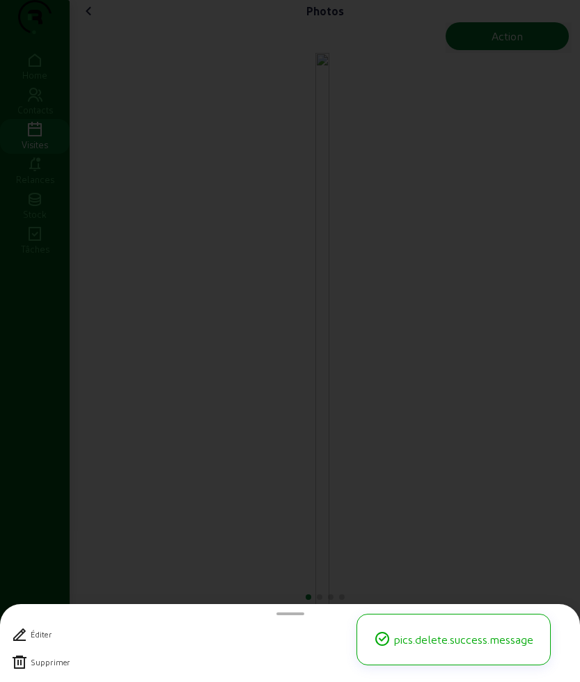
click at [61, 668] on div "Supprimer" at bounding box center [290, 663] width 558 height 28
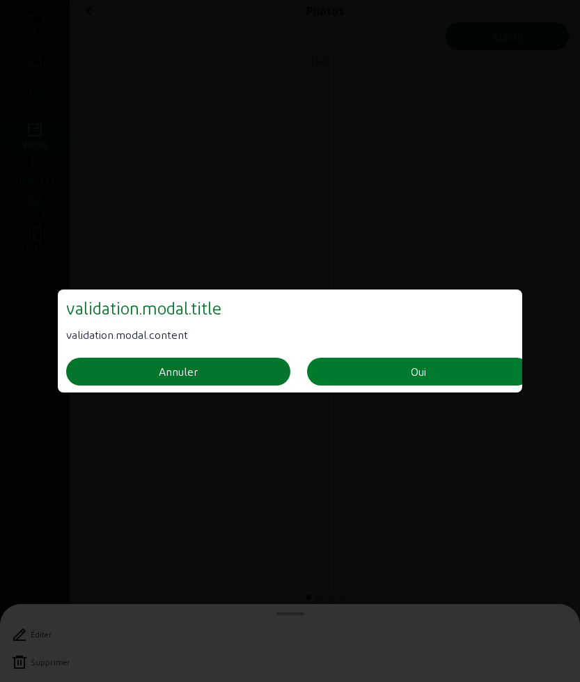
click at [422, 359] on button "Oui" at bounding box center [419, 372] width 224 height 28
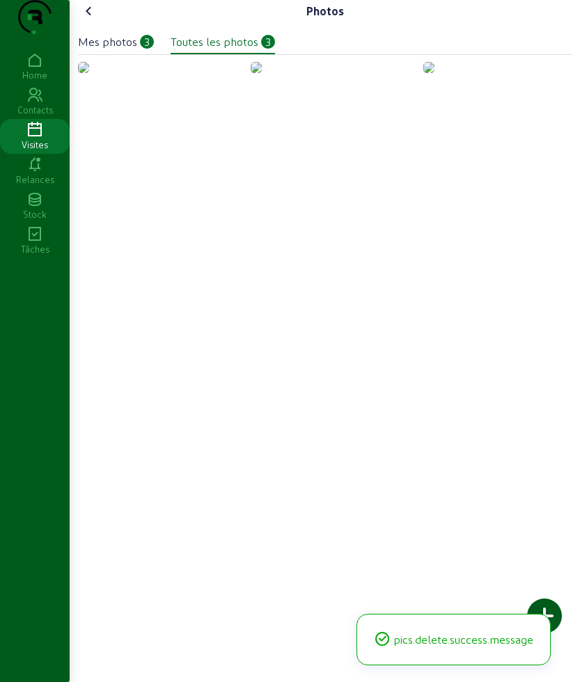
click at [89, 73] on img at bounding box center [83, 67] width 11 height 11
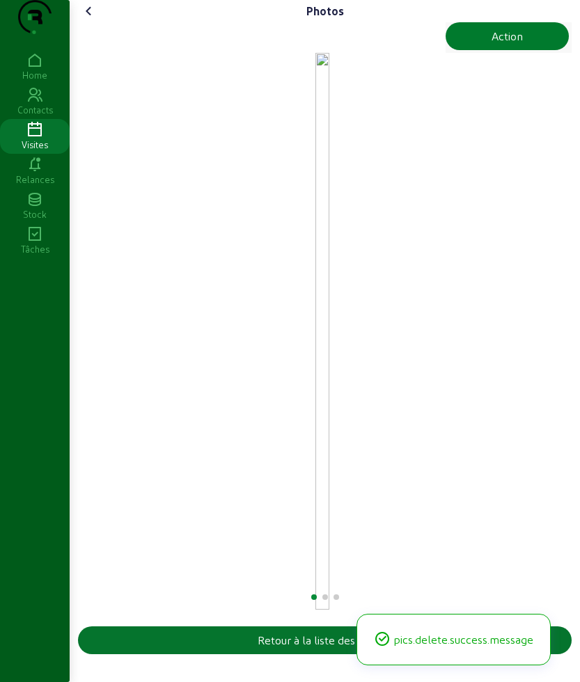
click at [528, 50] on button "Action" at bounding box center [507, 36] width 123 height 28
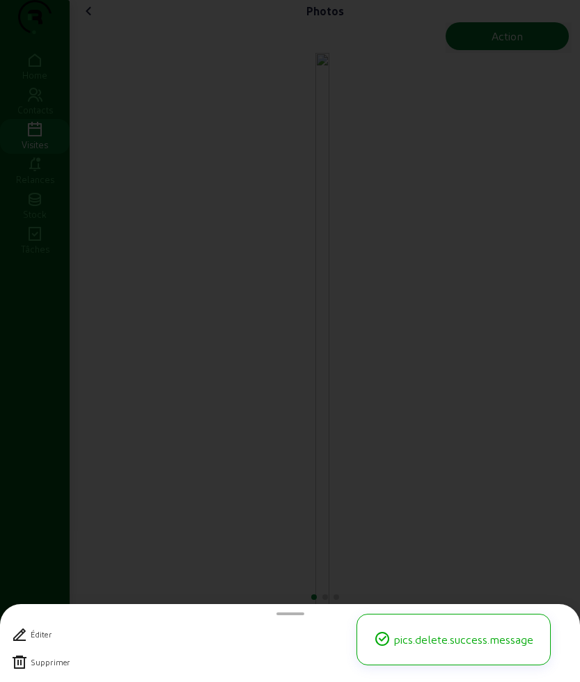
click at [44, 669] on div "Supprimer" at bounding box center [290, 663] width 558 height 28
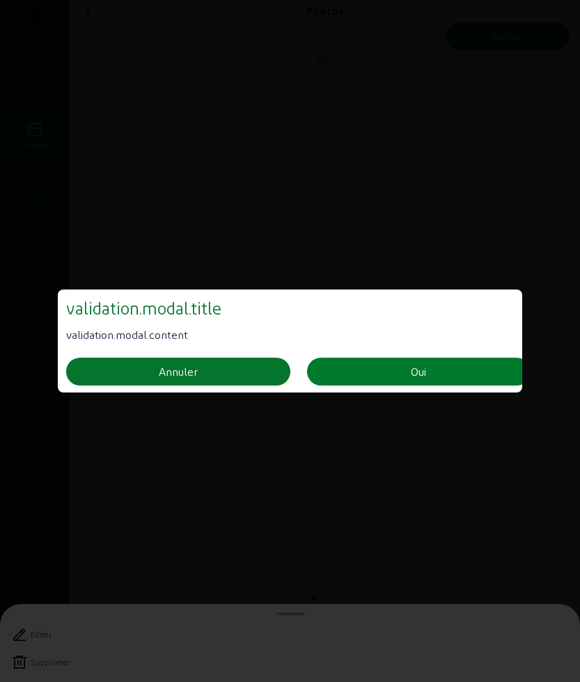
click at [364, 369] on button "Oui" at bounding box center [419, 372] width 224 height 28
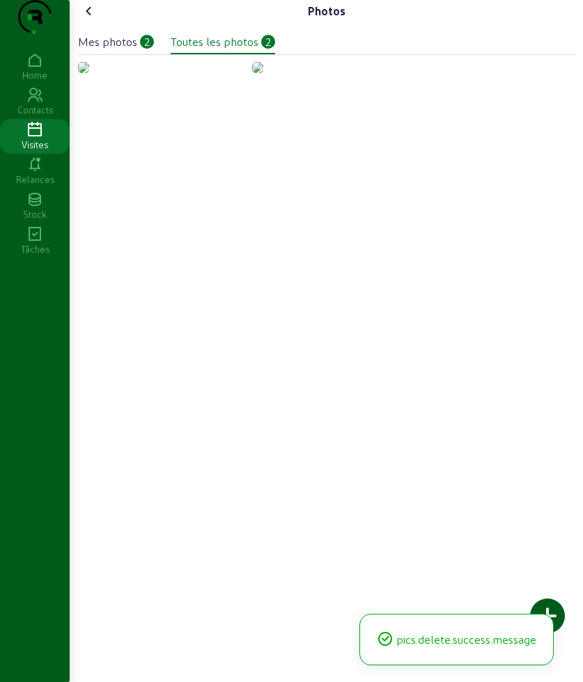
click at [89, 73] on img at bounding box center [83, 67] width 11 height 11
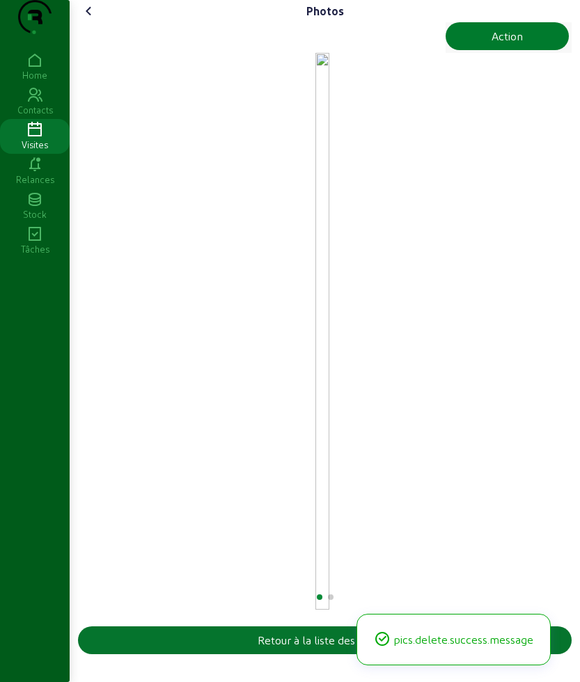
click at [507, 50] on button "Action" at bounding box center [507, 36] width 123 height 28
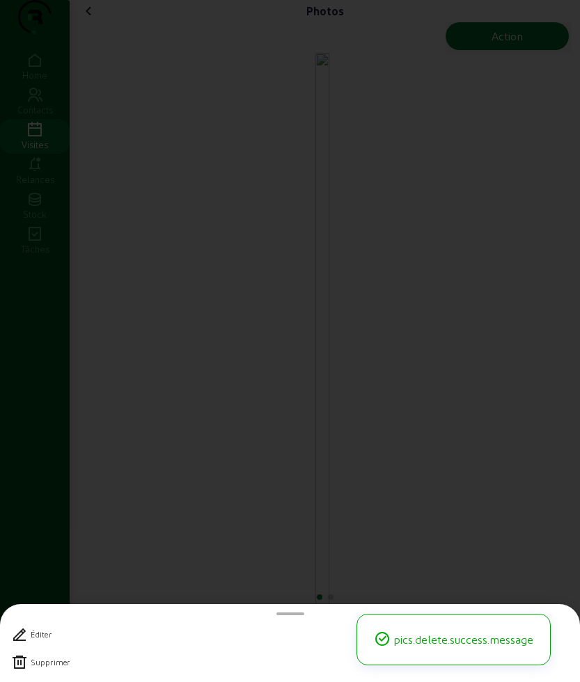
click at [47, 666] on div "Supprimer" at bounding box center [50, 663] width 39 height 10
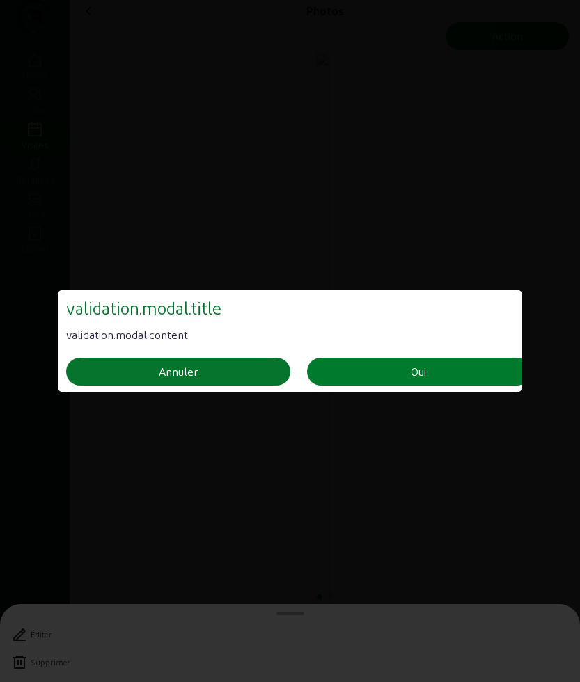
click at [378, 361] on button "Oui" at bounding box center [419, 372] width 224 height 28
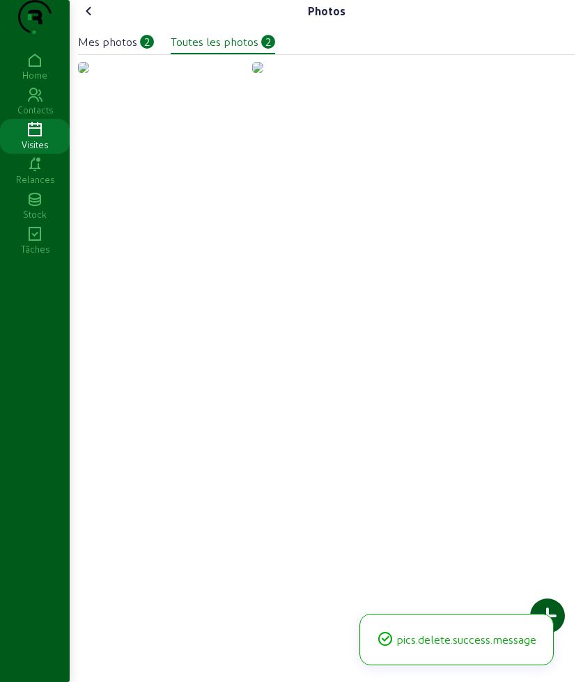
click at [89, 73] on img at bounding box center [83, 67] width 11 height 11
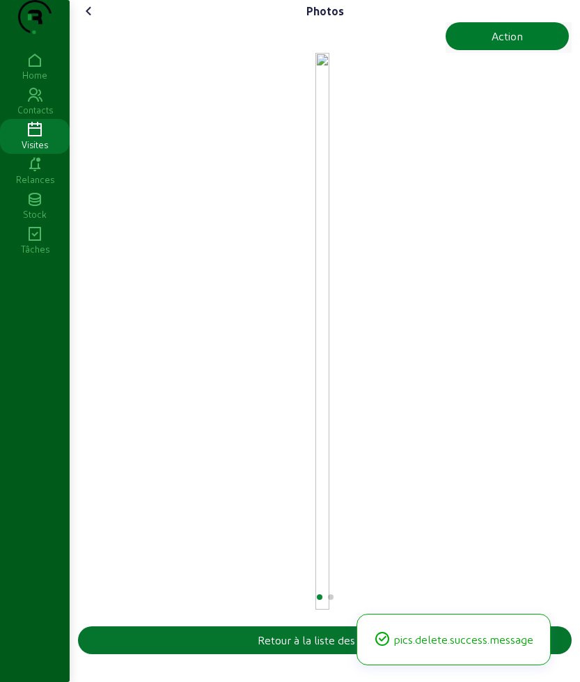
click at [499, 45] on div "Action" at bounding box center [507, 36] width 31 height 17
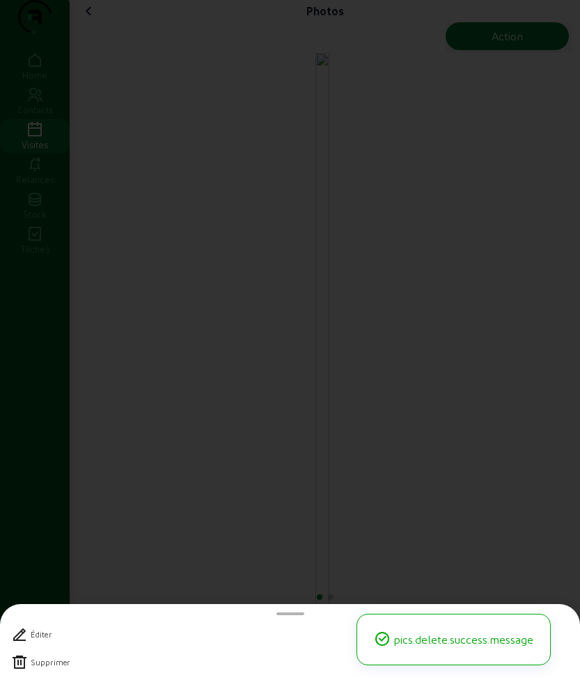
click at [40, 664] on div "Supprimer" at bounding box center [50, 663] width 39 height 10
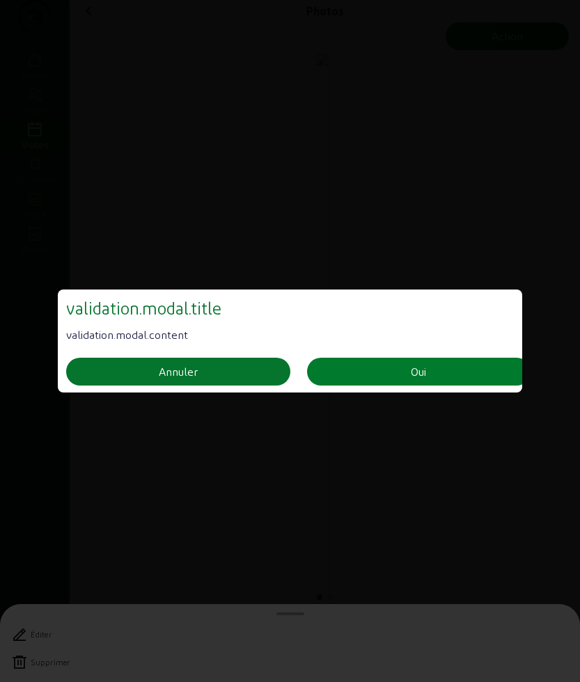
click at [389, 370] on button "Oui" at bounding box center [419, 372] width 224 height 28
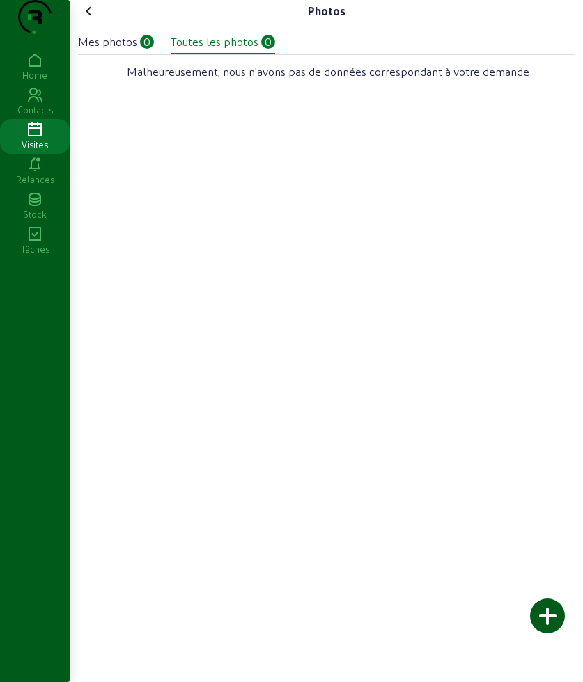
click at [553, 606] on div at bounding box center [547, 616] width 35 height 35
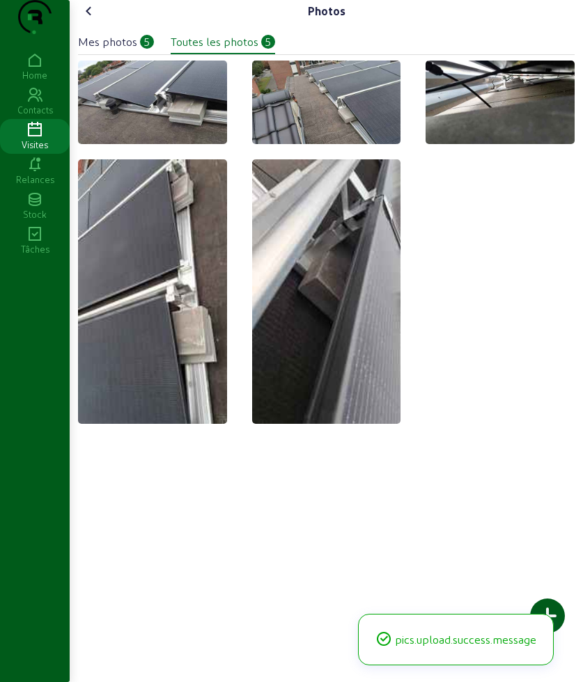
click at [95, 19] on icon at bounding box center [89, 11] width 17 height 17
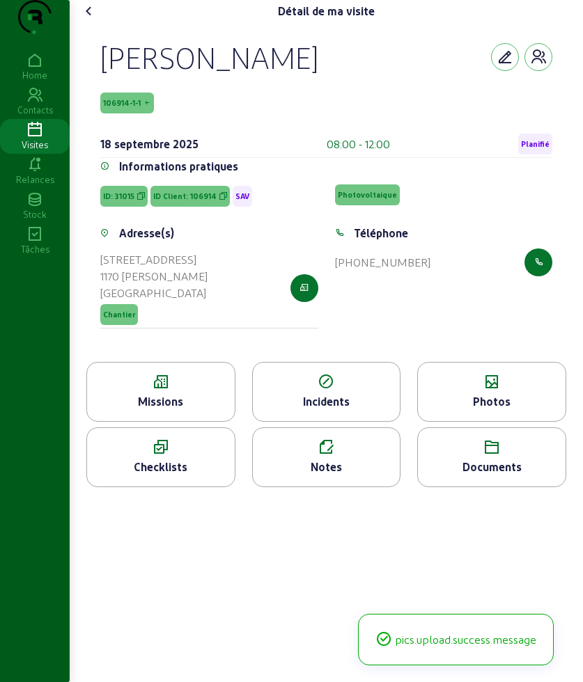
click at [95, 19] on icon at bounding box center [89, 11] width 17 height 17
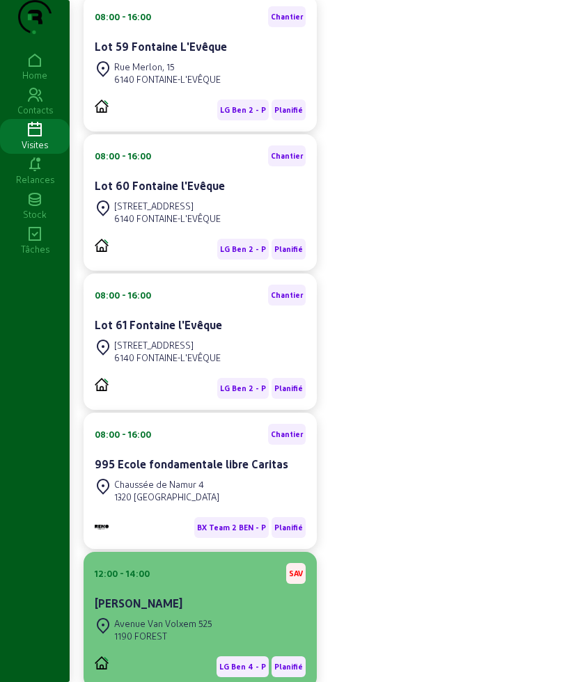
scroll to position [705, 0]
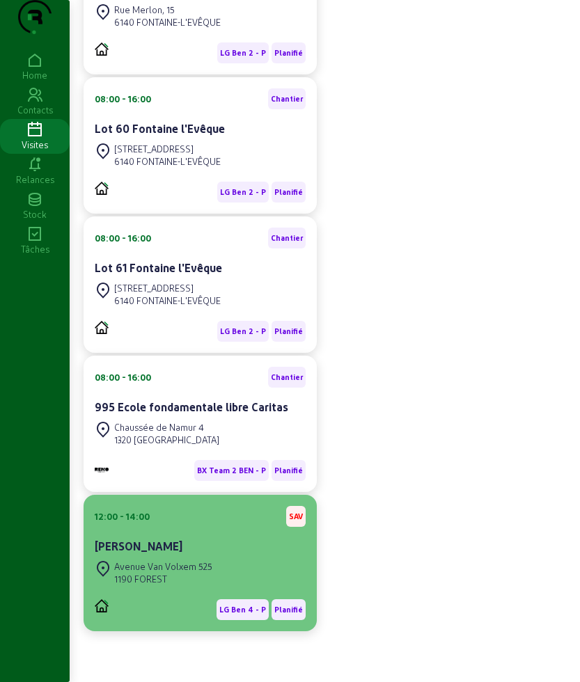
click at [196, 588] on div "LG Ben 4 - P Planifié" at bounding box center [200, 604] width 211 height 32
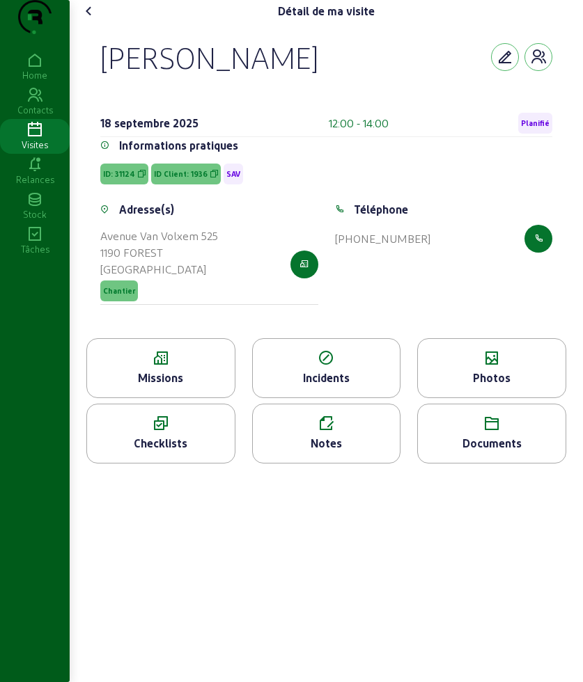
click at [169, 386] on div "Missions" at bounding box center [161, 378] width 148 height 17
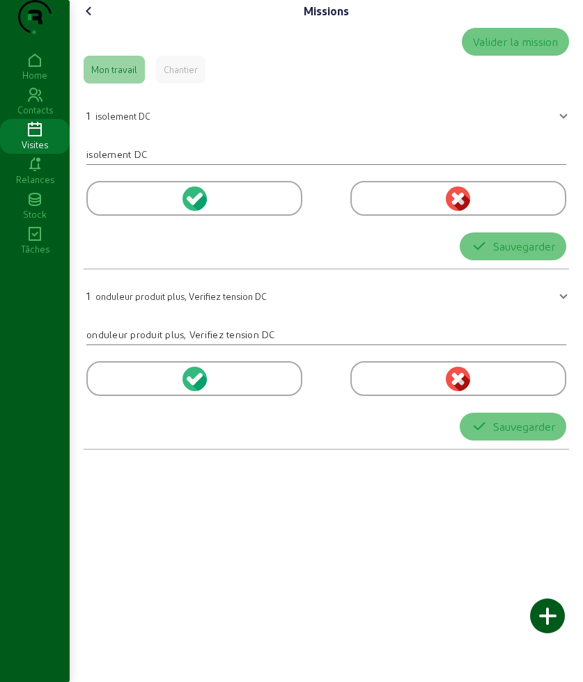
click at [157, 124] on mat-panel-title "1 isolement DC" at bounding box center [317, 113] width 463 height 19
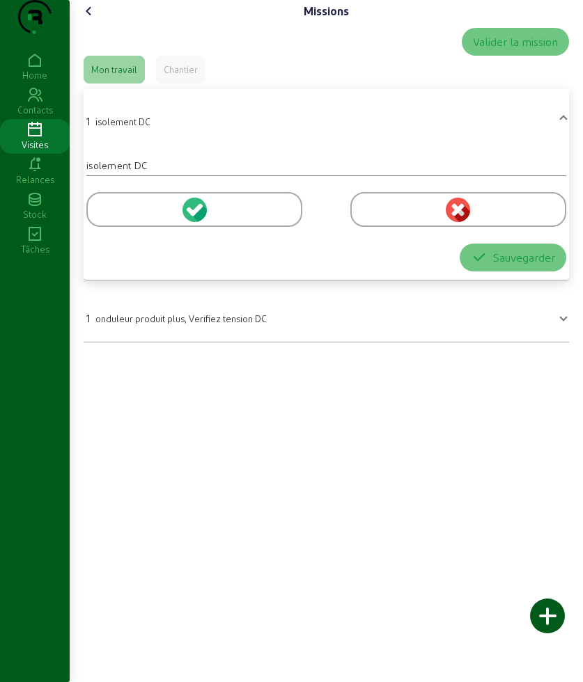
click at [120, 227] on div at bounding box center [194, 209] width 216 height 35
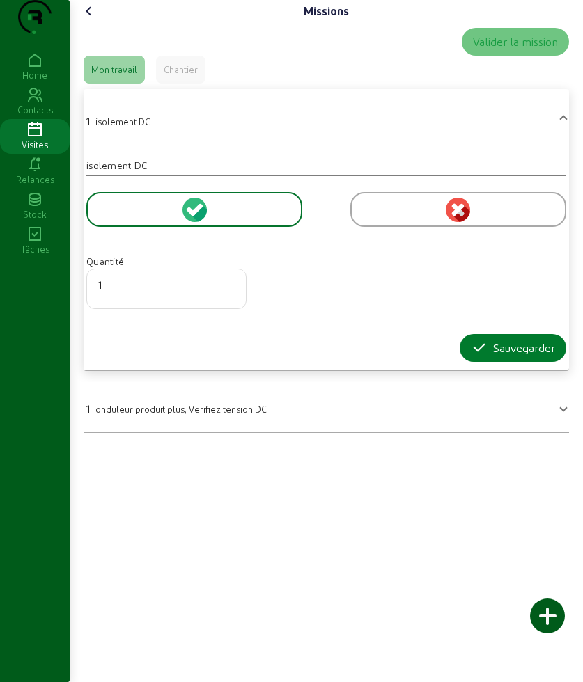
click at [484, 357] on div "Sauvegarder" at bounding box center [513, 348] width 84 height 17
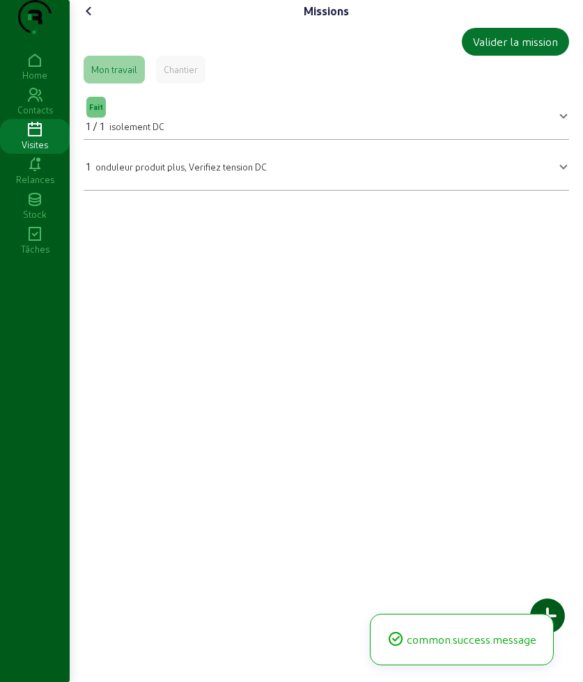
click at [87, 19] on icon at bounding box center [89, 11] width 17 height 17
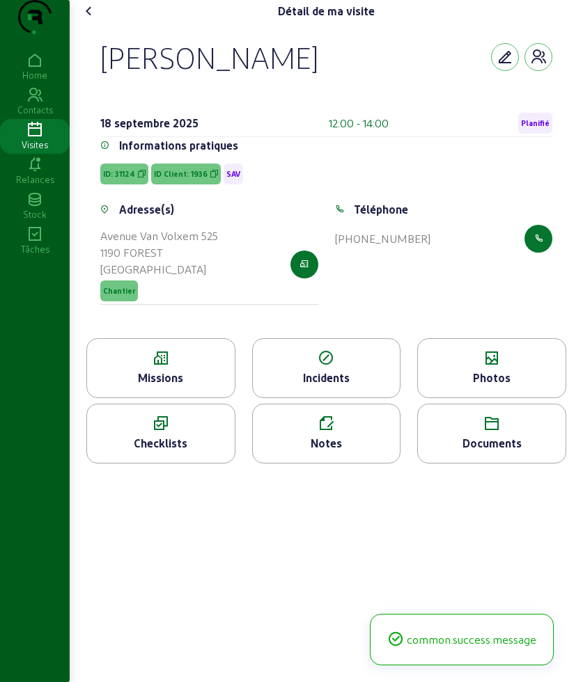
click at [485, 367] on icon at bounding box center [492, 358] width 148 height 17
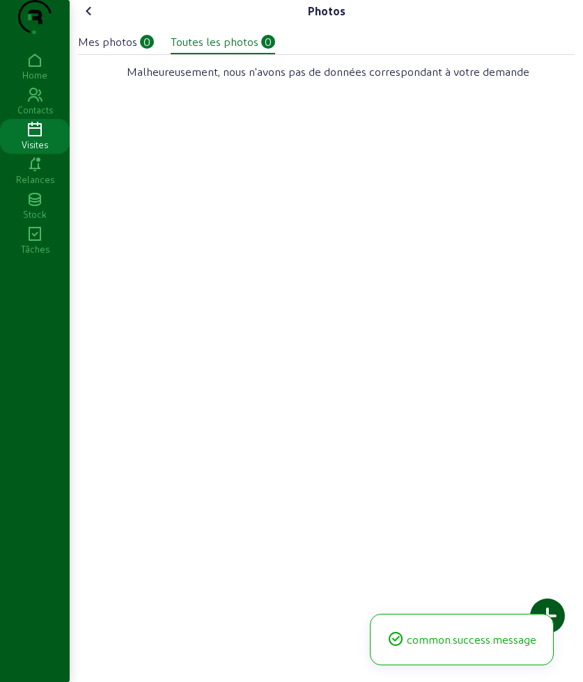
click at [545, 605] on div at bounding box center [547, 616] width 35 height 35
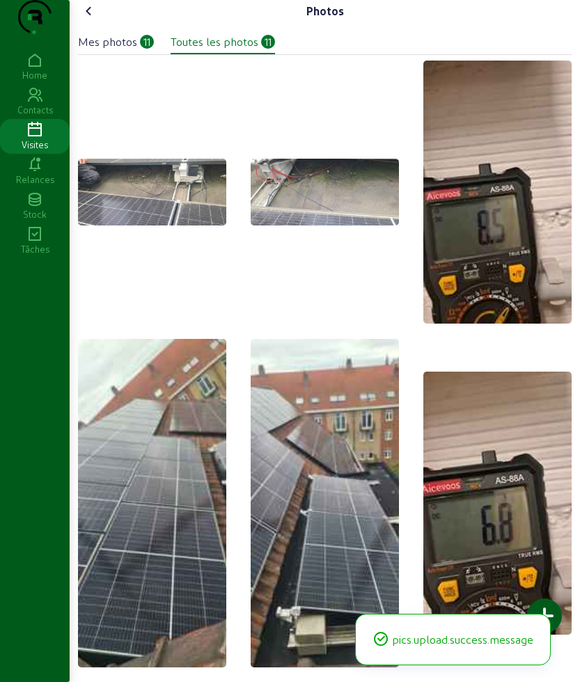
drag, startPoint x: 77, startPoint y: 26, endPoint x: 81, endPoint y: 33, distance: 8.1
click at [81, 22] on cam-font-icon at bounding box center [89, 11] width 22 height 22
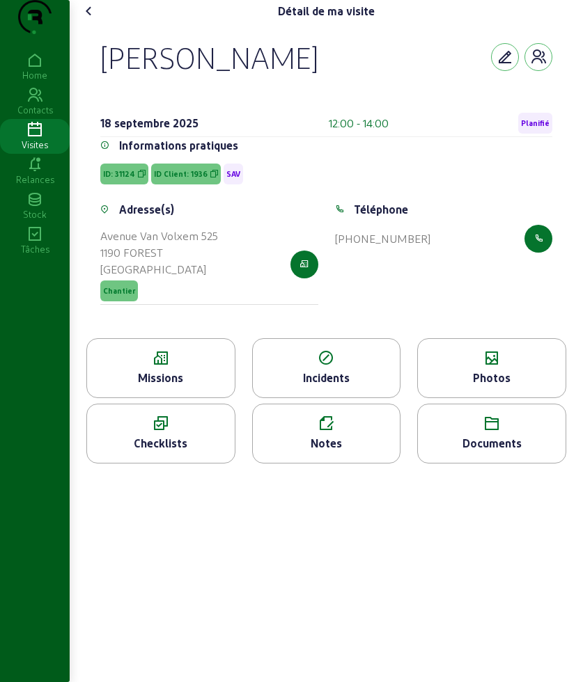
click at [323, 432] on icon at bounding box center [327, 424] width 148 height 17
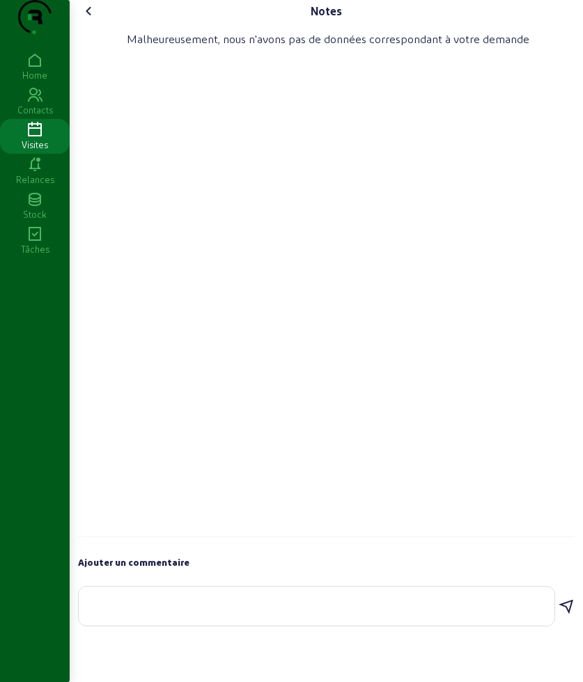
click at [160, 612] on textarea at bounding box center [316, 603] width 453 height 17
type textarea "l"
click at [112, 612] on textarea "l" at bounding box center [316, 603] width 453 height 17
click at [92, 19] on icon at bounding box center [89, 11] width 17 height 17
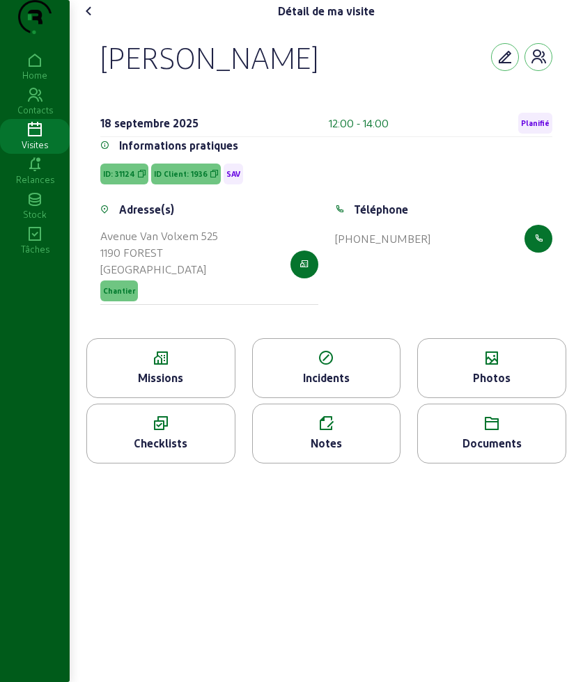
click at [88, 19] on icon at bounding box center [89, 11] width 17 height 17
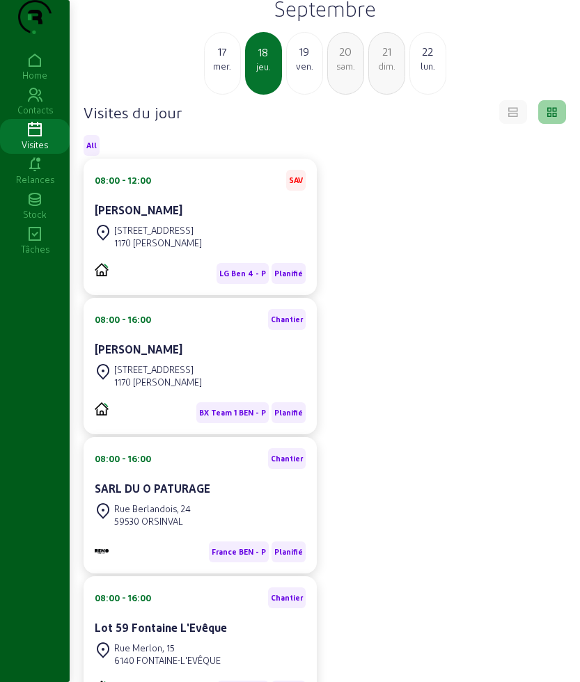
scroll to position [9, 0]
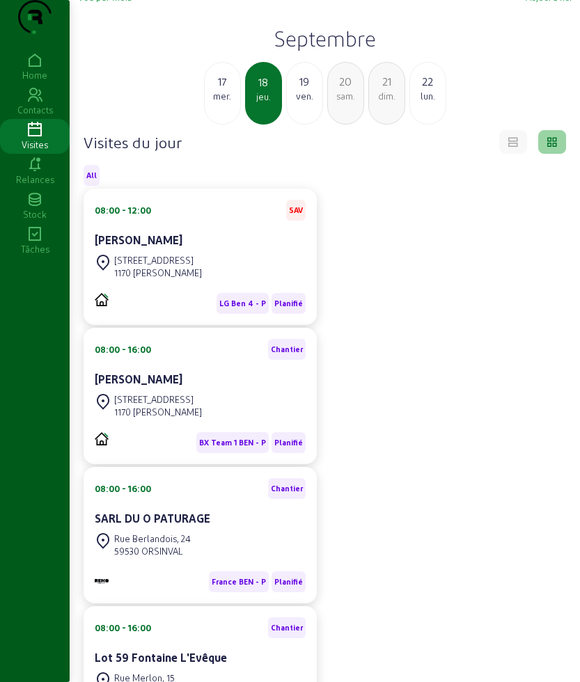
click at [292, 102] on div "ven." at bounding box center [305, 96] width 36 height 13
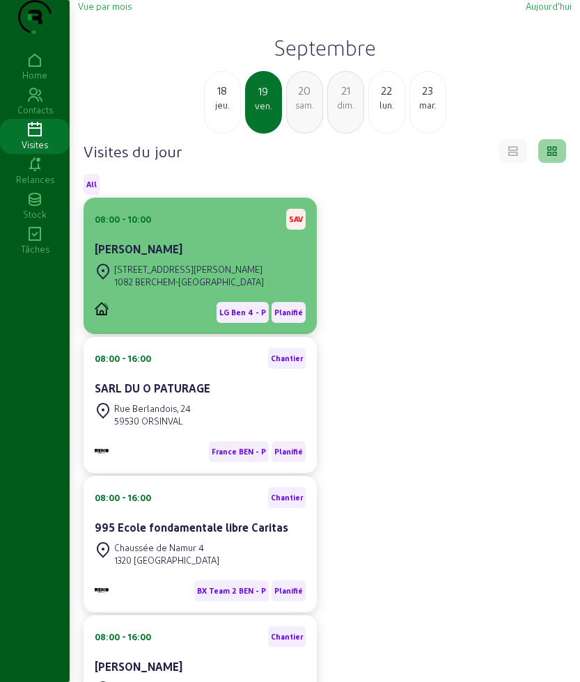
click at [178, 288] on div "1082 BERCHEM-[GEOGRAPHIC_DATA]" at bounding box center [189, 282] width 150 height 13
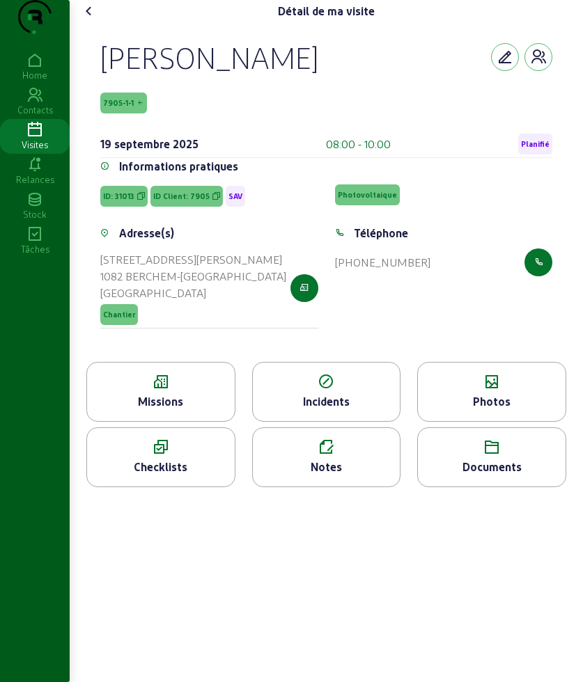
drag, startPoint x: 87, startPoint y: 79, endPoint x: 306, endPoint y: 85, distance: 219.4
click at [306, 85] on div "[PERSON_NAME] 7905-1-1 [DATE] 08:00 - 10:00 Planifié Informations pratiques ID:…" at bounding box center [326, 192] width 485 height 340
copy div "[PERSON_NAME]"
click at [190, 391] on icon at bounding box center [161, 382] width 148 height 17
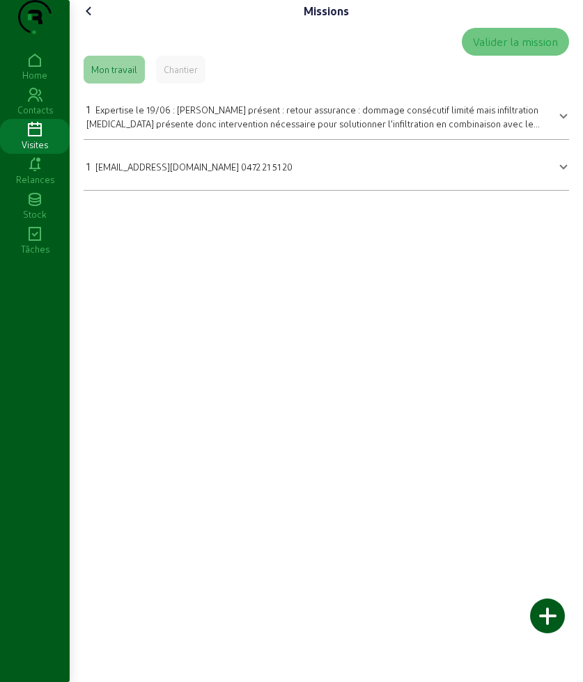
click at [171, 141] on span "Expertise le 19/06 : [PERSON_NAME] présent : retour assurance : dommage consécu…" at bounding box center [312, 122] width 453 height 37
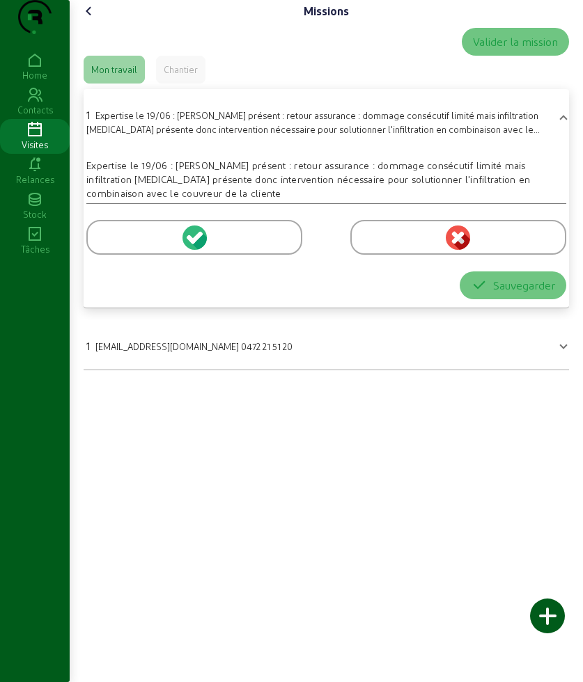
click at [130, 255] on div at bounding box center [194, 237] width 216 height 35
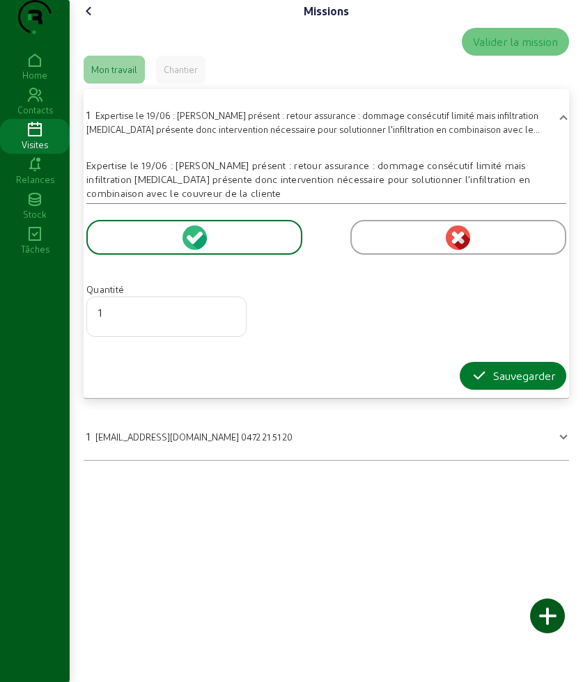
click at [467, 390] on button "Sauvegarder" at bounding box center [513, 376] width 107 height 28
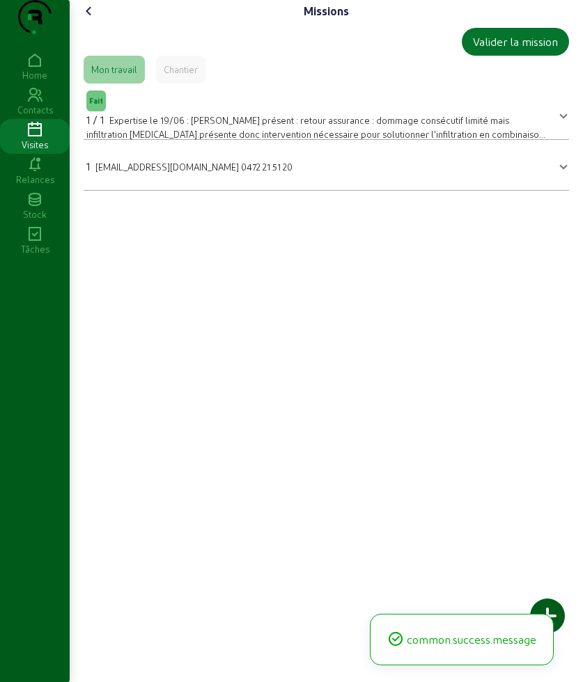
click at [93, 19] on icon at bounding box center [89, 11] width 17 height 17
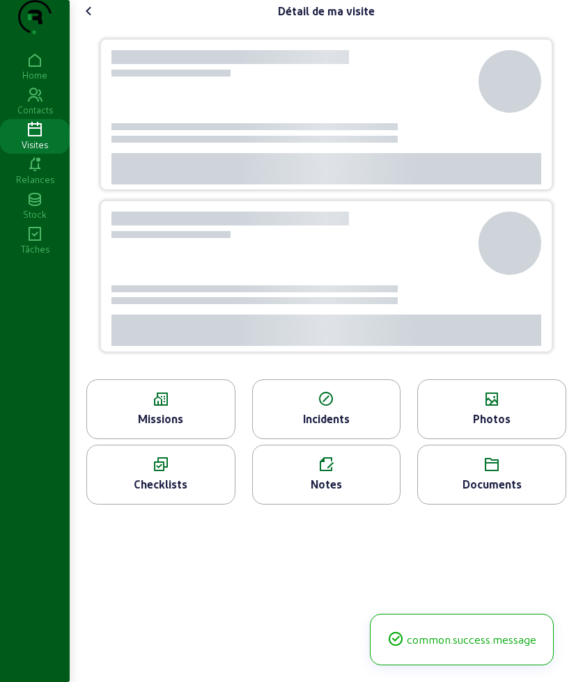
click at [508, 428] on div "Photos" at bounding box center [492, 419] width 148 height 17
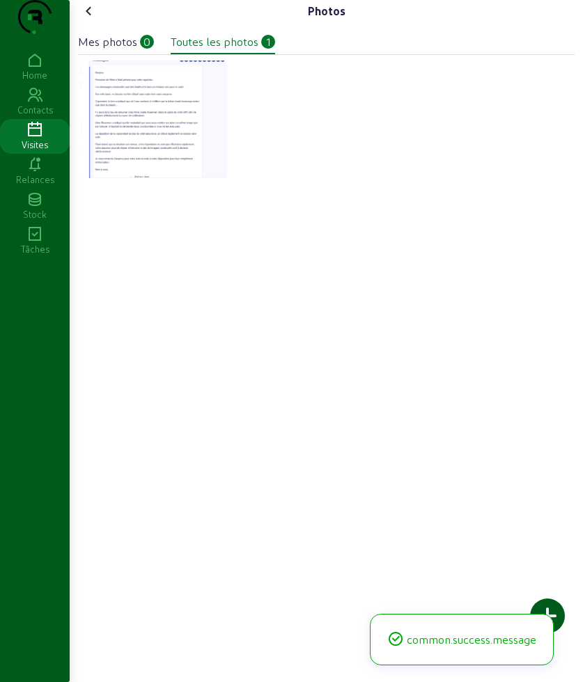
click at [552, 611] on div at bounding box center [547, 616] width 35 height 35
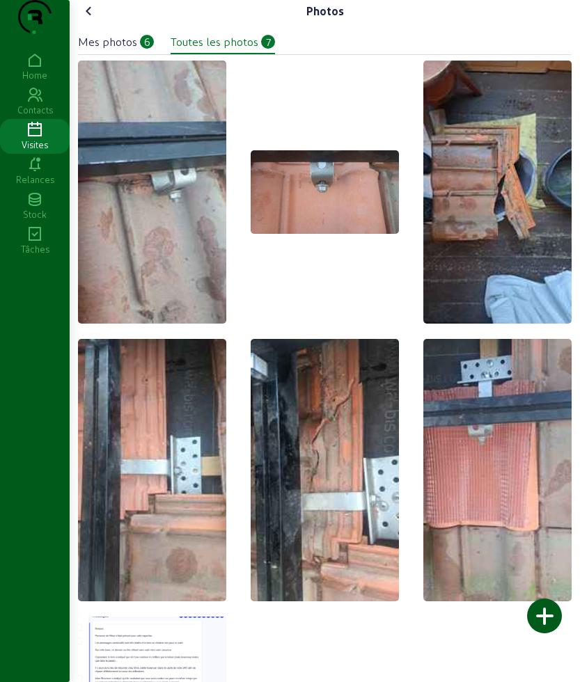
click at [93, 19] on icon at bounding box center [89, 11] width 17 height 17
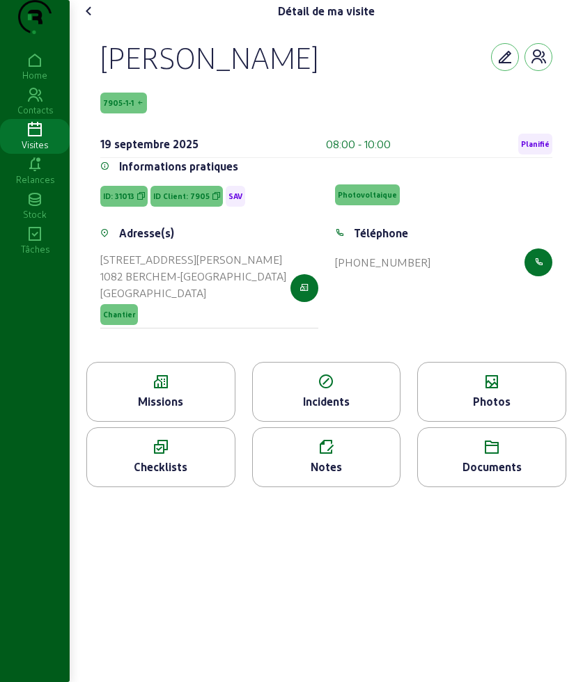
click at [88, 19] on icon at bounding box center [89, 11] width 17 height 17
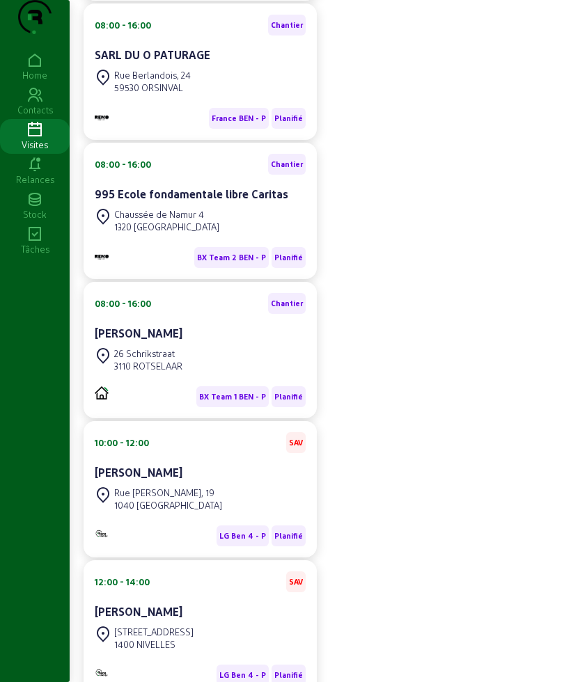
scroll to position [348, 0]
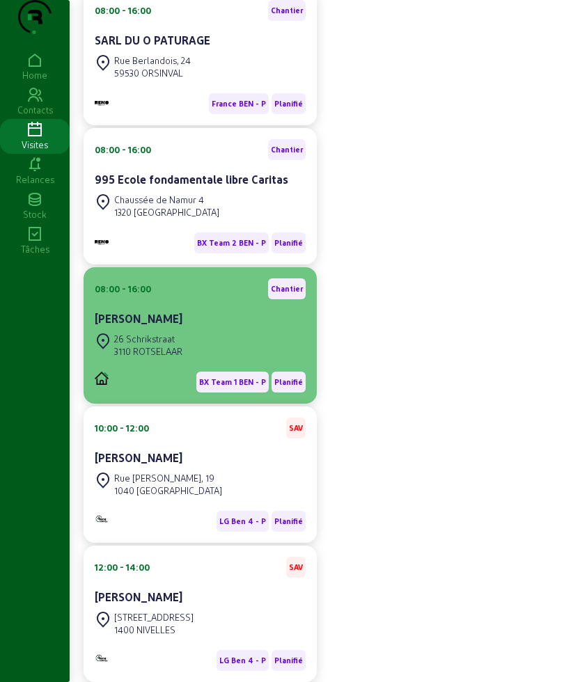
click at [182, 358] on div "3110 ROTSELAAR" at bounding box center [148, 351] width 68 height 13
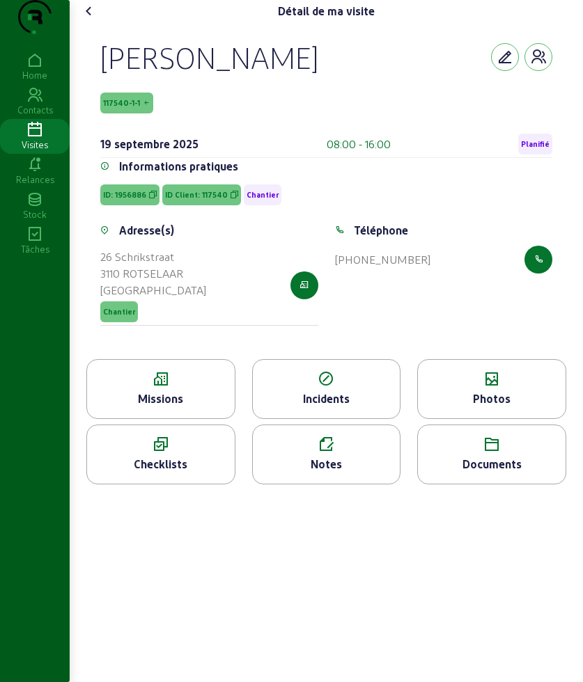
drag, startPoint x: 99, startPoint y: 81, endPoint x: 283, endPoint y: 89, distance: 184.0
click at [283, 89] on div "[PERSON_NAME] 117540-1-1 [DATE] 08:00 - 16:00 Planifié Informations pratiques I…" at bounding box center [326, 190] width 485 height 337
copy div "[PERSON_NAME]"
click at [169, 396] on div "Missions" at bounding box center [160, 389] width 149 height 60
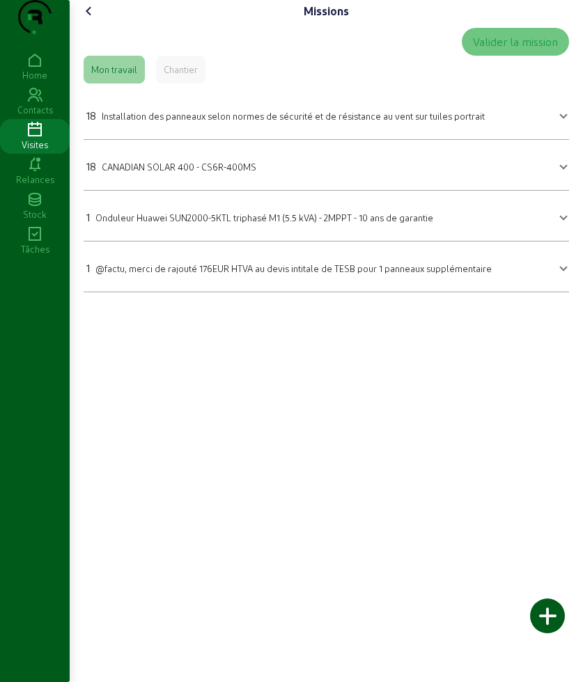
click at [135, 121] on span "Installation des panneaux selon normes de sécurité et de résistance au vent sur…" at bounding box center [293, 116] width 383 height 10
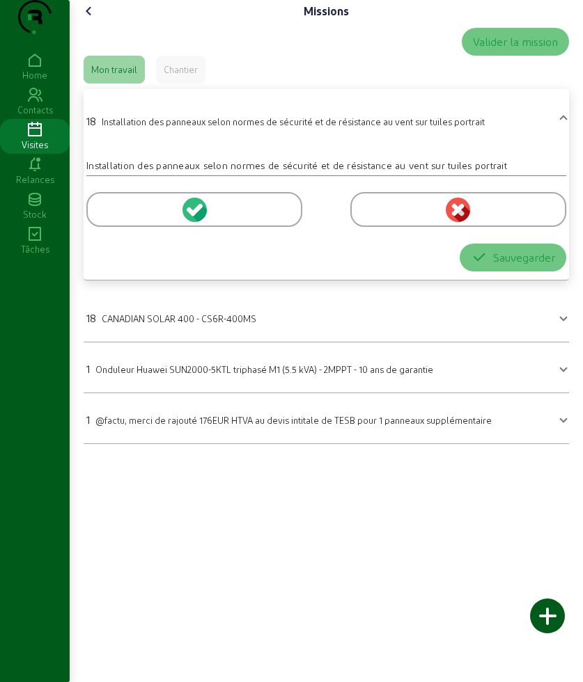
drag, startPoint x: 135, startPoint y: 241, endPoint x: 291, endPoint y: 301, distance: 167.1
click at [134, 227] on div at bounding box center [194, 209] width 216 height 35
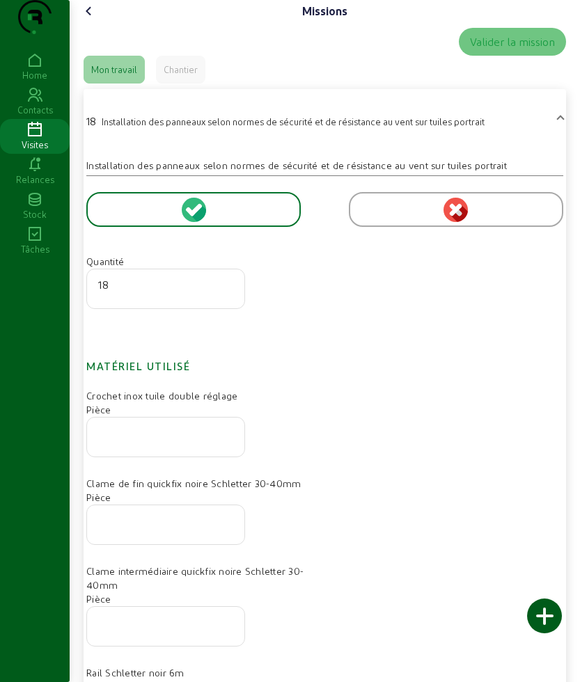
scroll to position [435, 0]
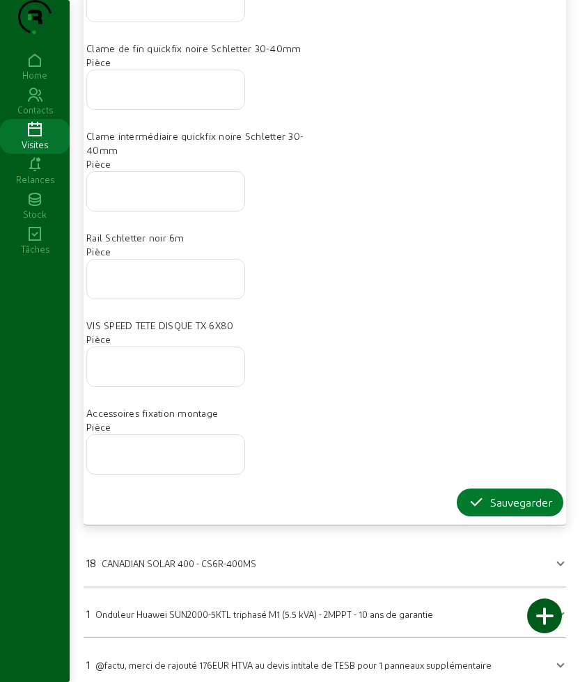
click at [475, 511] on icon "button" at bounding box center [476, 502] width 17 height 17
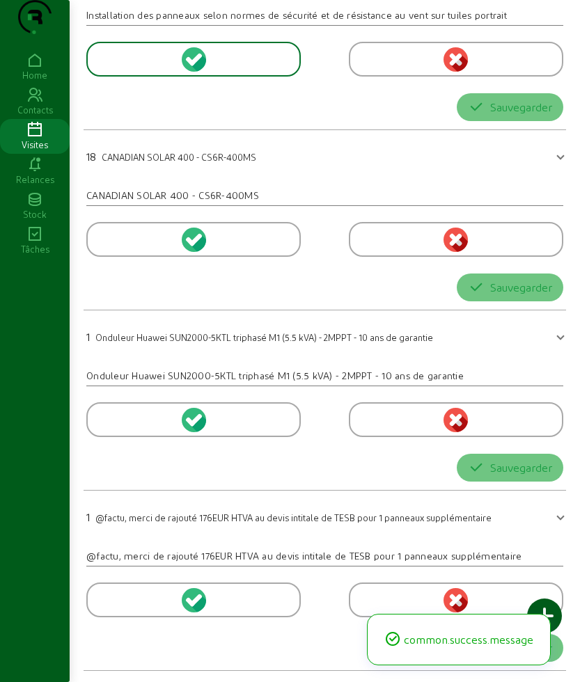
scroll to position [0, 0]
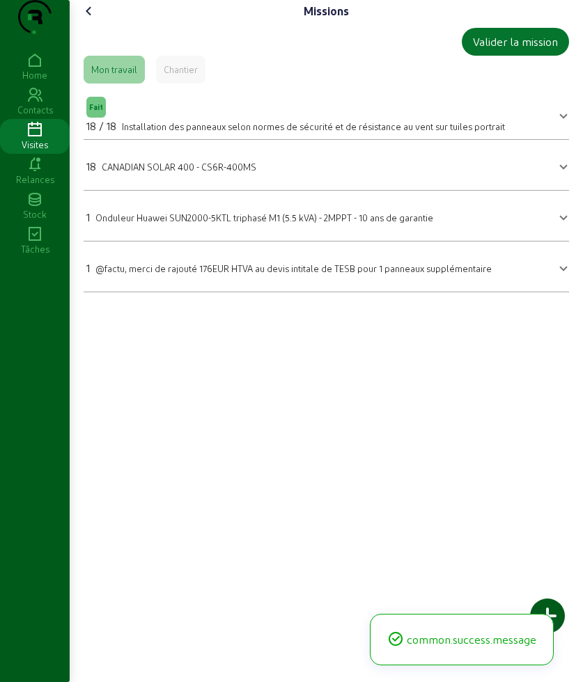
click at [129, 172] on span "CANADIAN SOLAR 400 - CS6R-400MS" at bounding box center [179, 167] width 155 height 10
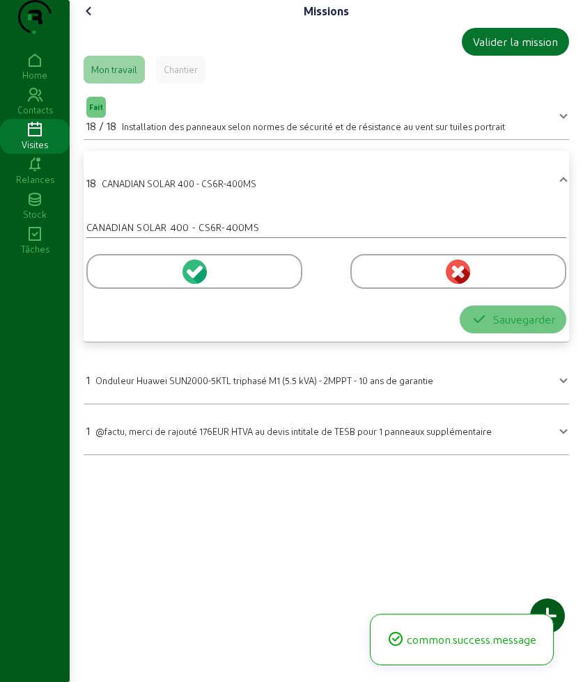
click at [116, 289] on div at bounding box center [194, 271] width 216 height 35
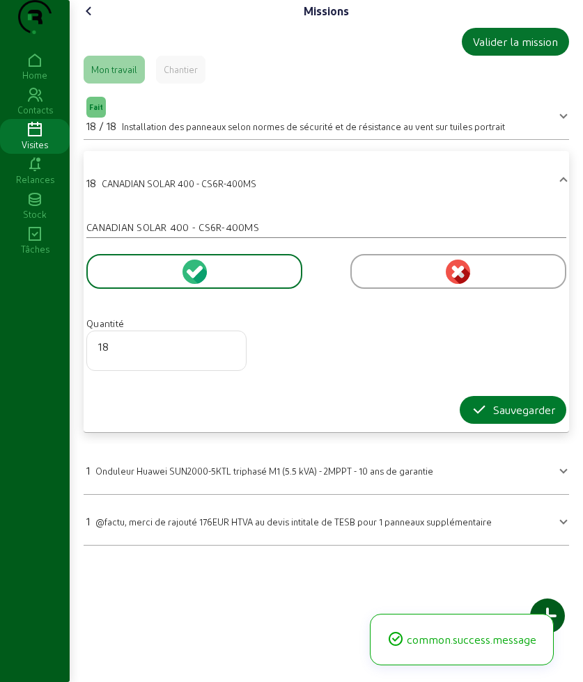
click at [476, 419] on icon "button" at bounding box center [479, 410] width 17 height 17
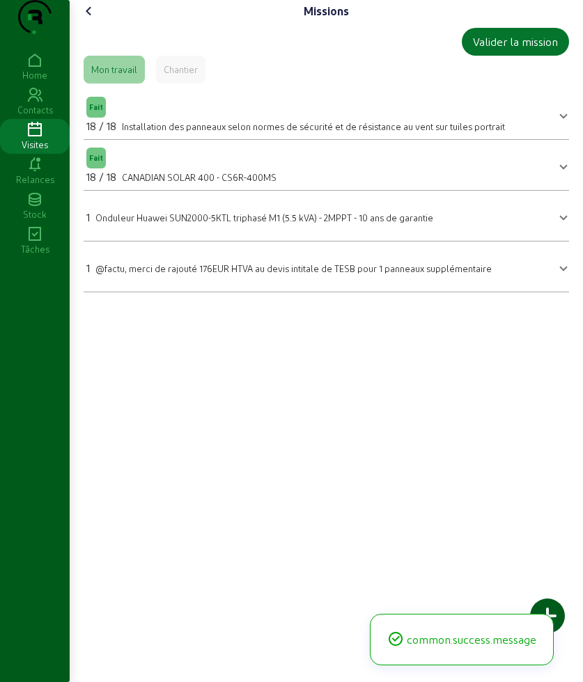
click at [97, 19] on icon at bounding box center [89, 11] width 17 height 17
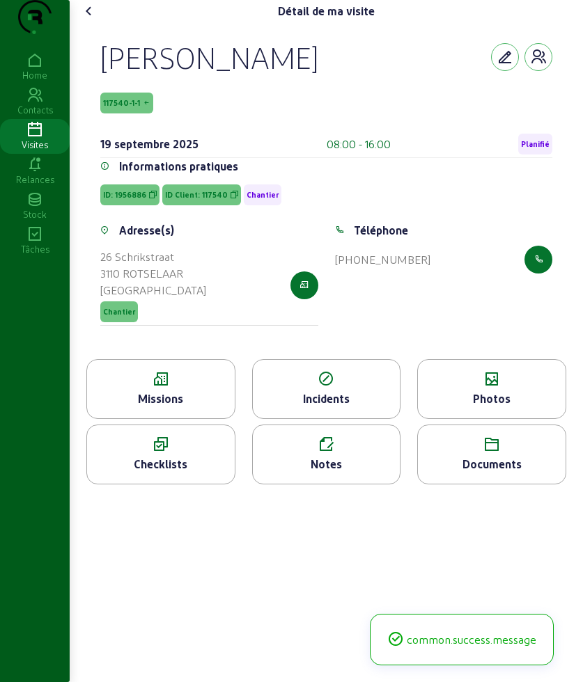
click at [498, 407] on div "Photos" at bounding box center [492, 399] width 148 height 17
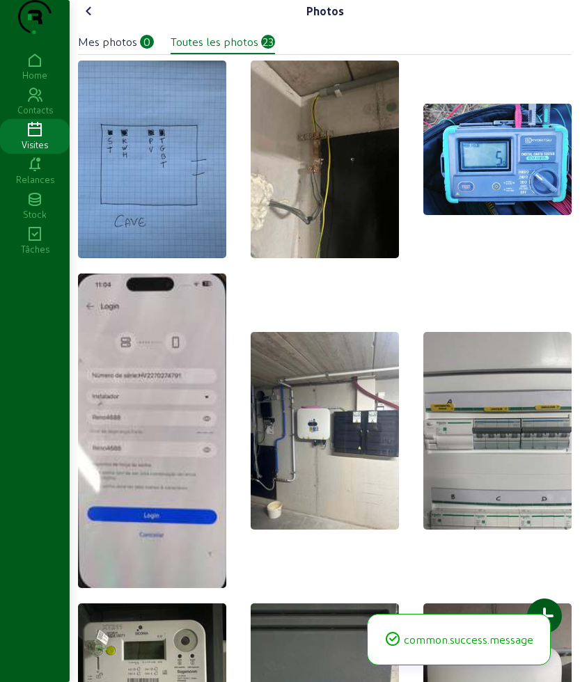
click at [546, 611] on div at bounding box center [544, 616] width 35 height 35
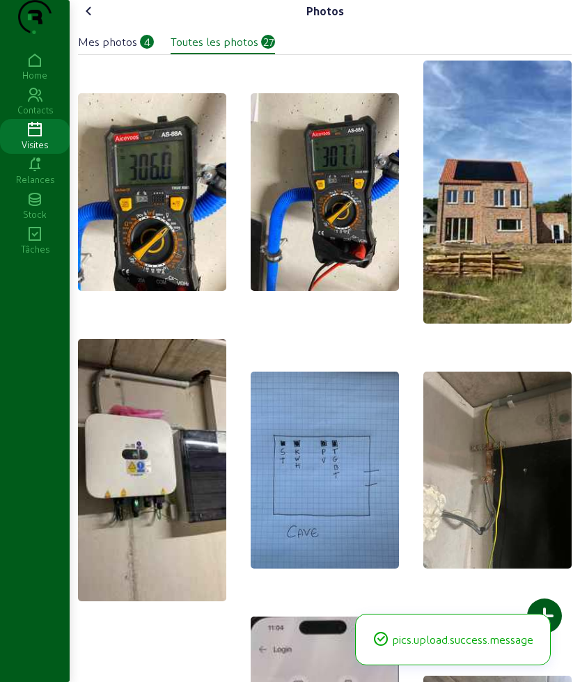
click at [97, 19] on icon at bounding box center [89, 11] width 17 height 17
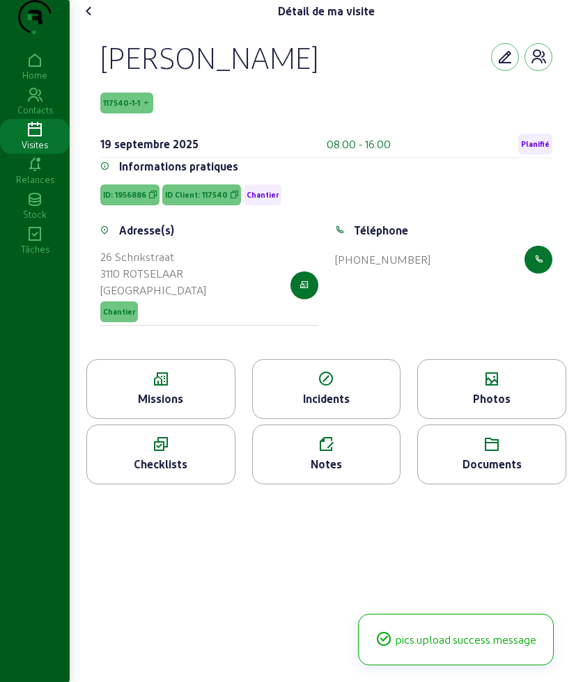
click at [97, 19] on icon at bounding box center [89, 11] width 17 height 17
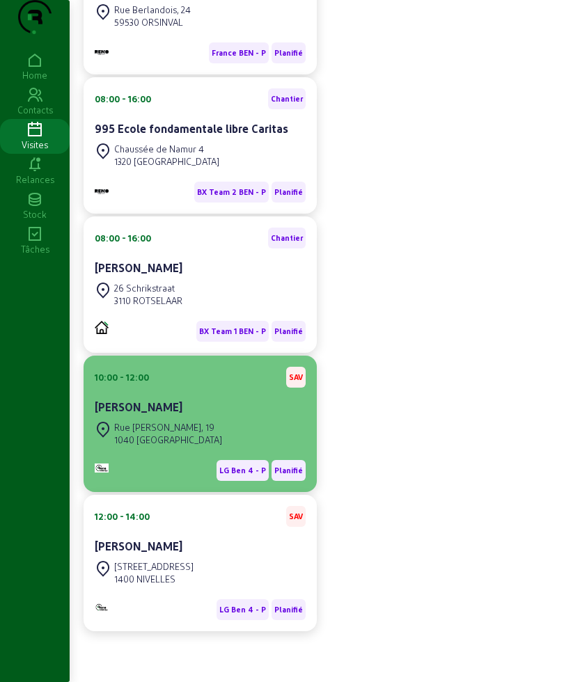
scroll to position [427, 0]
click at [182, 407] on div "[PERSON_NAME]" at bounding box center [200, 407] width 211 height 17
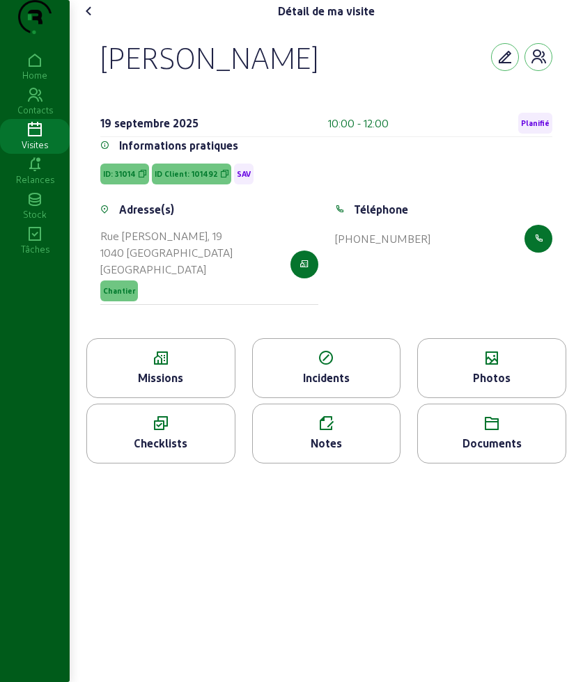
drag, startPoint x: 140, startPoint y: 87, endPoint x: 373, endPoint y: 94, distance: 233.4
click at [373, 94] on div "[PERSON_NAME] [DATE] 10:00 - 12:00 Planifié Informations pratiques ID: 31014 ID…" at bounding box center [326, 180] width 485 height 316
copy div "[PERSON_NAME]"
click at [171, 386] on div "Missions" at bounding box center [161, 378] width 148 height 17
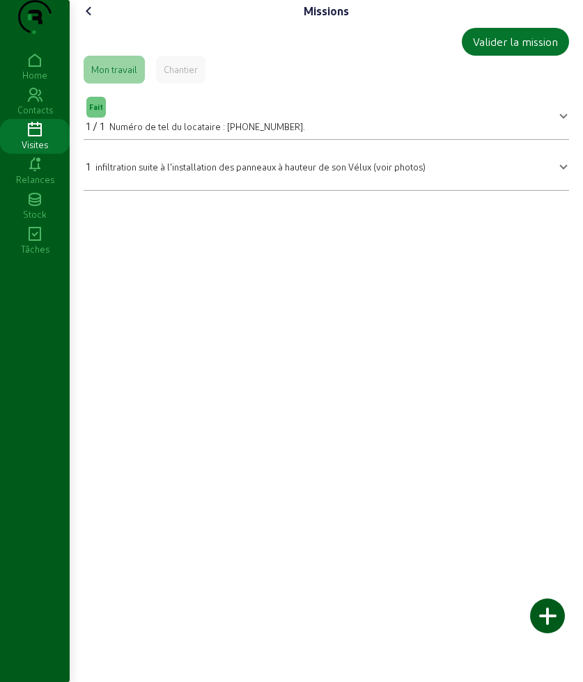
click at [140, 140] on mat-expansion-panel "Fait 1 / 1 Numéro de tel du locataire : [PHONE_NUMBER]. Numéro de tel du locata…" at bounding box center [326, 114] width 485 height 51
click at [140, 172] on span "infiltration suite à l'installation des panneaux à hauteur de son Vélux (voir p…" at bounding box center [260, 167] width 330 height 10
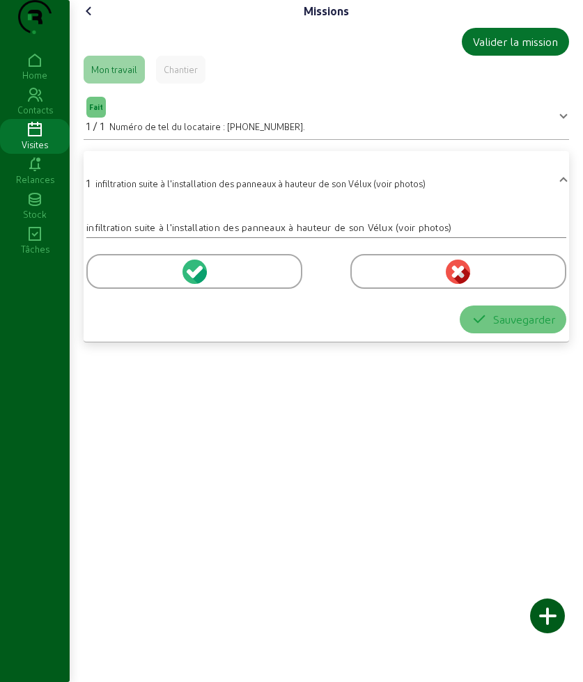
click at [132, 289] on div at bounding box center [194, 271] width 216 height 35
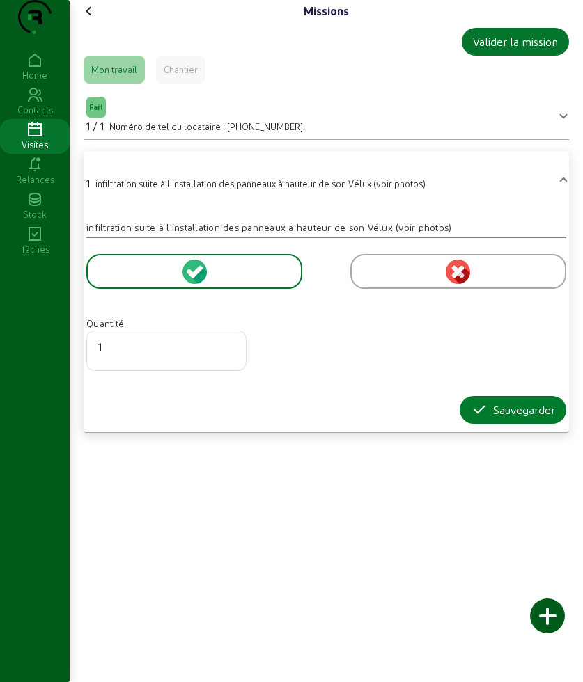
click at [516, 419] on div "Sauvegarder" at bounding box center [513, 410] width 84 height 17
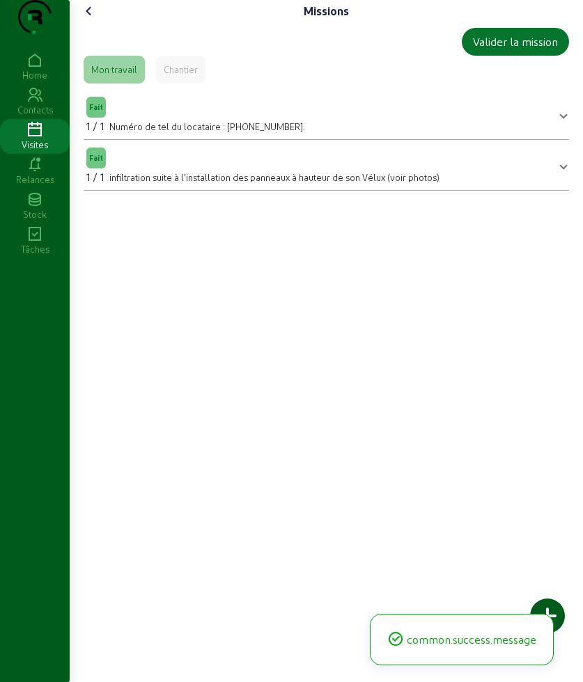
click at [93, 19] on icon at bounding box center [89, 11] width 17 height 17
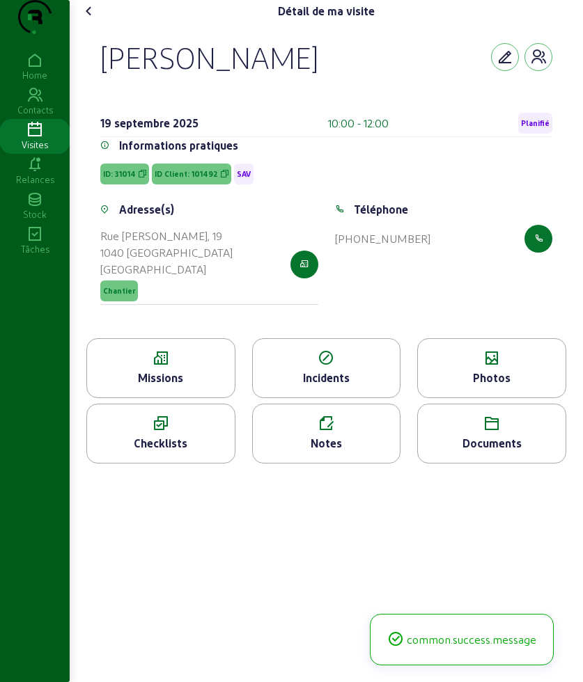
click at [506, 386] on div "Photos" at bounding box center [492, 378] width 148 height 17
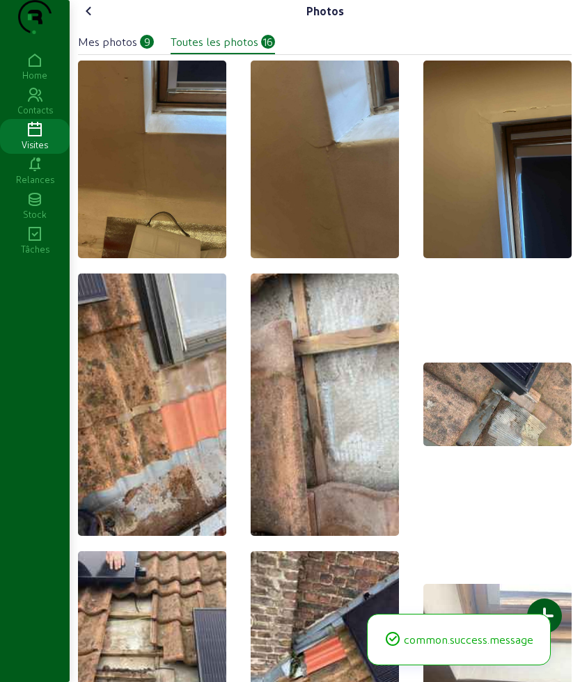
click at [554, 602] on div at bounding box center [544, 616] width 35 height 35
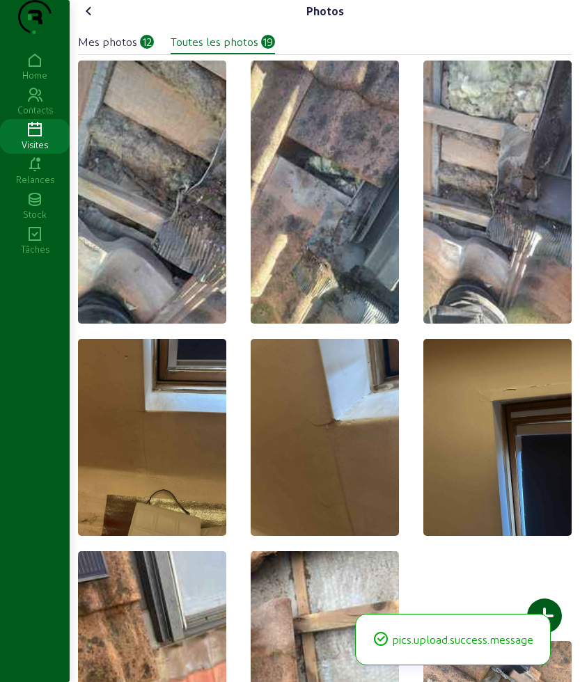
click at [187, 202] on img at bounding box center [152, 192] width 148 height 263
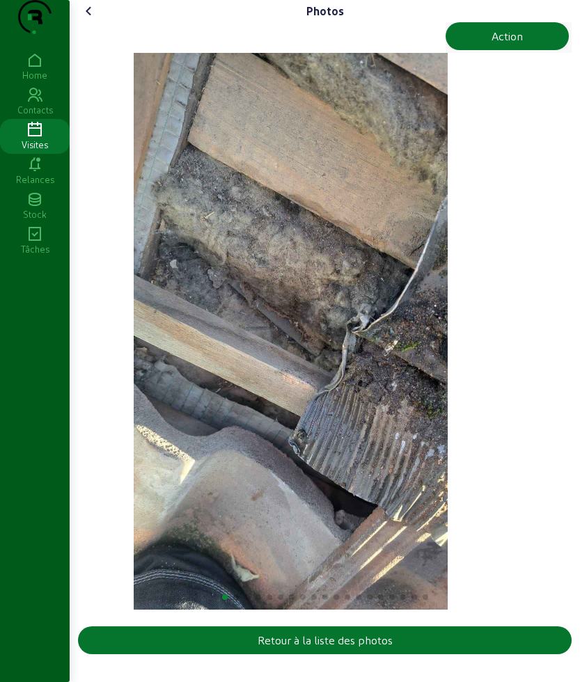
click at [146, 311] on img "1 / 19" at bounding box center [291, 331] width 314 height 557
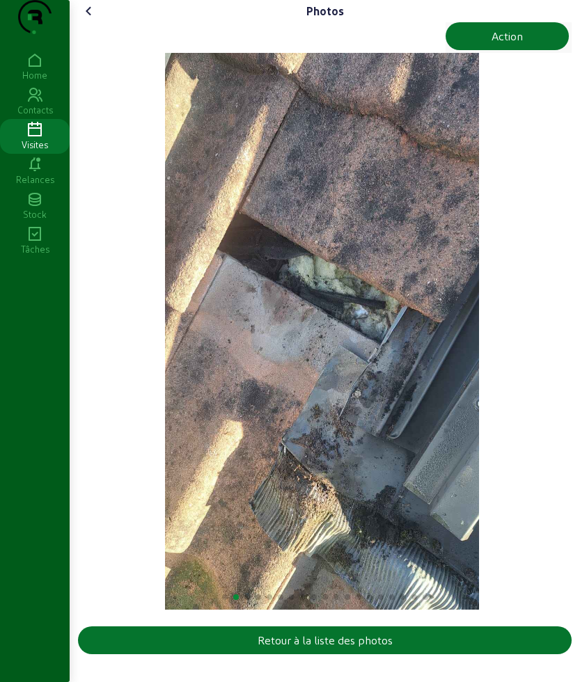
click at [169, 351] on img "2 / 19" at bounding box center [322, 331] width 314 height 557
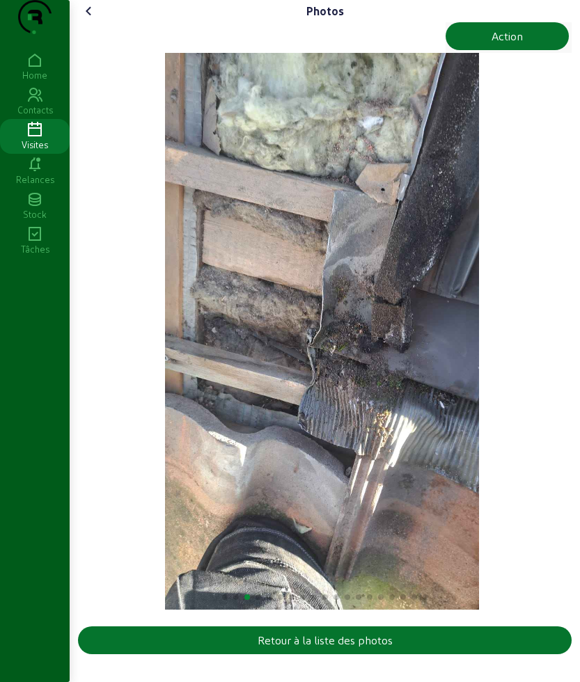
click at [103, 22] on div "Photos" at bounding box center [325, 11] width 494 height 22
click at [91, 19] on icon at bounding box center [89, 11] width 17 height 17
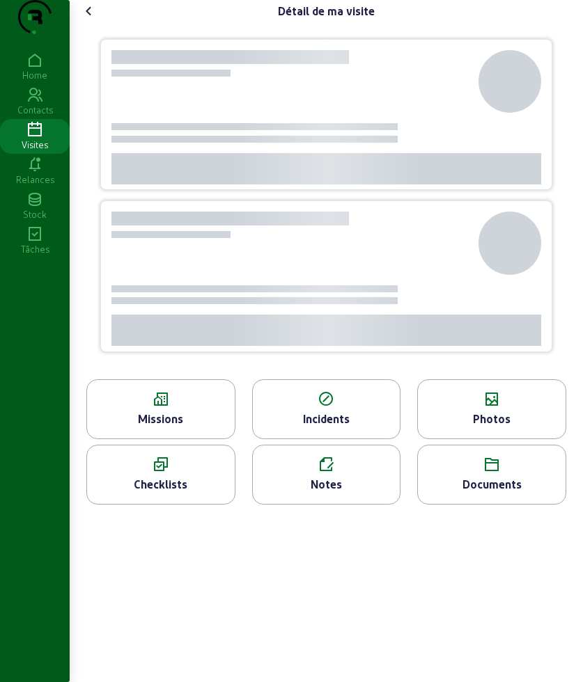
click at [91, 19] on icon at bounding box center [89, 11] width 17 height 17
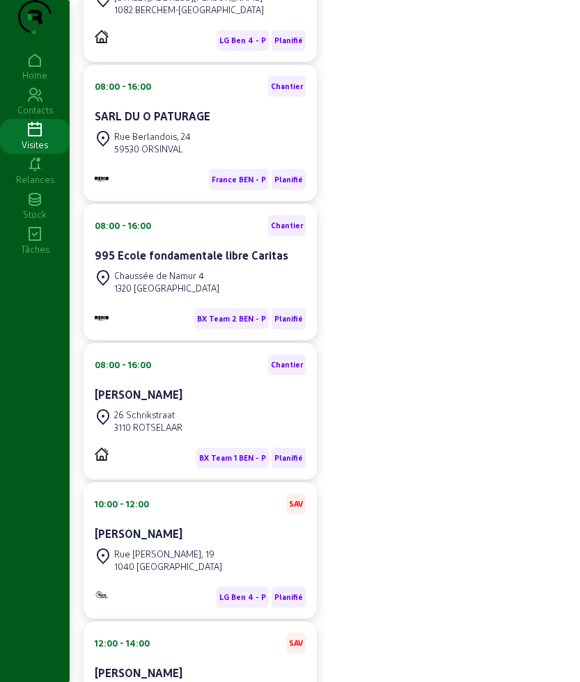
scroll to position [427, 0]
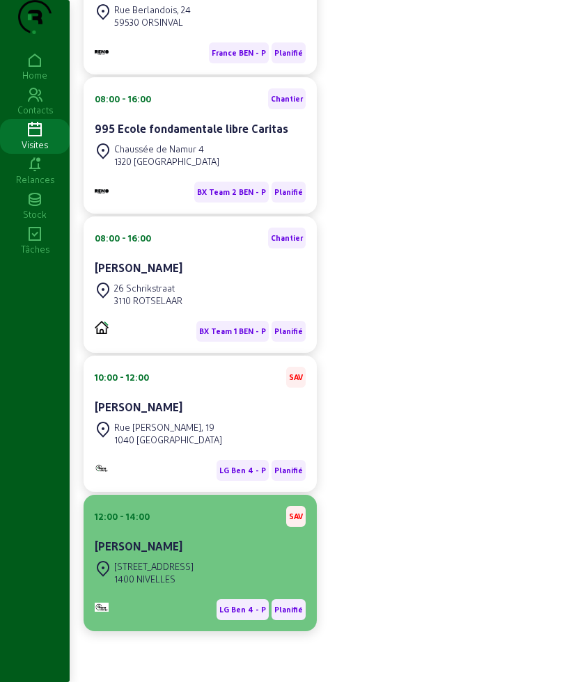
click at [170, 527] on div "12:00 - 14:00 SAV [PERSON_NAME]" at bounding box center [200, 532] width 211 height 52
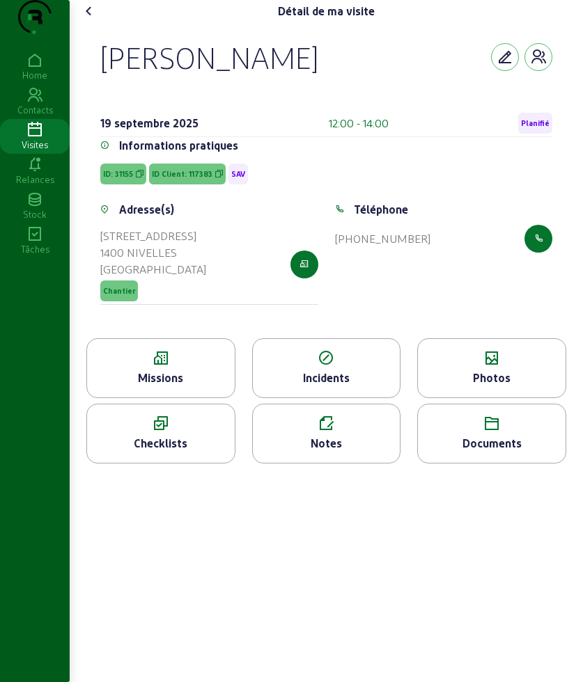
drag, startPoint x: 104, startPoint y: 88, endPoint x: 357, endPoint y: 88, distance: 252.8
click at [357, 75] on div "[PERSON_NAME]" at bounding box center [326, 57] width 452 height 36
copy div "[PERSON_NAME]"
click at [198, 386] on div "Missions" at bounding box center [161, 378] width 148 height 17
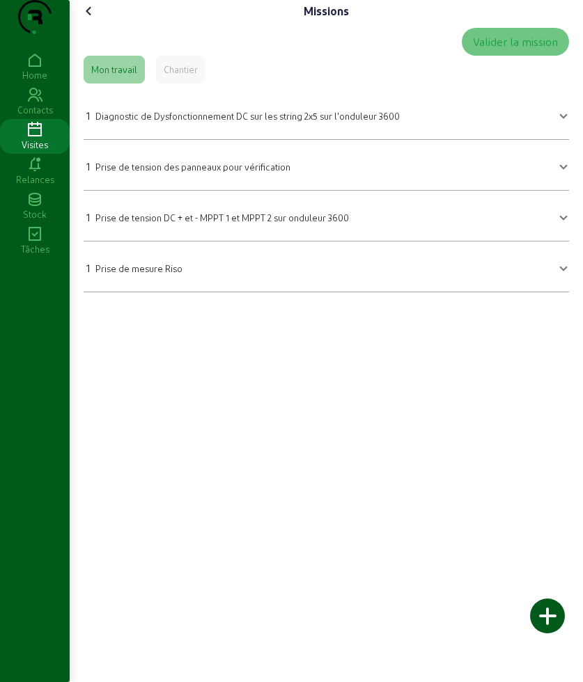
click at [146, 121] on span "Diagnostic de Dysfonctionnement DC sur les string 2x5 sur l'onduleur 3600" at bounding box center [247, 116] width 304 height 10
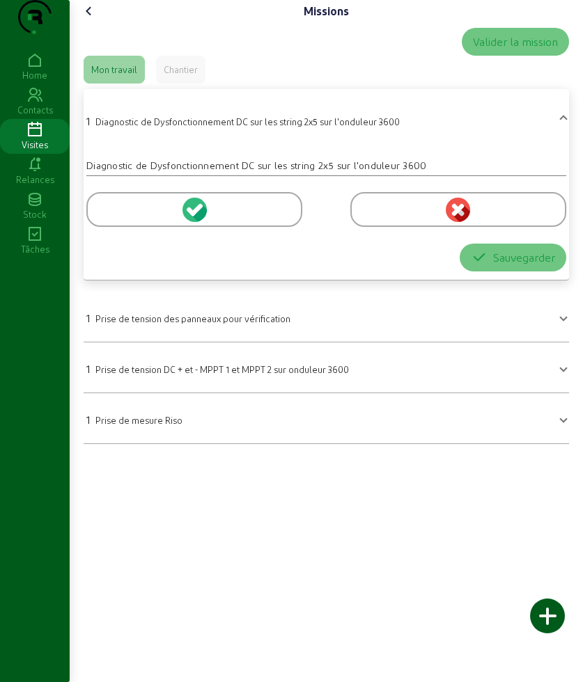
click at [130, 227] on div at bounding box center [194, 209] width 216 height 35
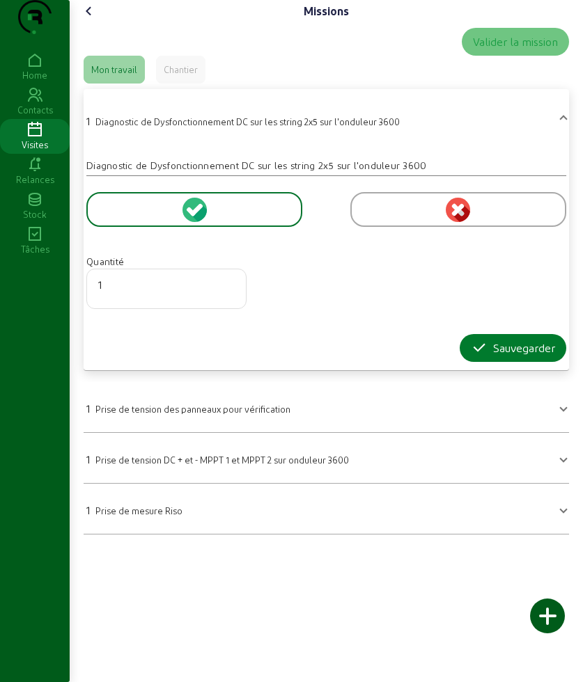
click at [502, 357] on div "Sauvegarder" at bounding box center [513, 348] width 84 height 17
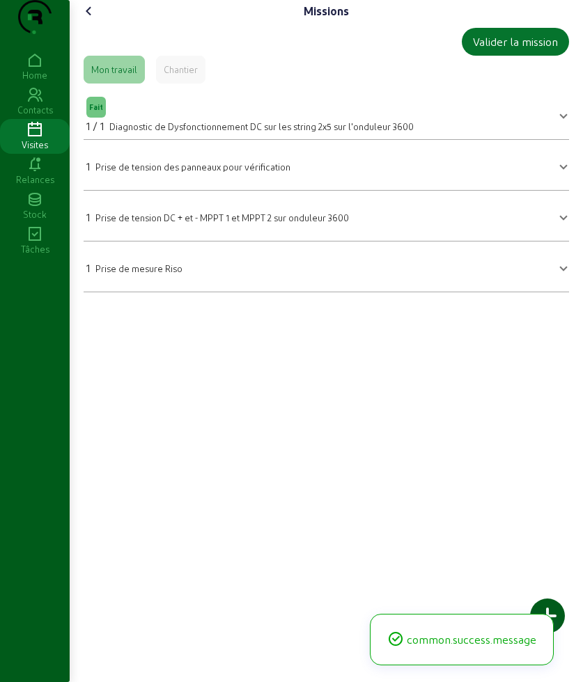
click at [97, 19] on icon at bounding box center [89, 11] width 17 height 17
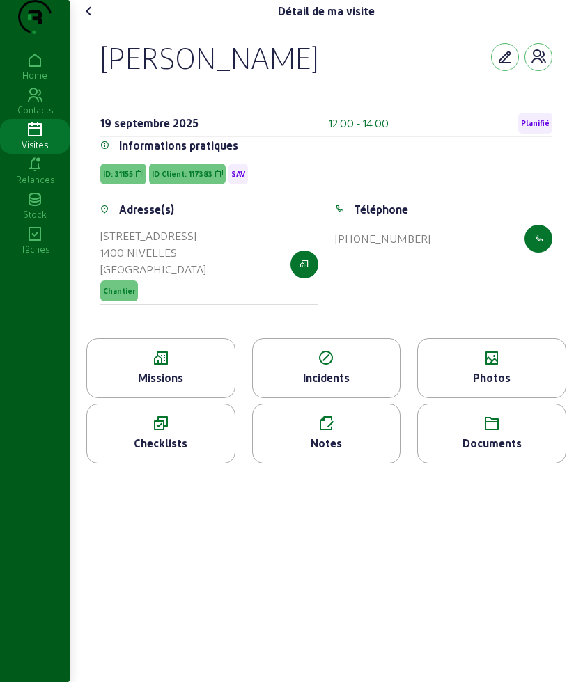
click at [554, 371] on div "Photos" at bounding box center [491, 368] width 149 height 60
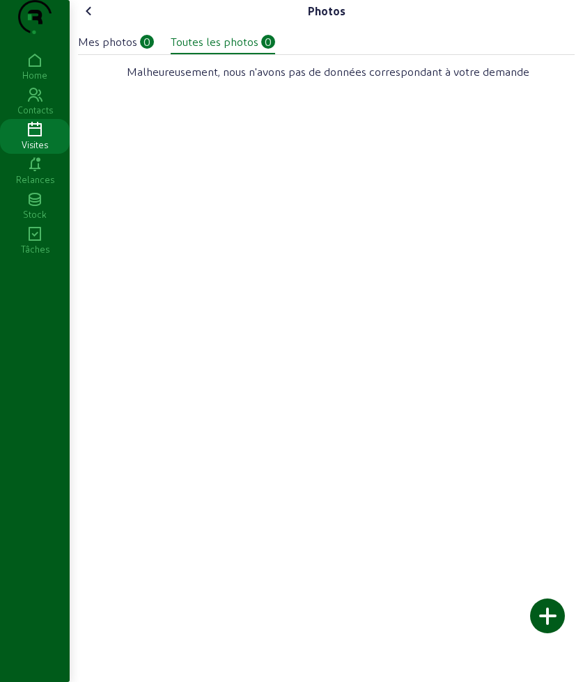
click at [546, 609] on div at bounding box center [547, 616] width 35 height 35
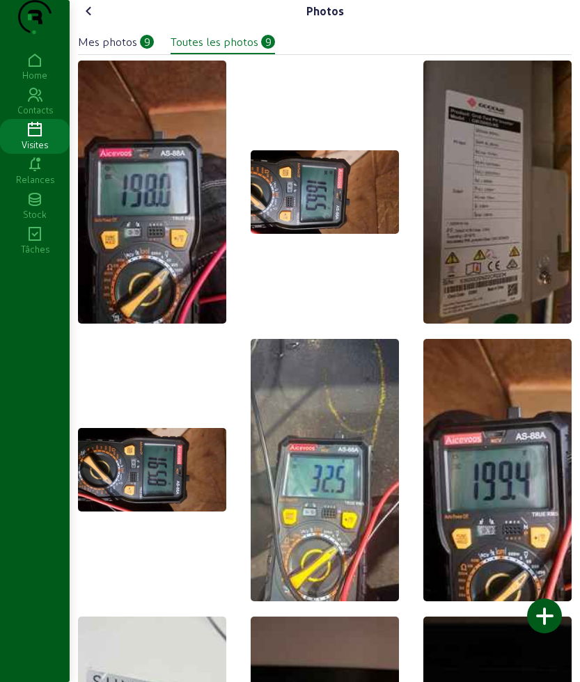
click at [95, 19] on icon at bounding box center [89, 11] width 17 height 17
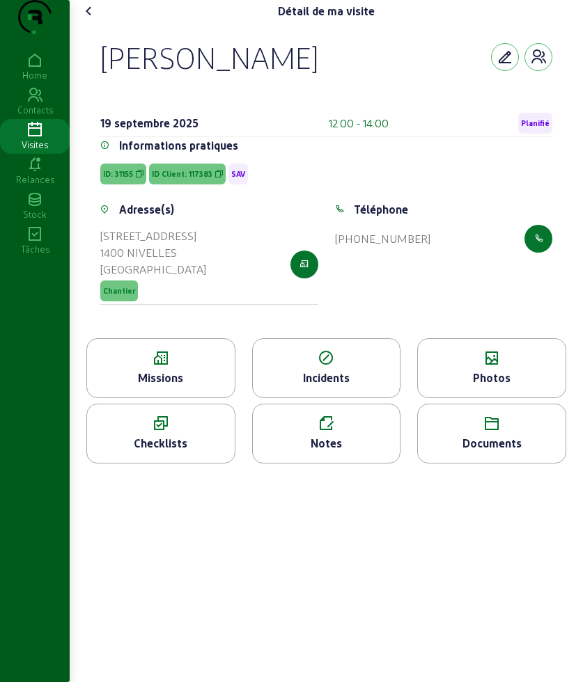
click at [97, 19] on icon at bounding box center [89, 11] width 17 height 17
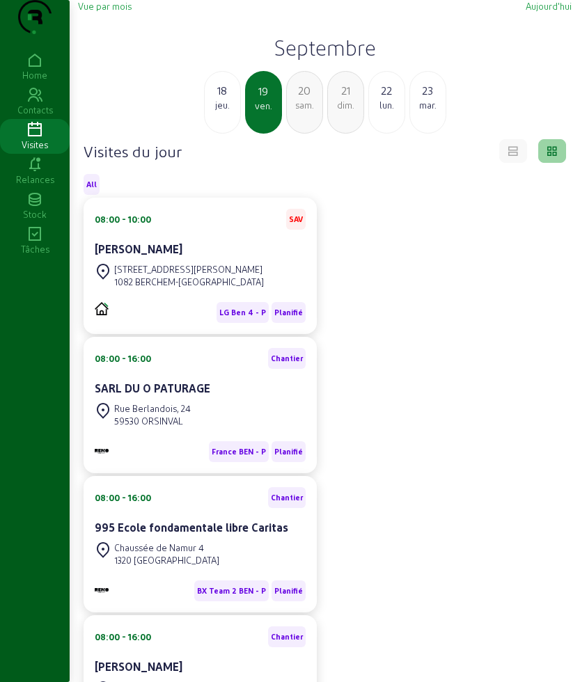
click at [306, 111] on div "sam." at bounding box center [305, 105] width 36 height 13
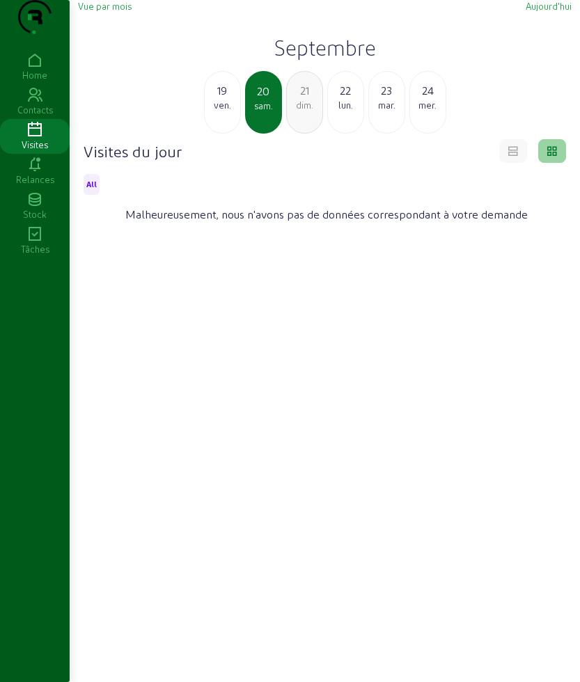
click at [217, 99] on div "19" at bounding box center [223, 90] width 36 height 17
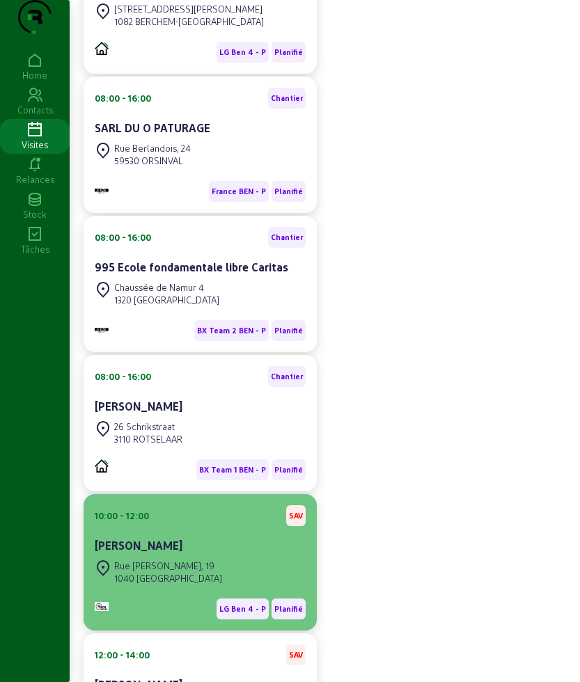
scroll to position [427, 0]
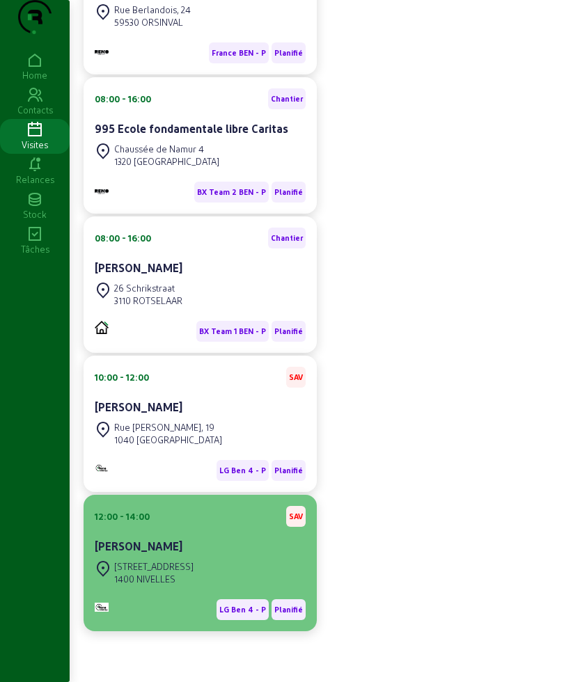
click at [215, 519] on div "12:00 - 14:00 SAV" at bounding box center [200, 516] width 211 height 21
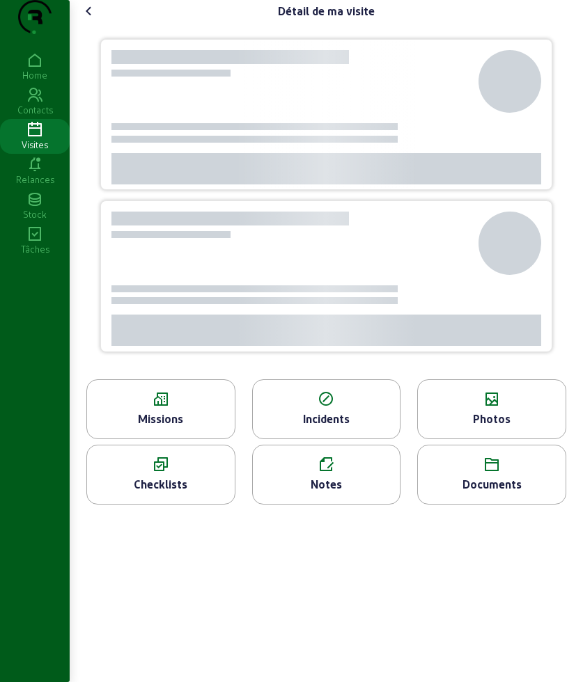
click at [199, 428] on div "Missions" at bounding box center [161, 419] width 148 height 17
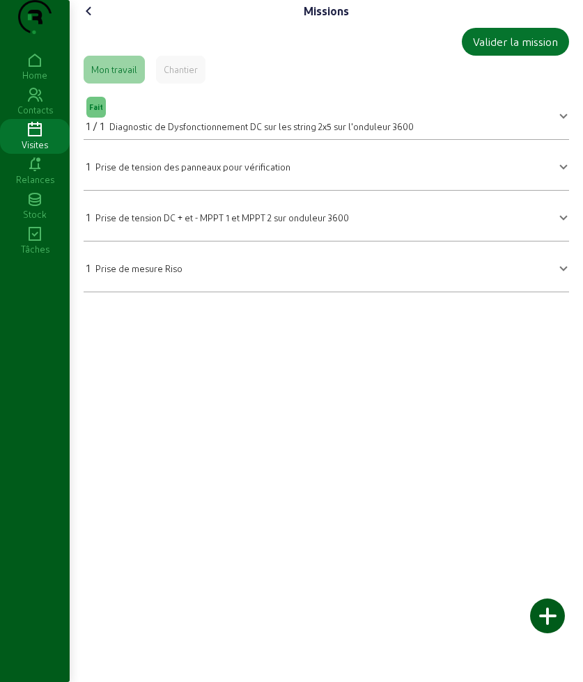
click at [203, 175] on div "1 Prise de tension des panneaux pour vérification" at bounding box center [188, 166] width 204 height 17
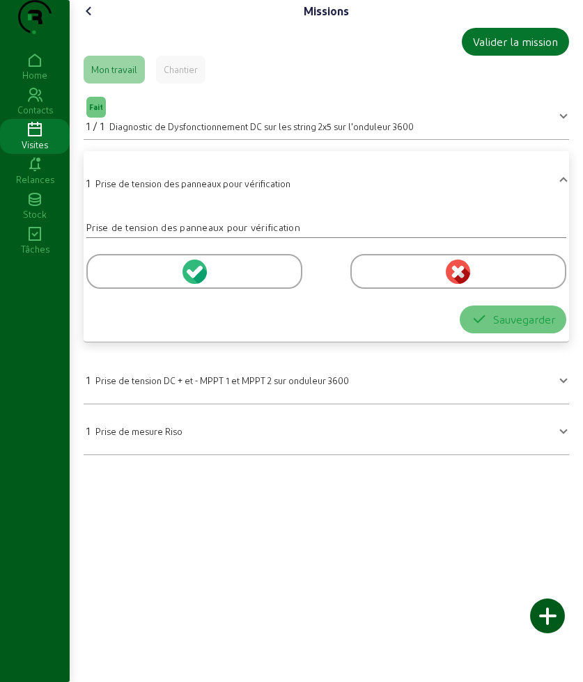
click at [121, 289] on div at bounding box center [194, 271] width 216 height 35
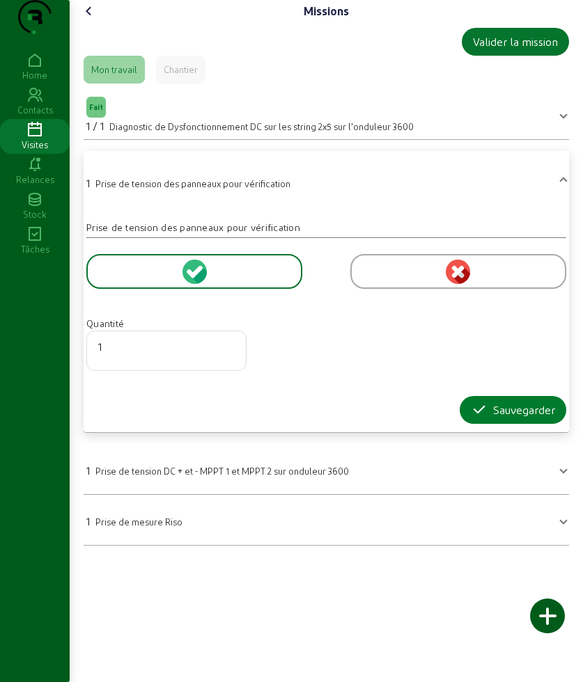
click at [478, 419] on icon "button" at bounding box center [479, 410] width 17 height 17
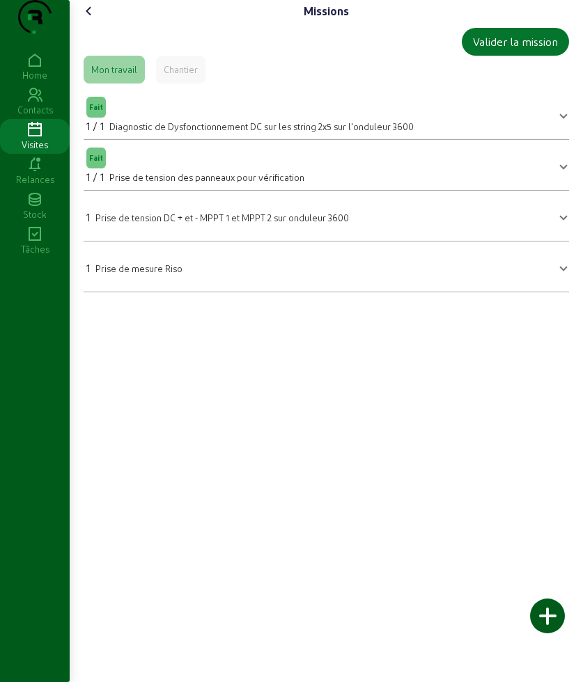
click at [92, 19] on icon at bounding box center [89, 11] width 17 height 17
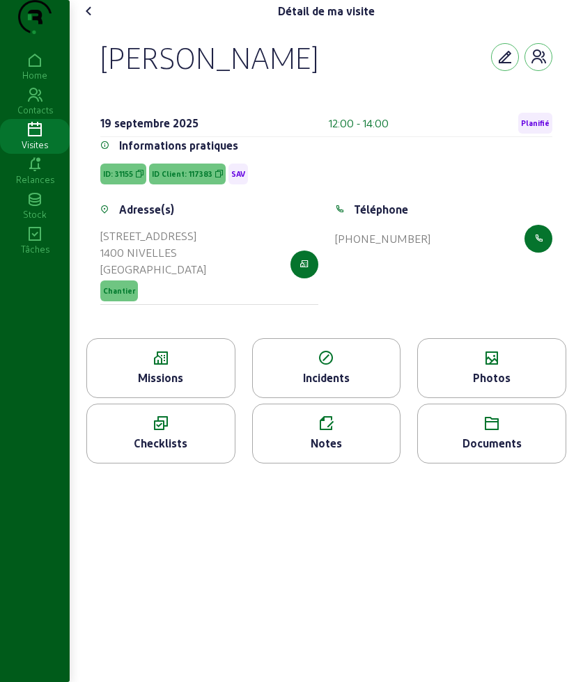
click at [326, 452] on div "Notes" at bounding box center [327, 443] width 148 height 17
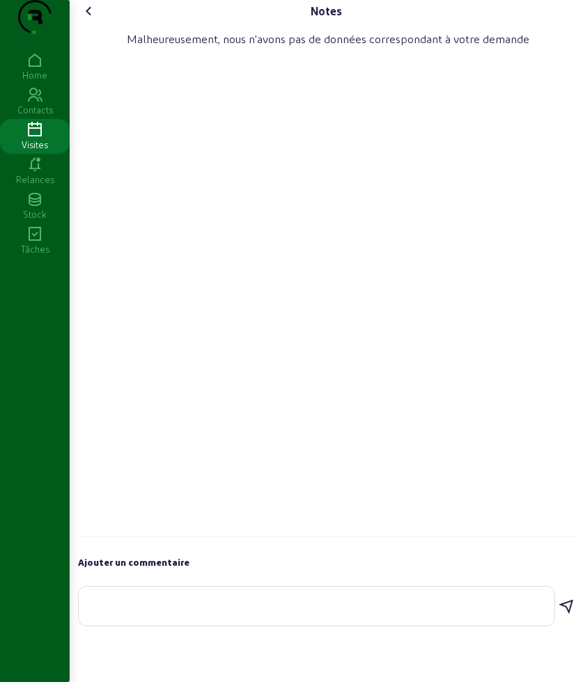
click at [302, 620] on div at bounding box center [316, 606] width 453 height 39
type textarea "e"
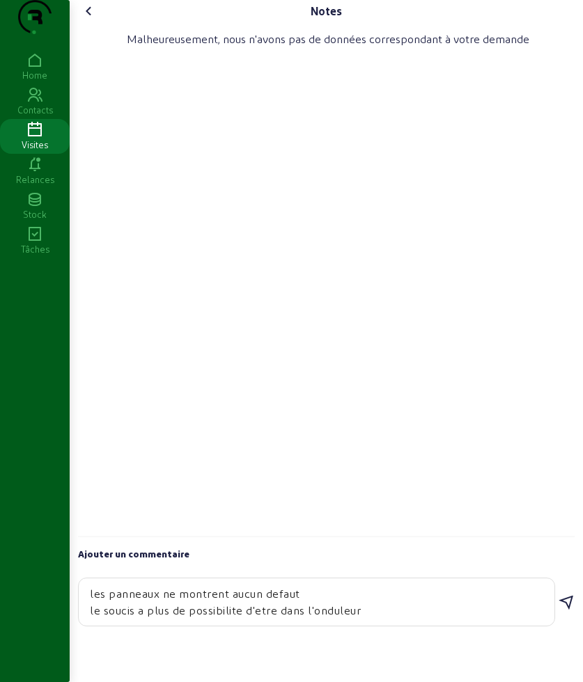
type textarea "les panneaux ne montrent aucun defaut le soucis a plus de possibilite d'etre da…"
click at [565, 611] on icon at bounding box center [566, 603] width 17 height 17
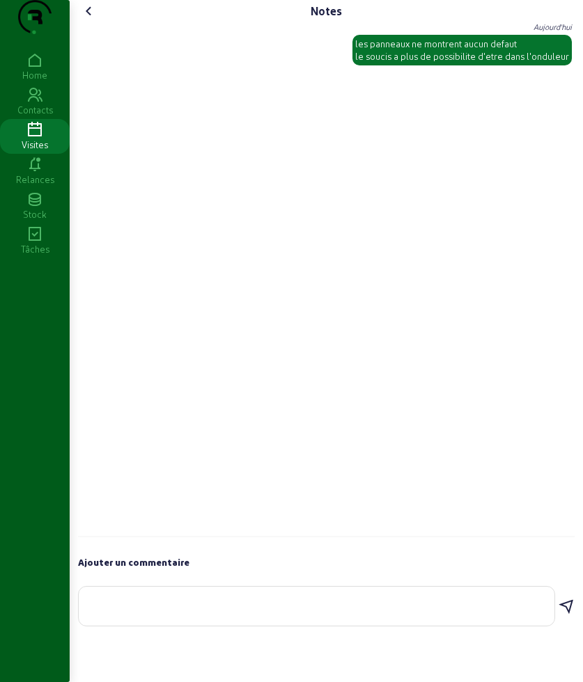
click at [93, 19] on icon at bounding box center [89, 11] width 17 height 17
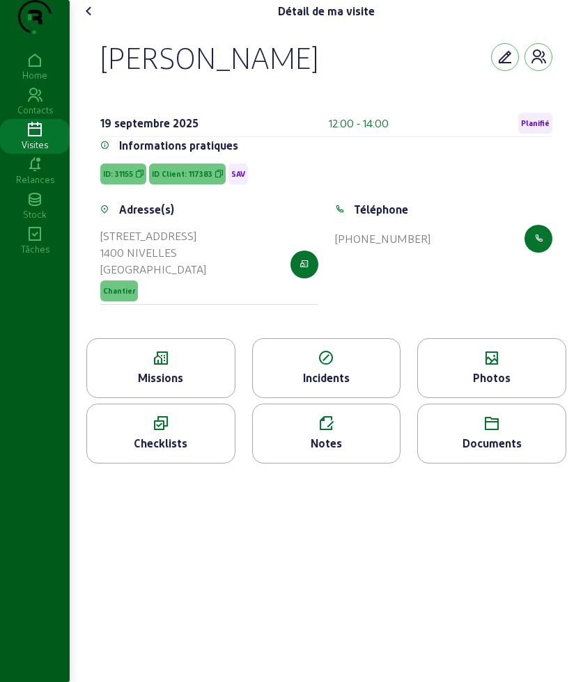
click at [93, 19] on icon at bounding box center [89, 11] width 17 height 17
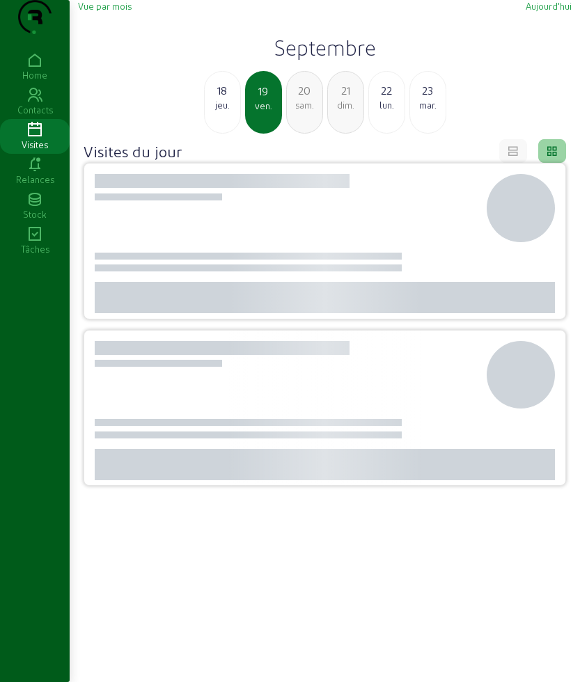
click at [322, 134] on div "20 sam." at bounding box center [304, 102] width 37 height 63
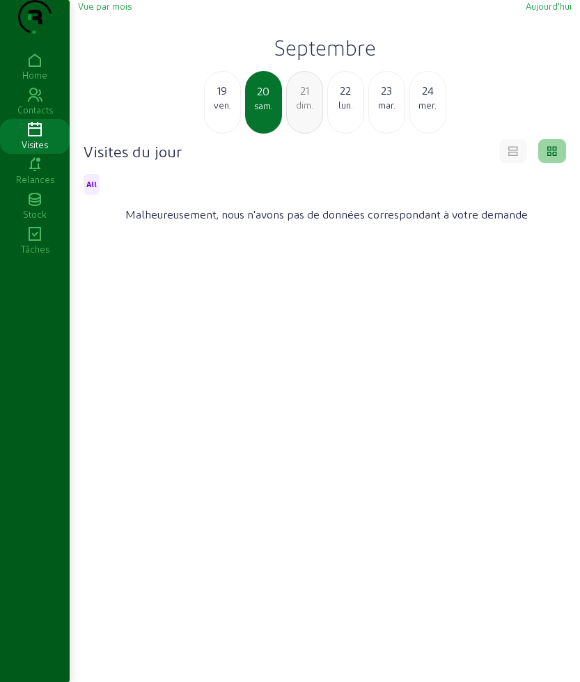
click at [298, 134] on div "21 dim." at bounding box center [304, 102] width 37 height 63
click at [346, 99] on div "23" at bounding box center [346, 90] width 36 height 17
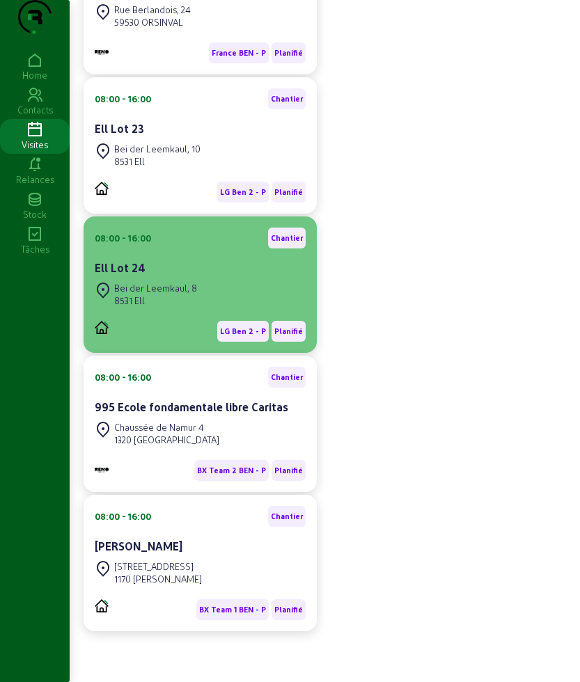
scroll to position [288, 0]
